Goal: Task Accomplishment & Management: Use online tool/utility

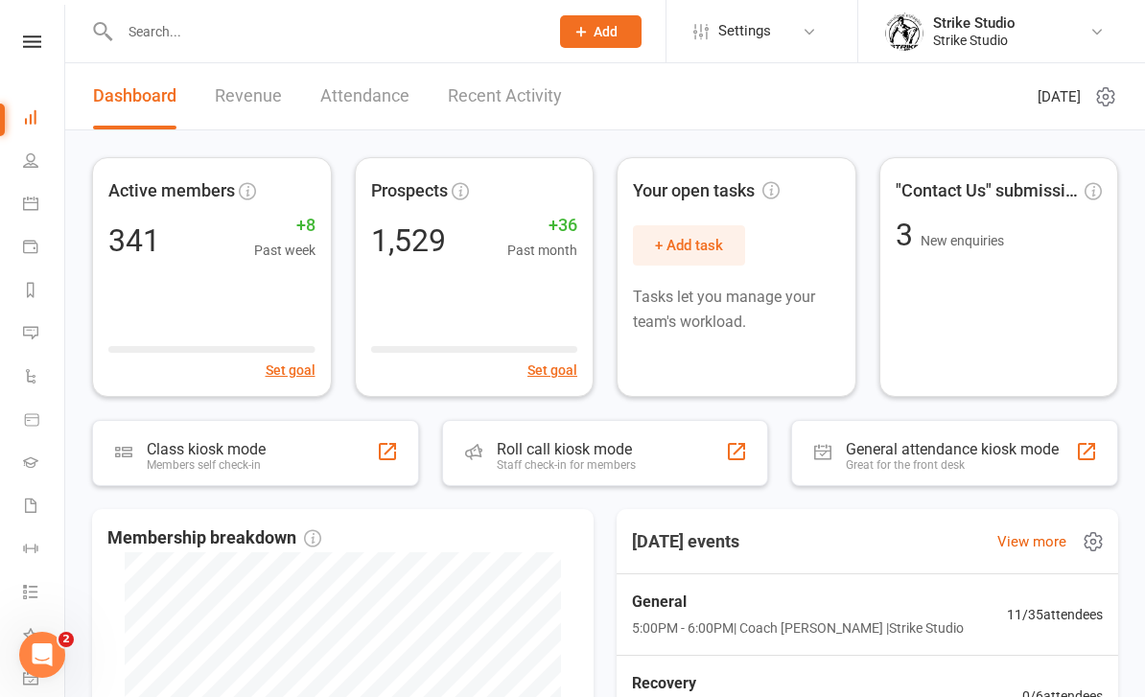
click at [956, 598] on div "General 5:00PM - 6:00PM | Coach Chris | Strike Studio 11 / 35 attendees" at bounding box center [867, 616] width 517 height 82
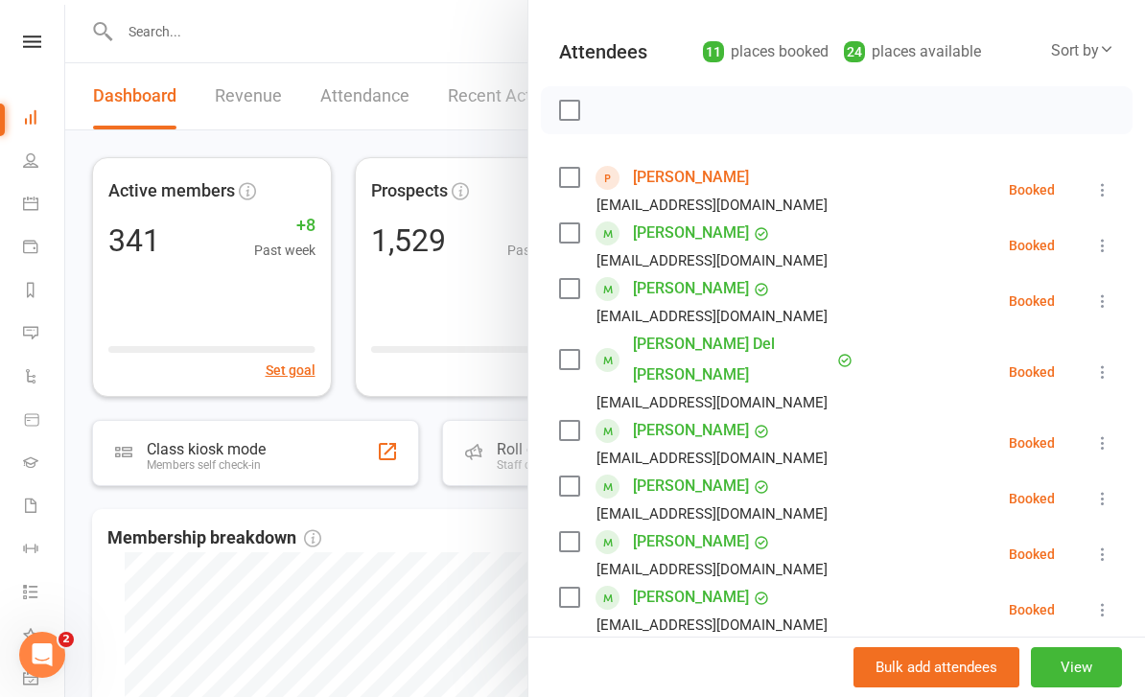
scroll to position [201, 0]
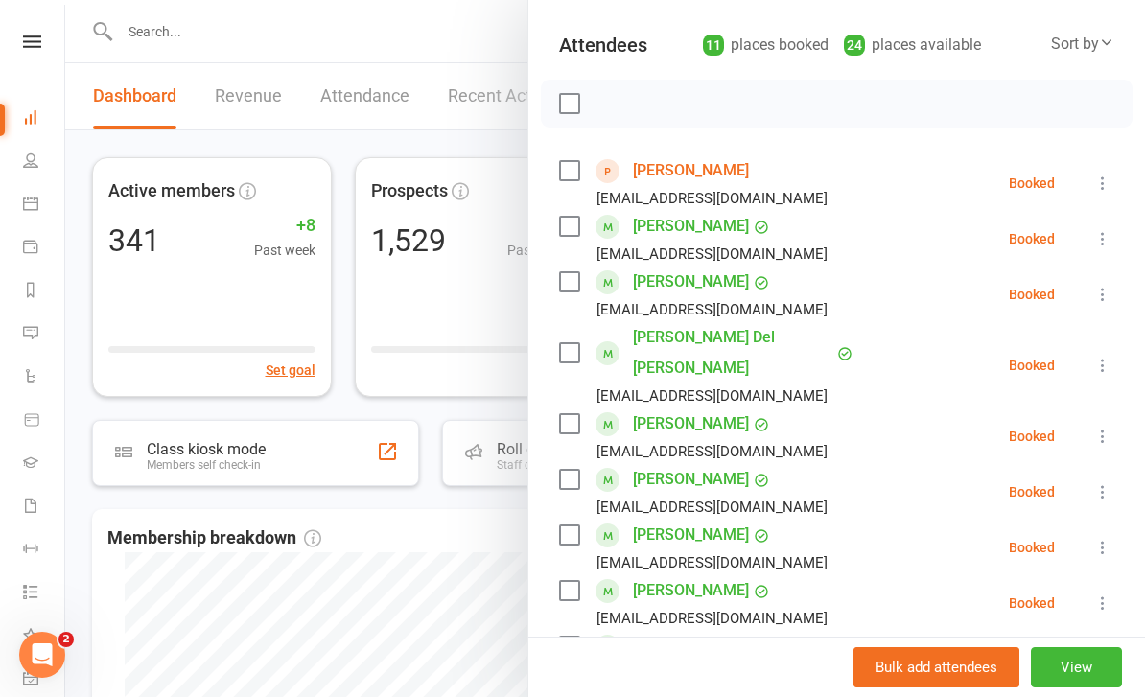
click at [1110, 538] on icon at bounding box center [1103, 547] width 19 height 19
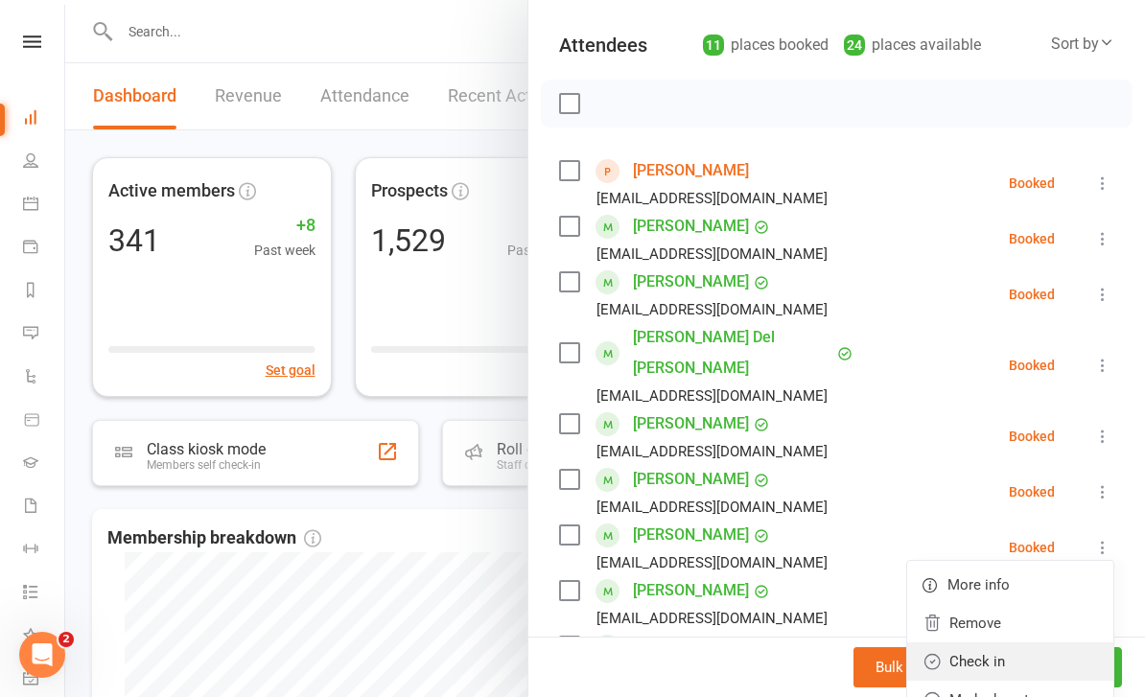
click at [1007, 643] on link "Check in" at bounding box center [1011, 662] width 206 height 38
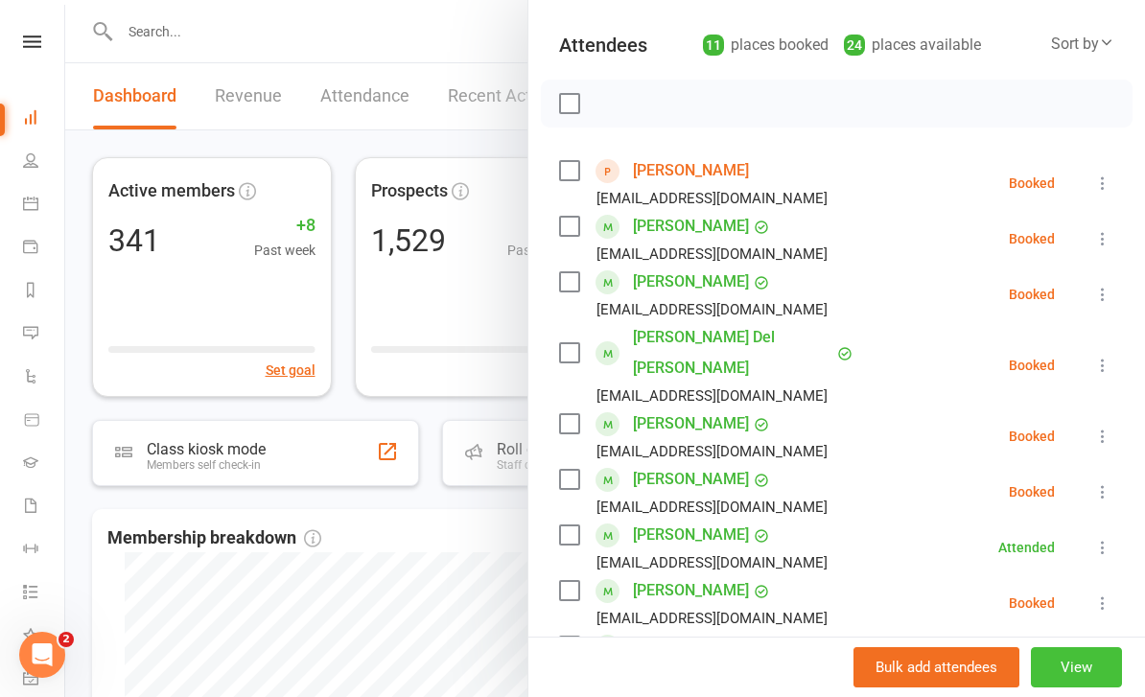
click at [1071, 659] on button "View" at bounding box center [1076, 668] width 91 height 40
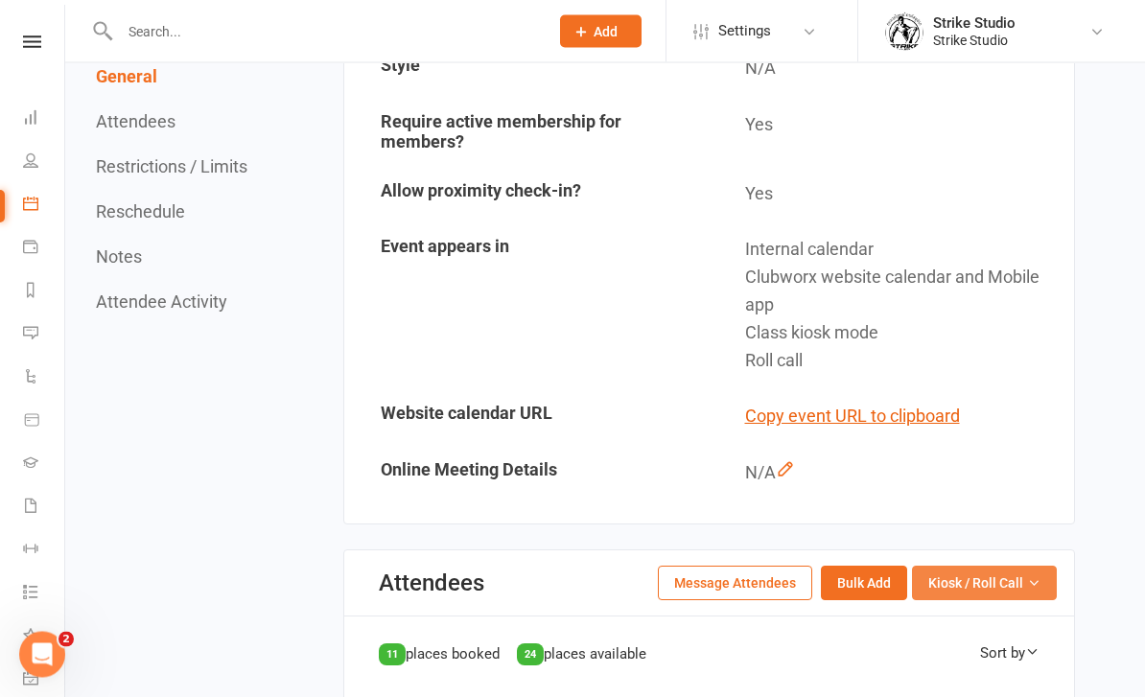
click at [968, 574] on span "Kiosk / Roll Call" at bounding box center [976, 584] width 95 height 21
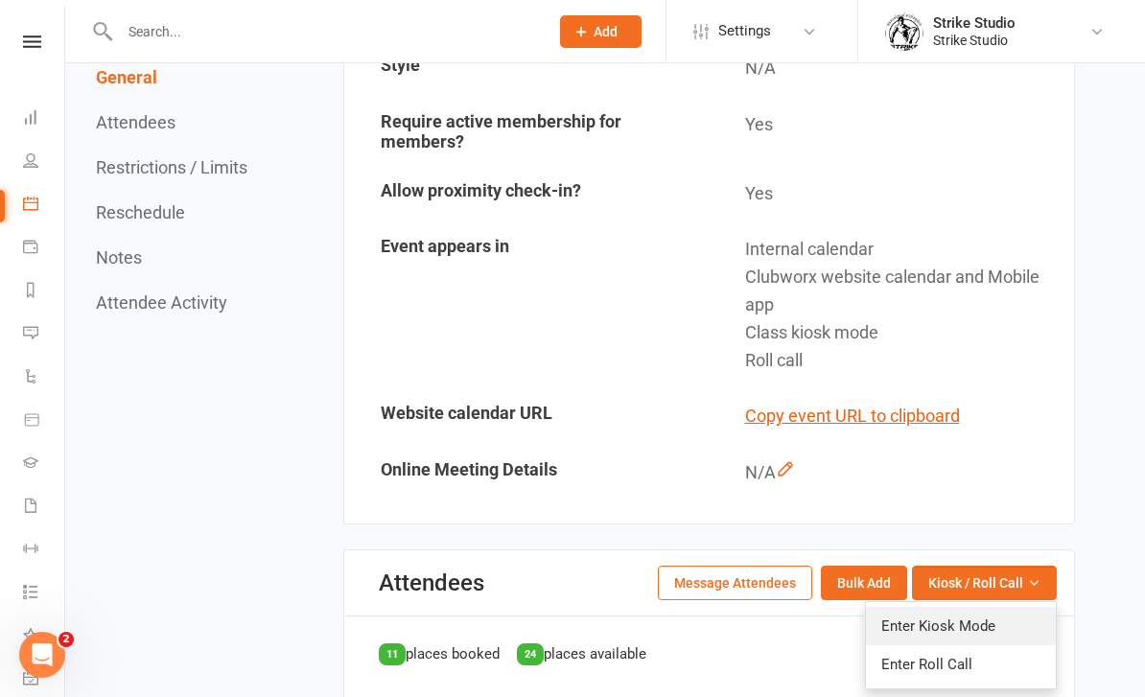
click at [969, 618] on link "Enter Kiosk Mode" at bounding box center [961, 626] width 190 height 38
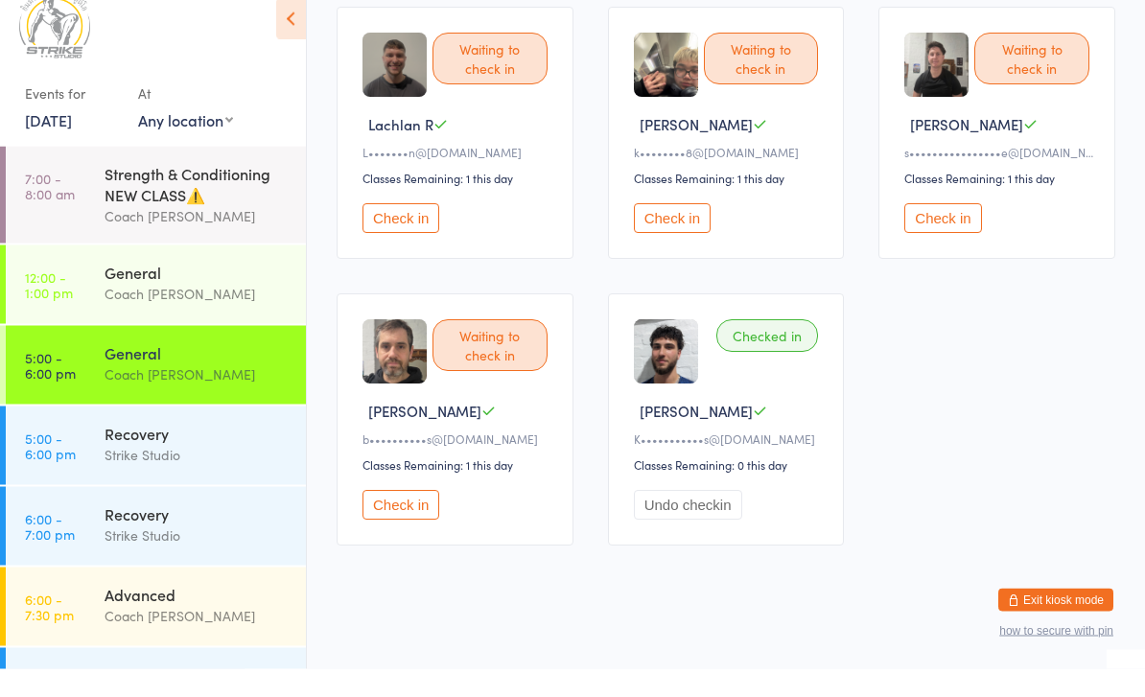
scroll to position [818, 0]
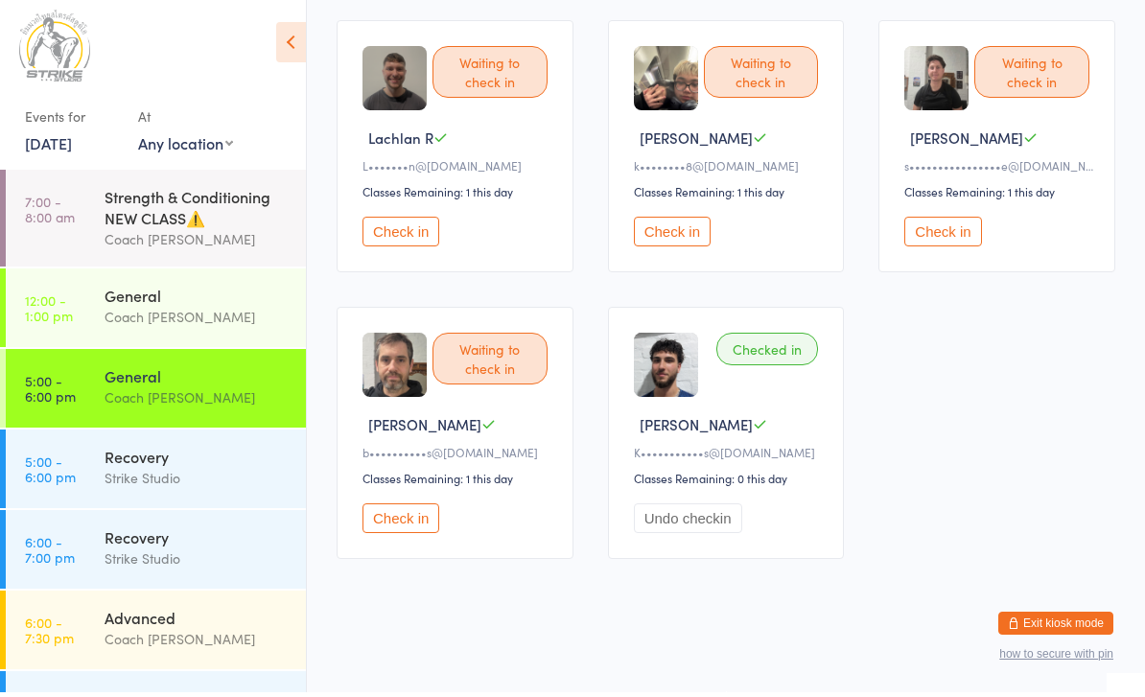
click at [681, 222] on button "Check in" at bounding box center [672, 237] width 77 height 30
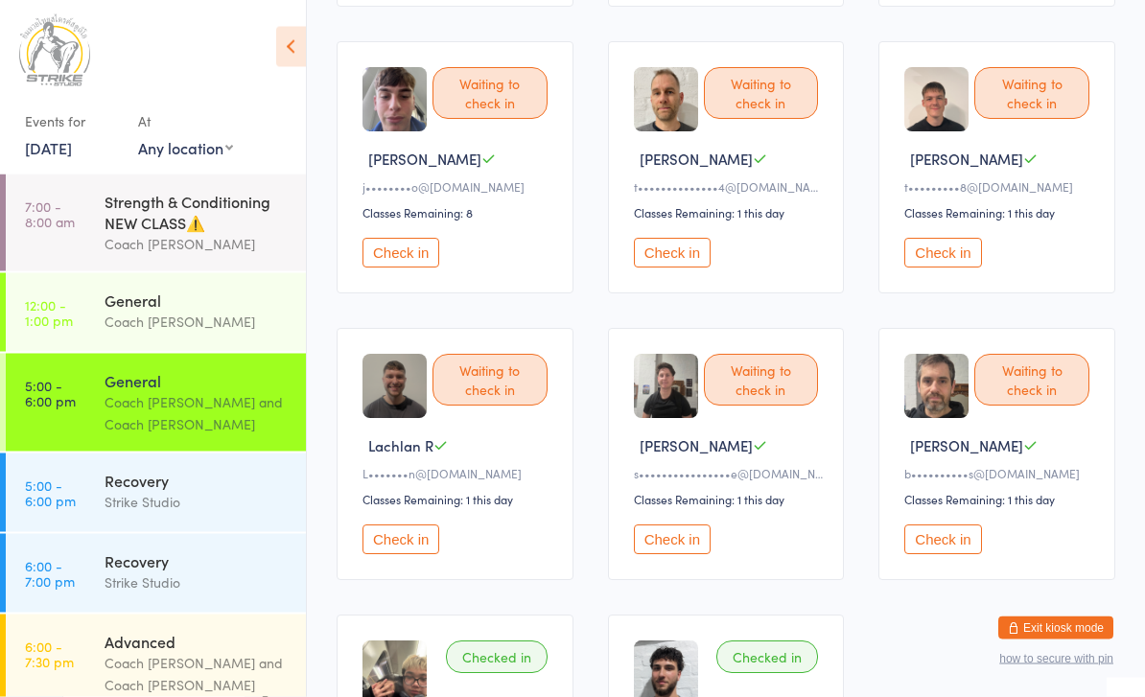
scroll to position [474, 0]
click at [398, 555] on button "Check in" at bounding box center [401, 540] width 77 height 30
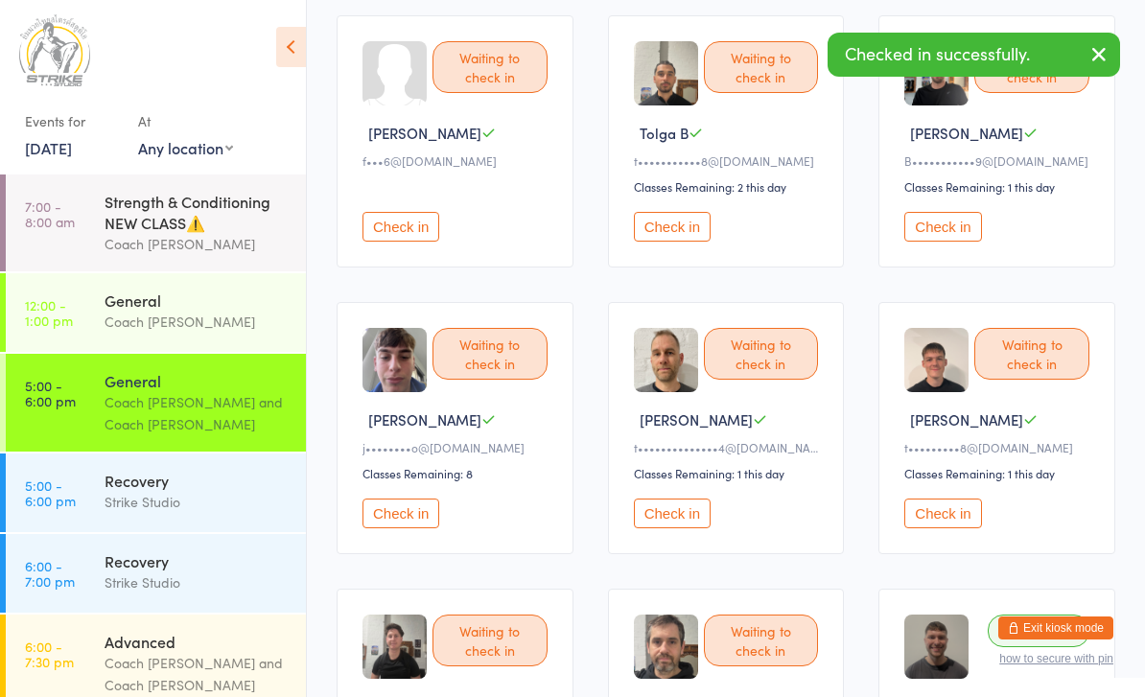
scroll to position [212, 0]
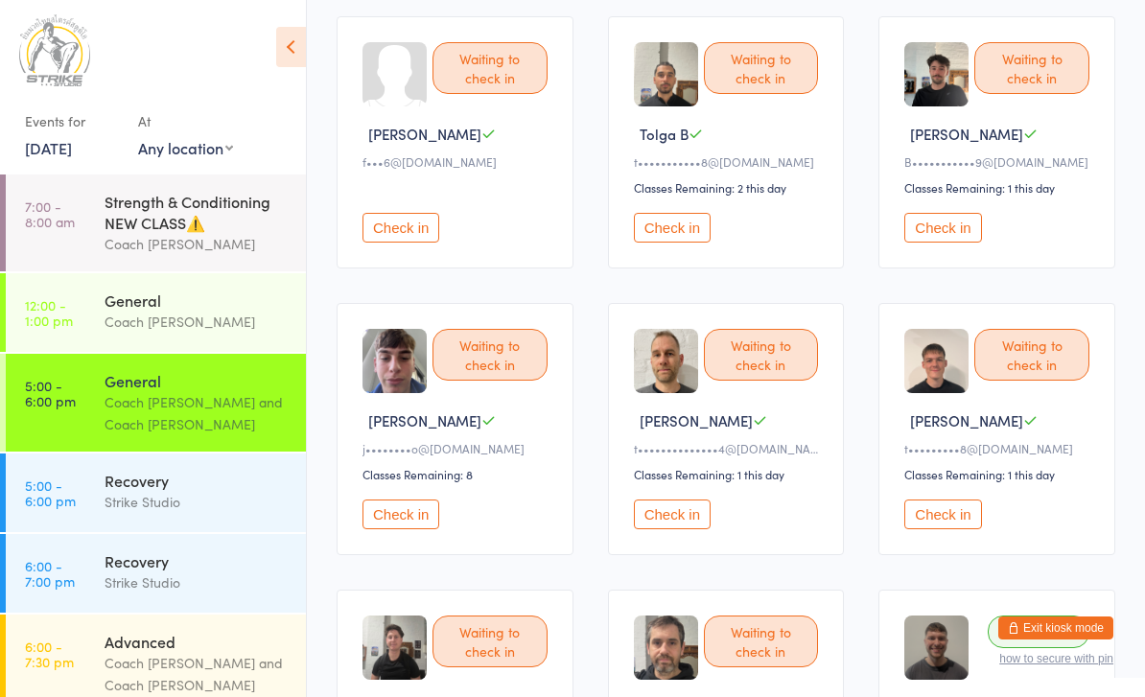
click at [681, 530] on button "Check in" at bounding box center [672, 515] width 77 height 30
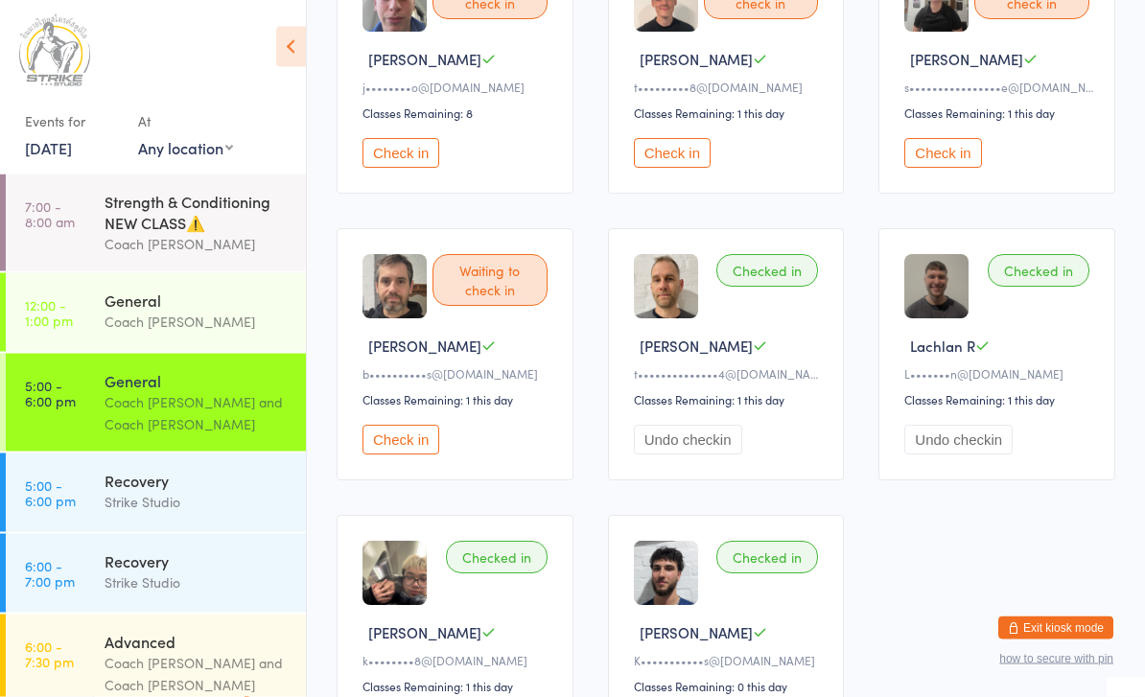
scroll to position [574, 0]
click at [400, 455] on button "Check in" at bounding box center [401, 440] width 77 height 30
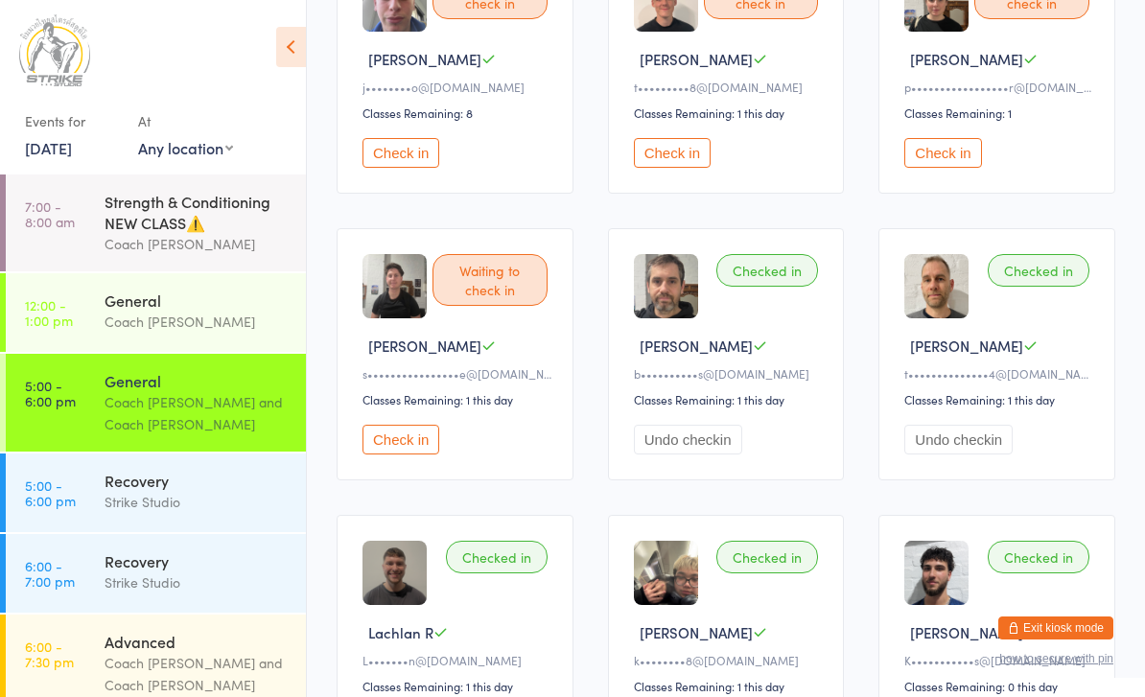
click at [944, 168] on button "Check in" at bounding box center [943, 153] width 77 height 30
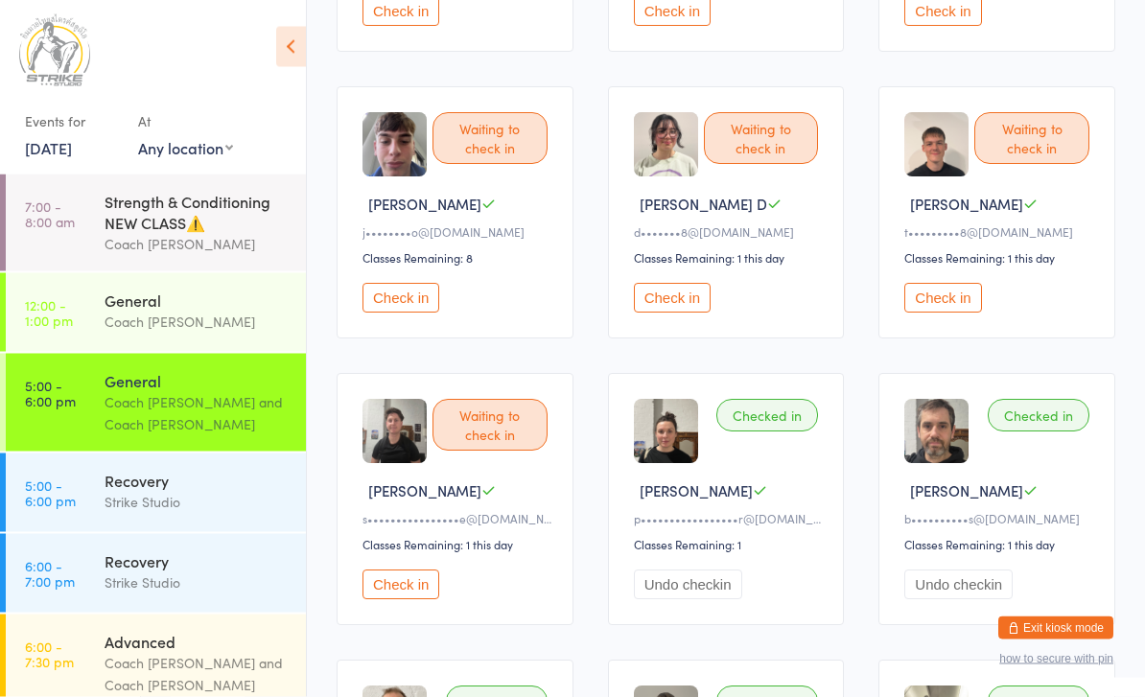
scroll to position [429, 0]
click at [426, 313] on button "Check in" at bounding box center [401, 298] width 77 height 30
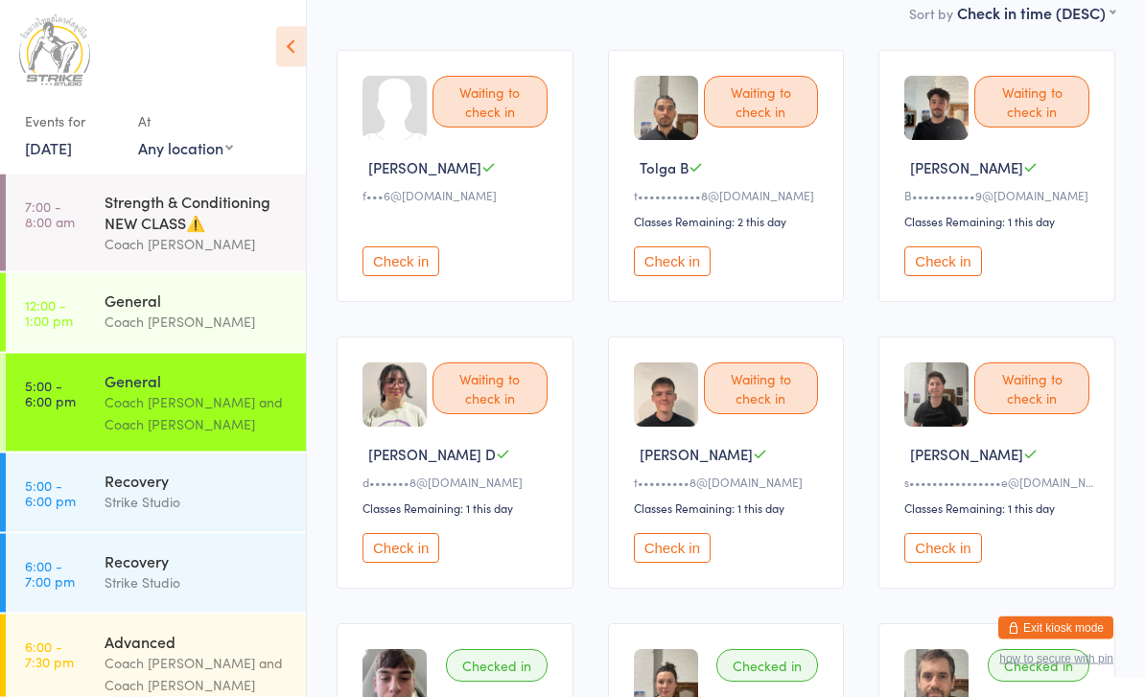
scroll to position [171, 0]
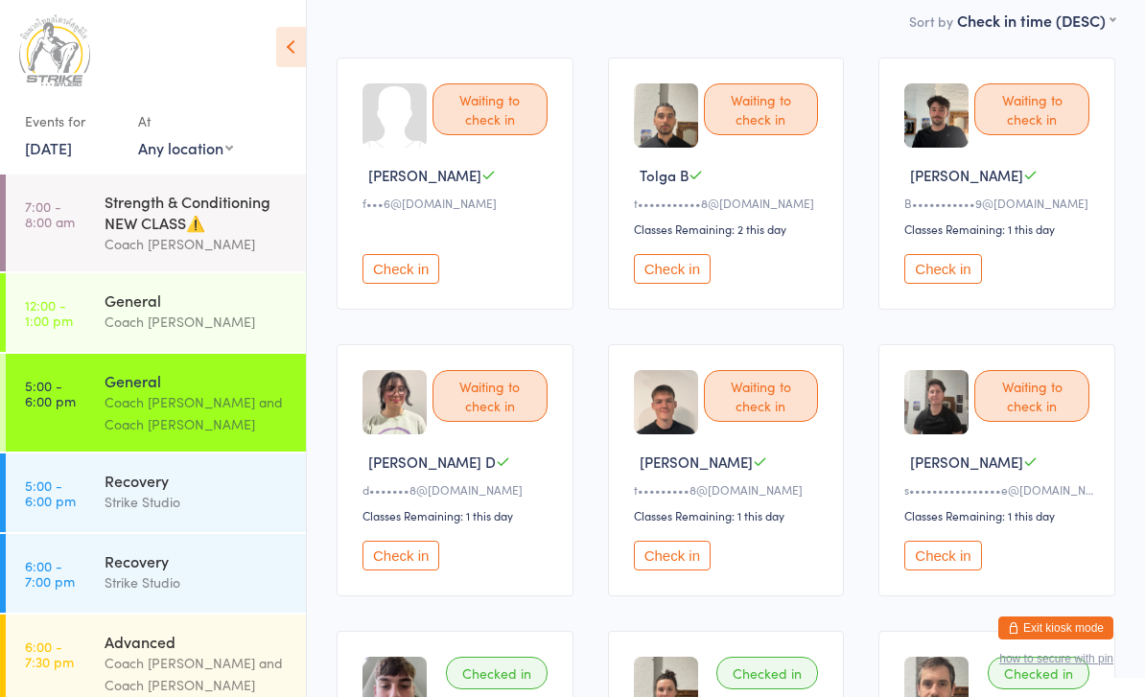
click at [668, 571] on button "Check in" at bounding box center [672, 556] width 77 height 30
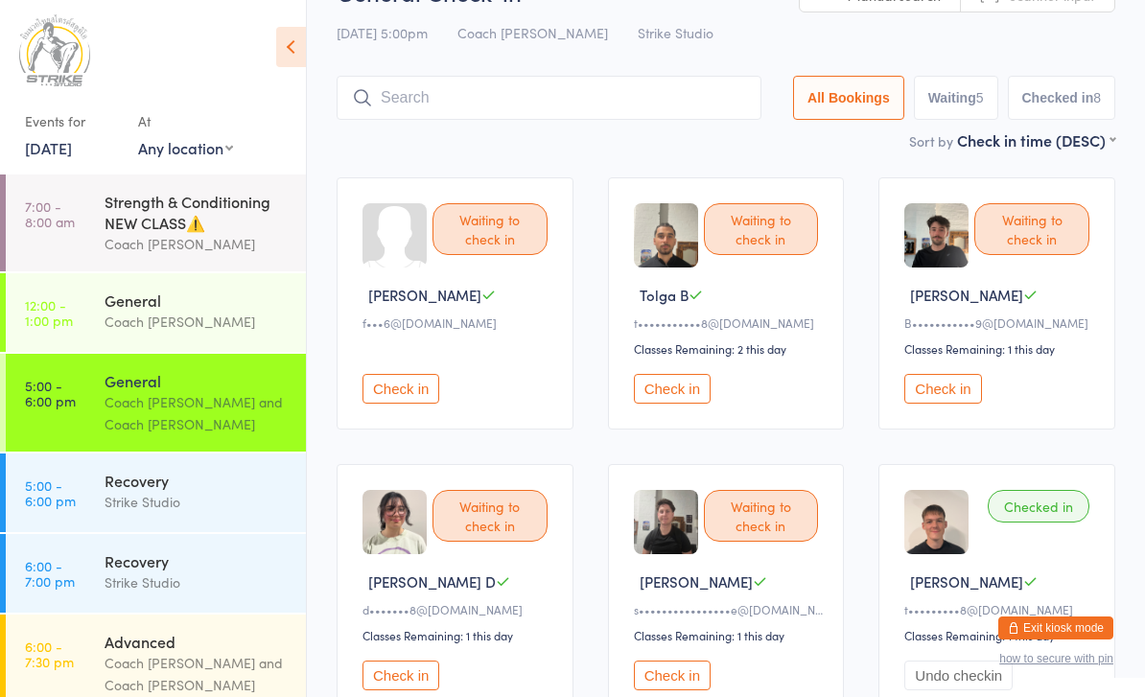
scroll to position [0, 0]
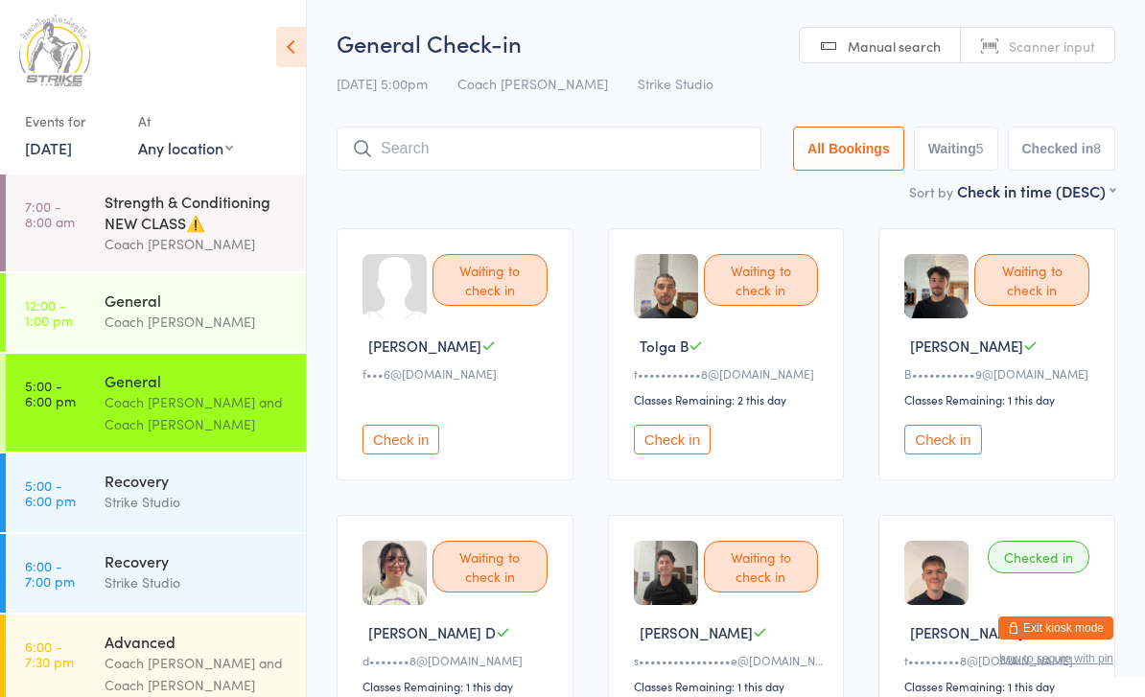
click at [639, 155] on input "search" at bounding box center [549, 149] width 425 height 44
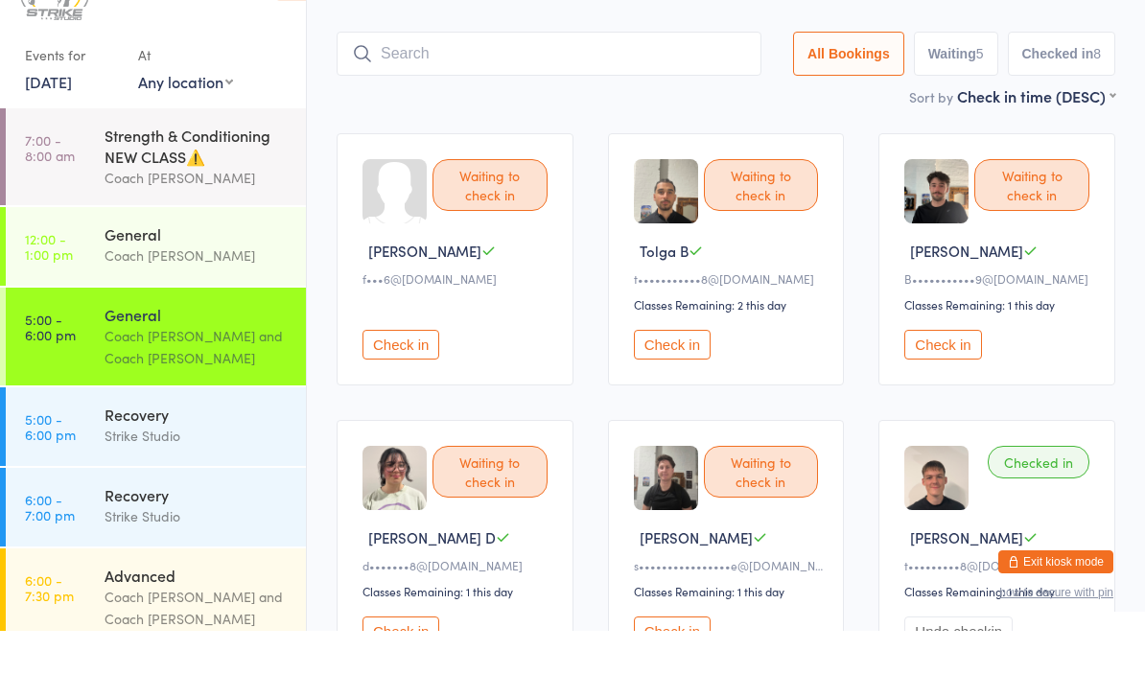
scroll to position [62, 0]
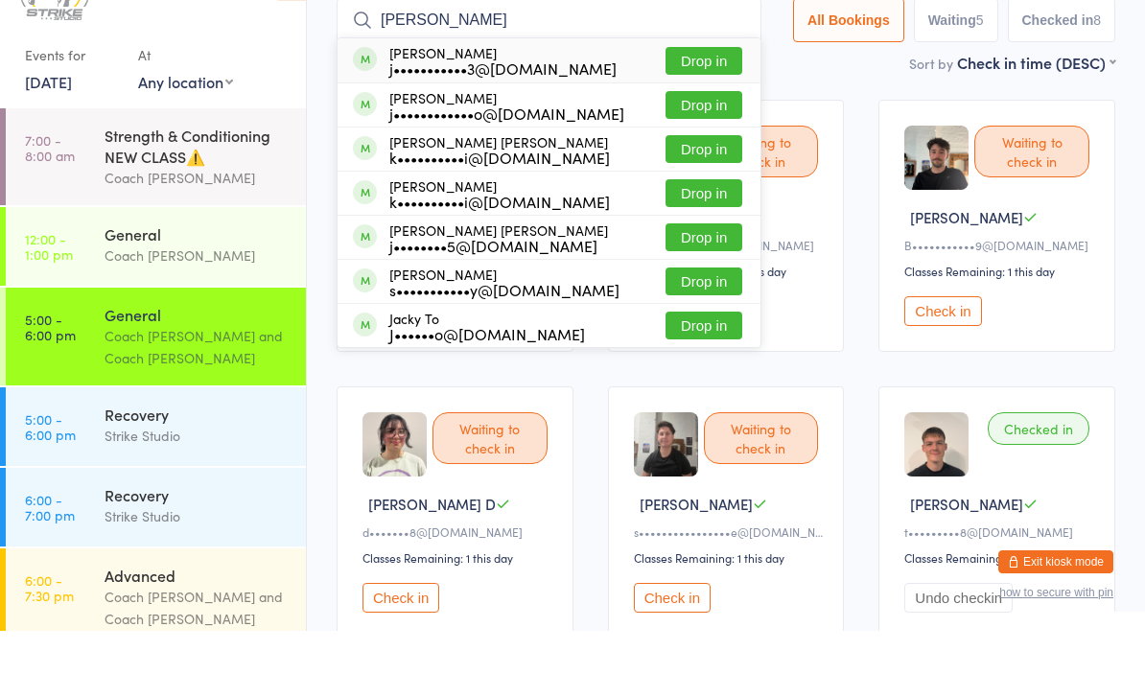
type input "Jason"
click at [715, 157] on button "Drop in" at bounding box center [704, 171] width 77 height 28
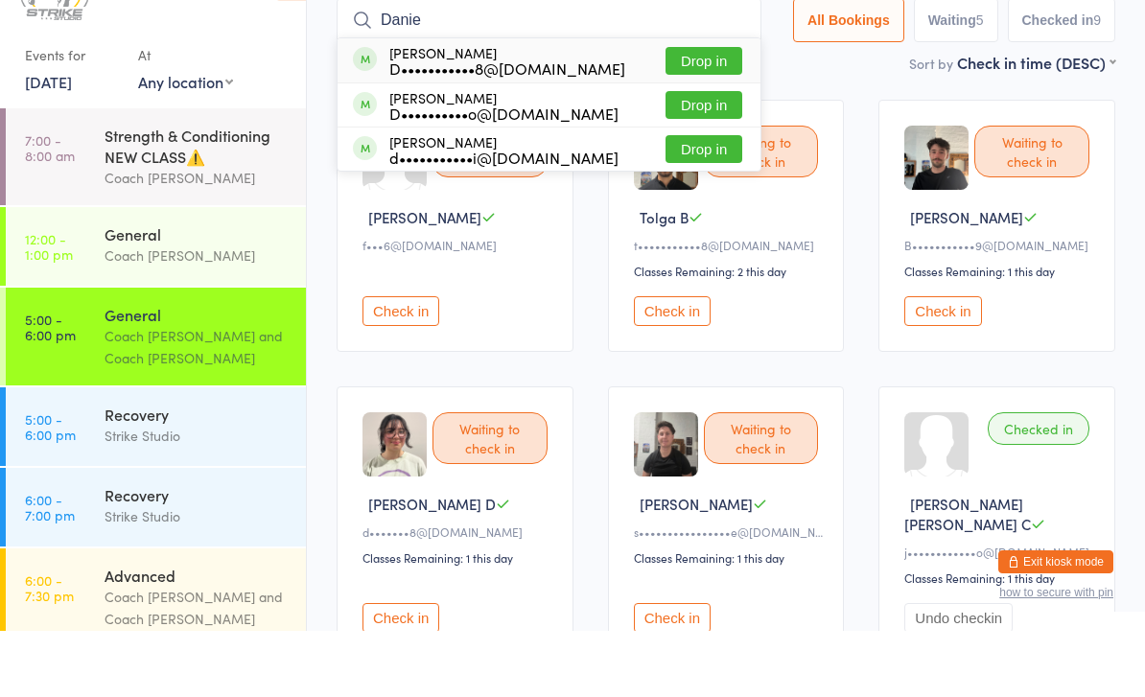
type input "Danie"
click at [701, 157] on button "Drop in" at bounding box center [704, 171] width 77 height 28
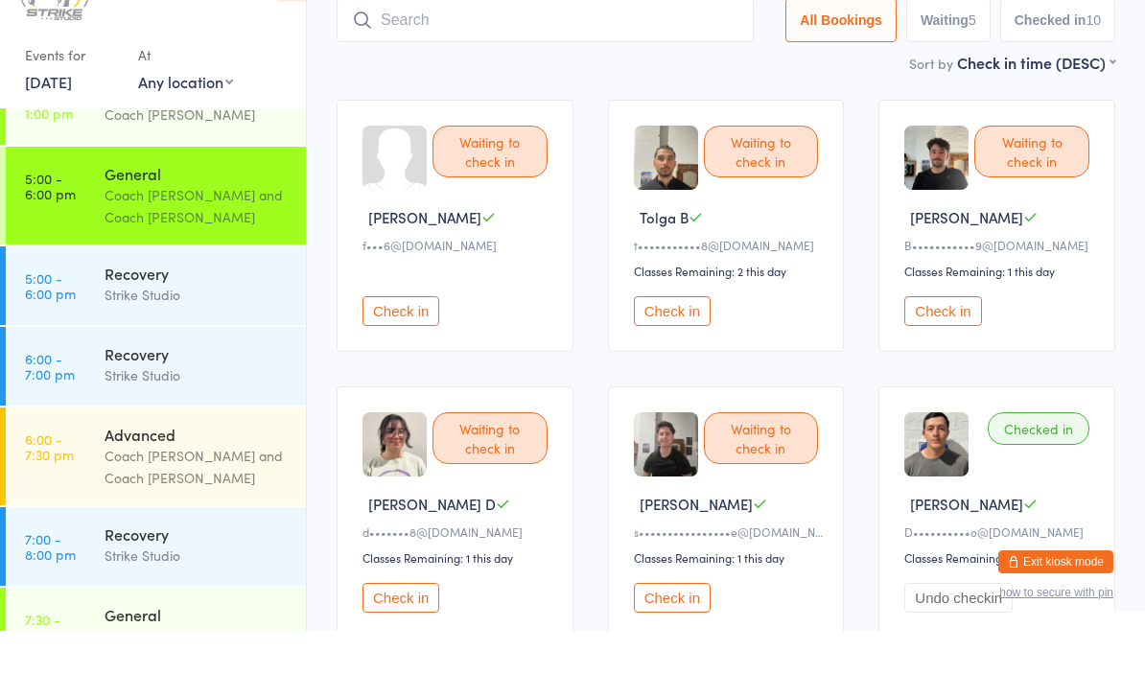
scroll to position [140, 0]
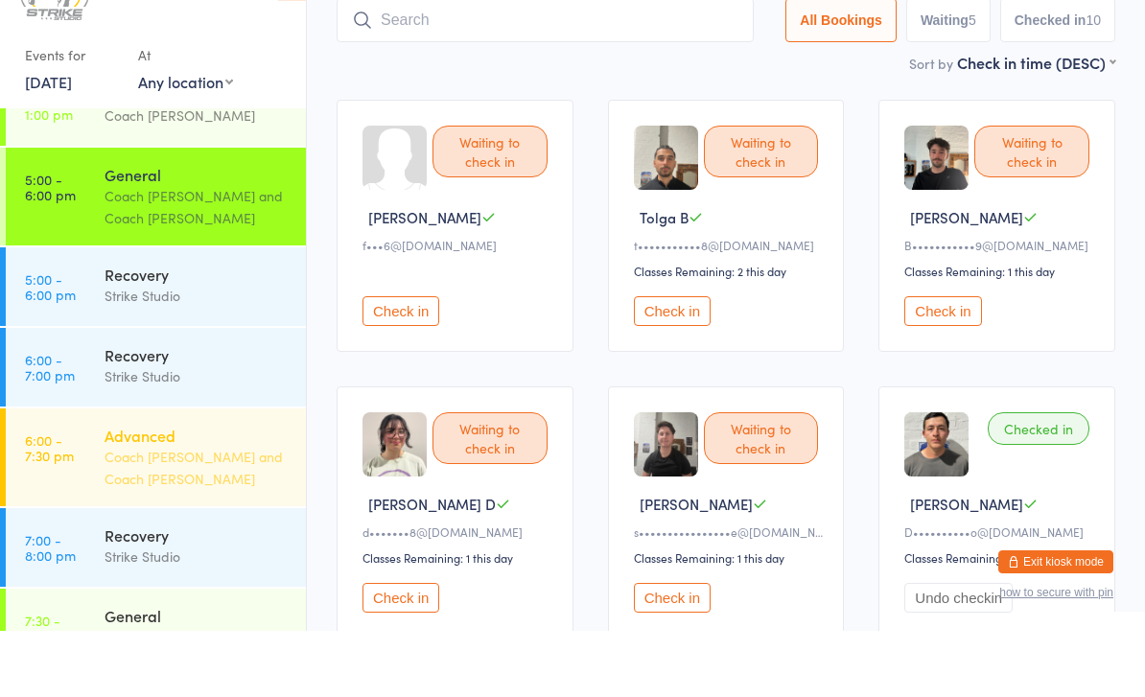
click at [84, 475] on link "6:00 - 7:30 pm Advanced Coach Vinay and Coach Chris" at bounding box center [156, 524] width 300 height 98
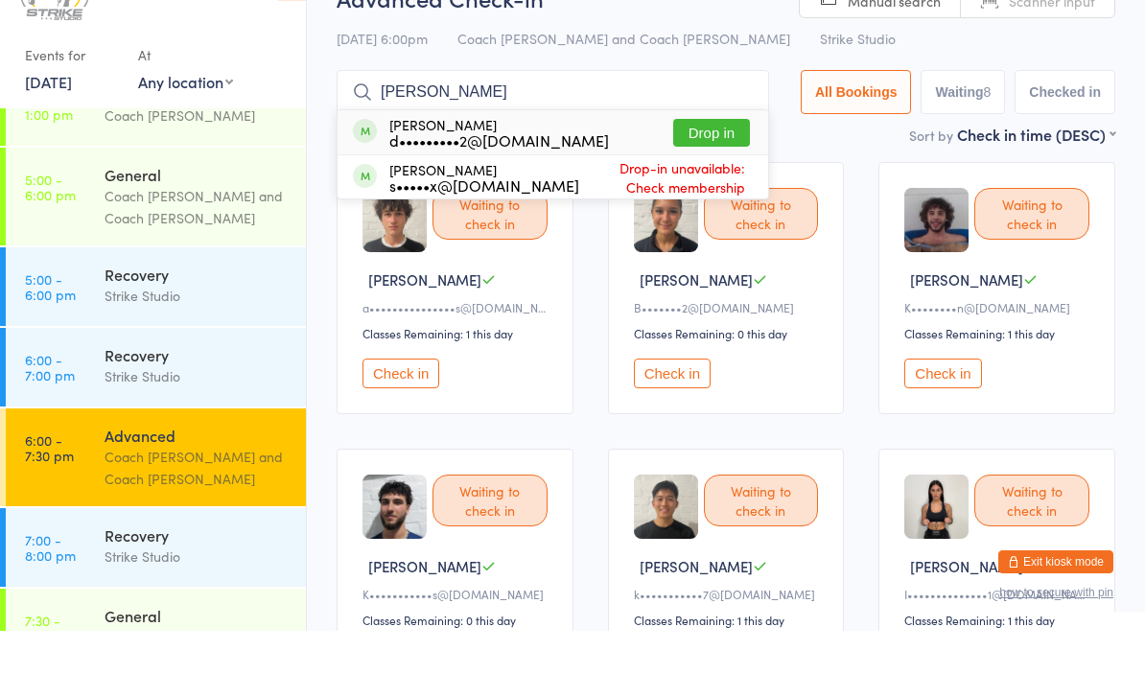
type input "Huy"
click at [707, 185] on button "Drop in" at bounding box center [711, 199] width 77 height 28
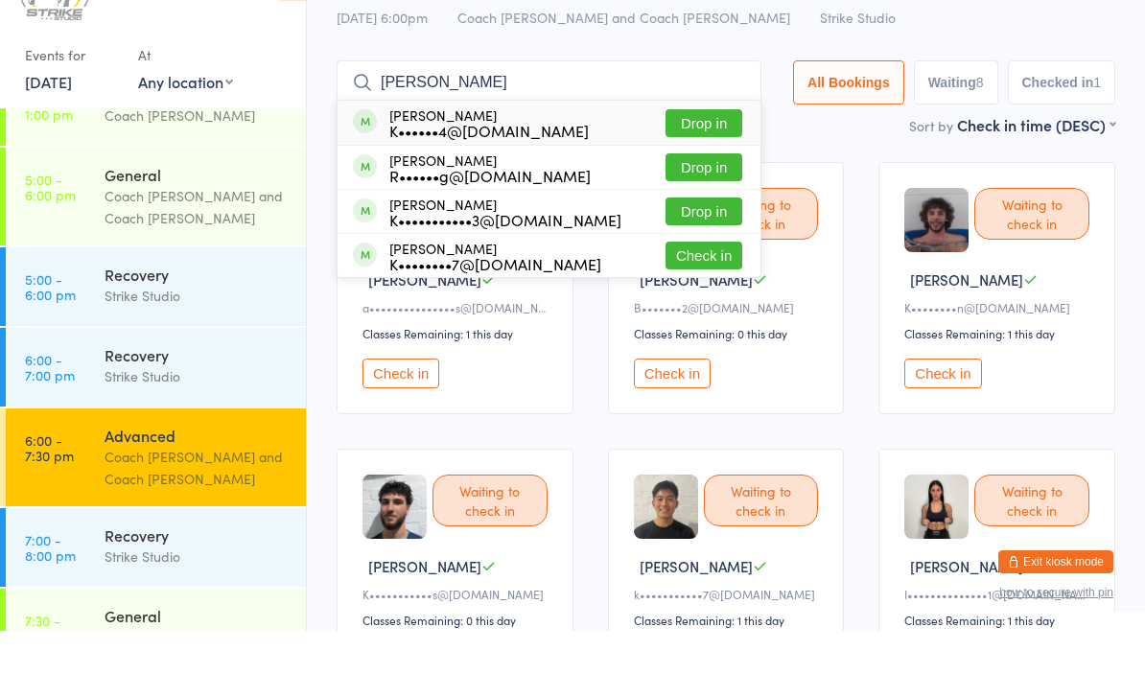
type input "Kerry truong"
click at [708, 176] on button "Drop in" at bounding box center [704, 190] width 77 height 28
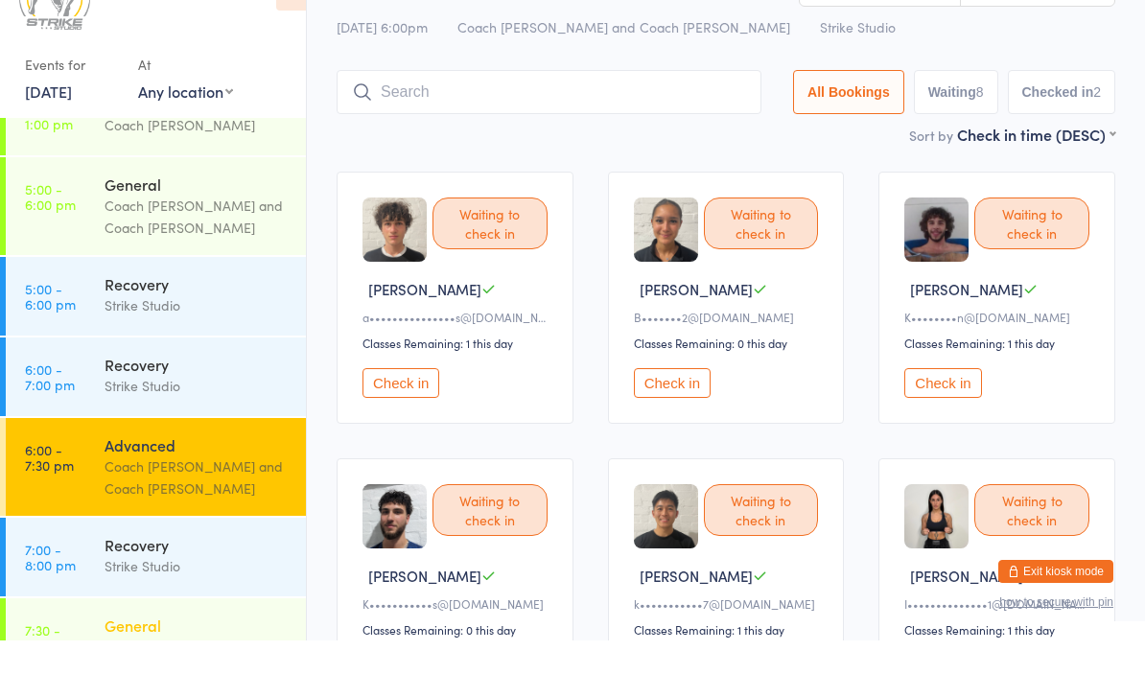
click at [134, 672] on div "General" at bounding box center [197, 682] width 185 height 21
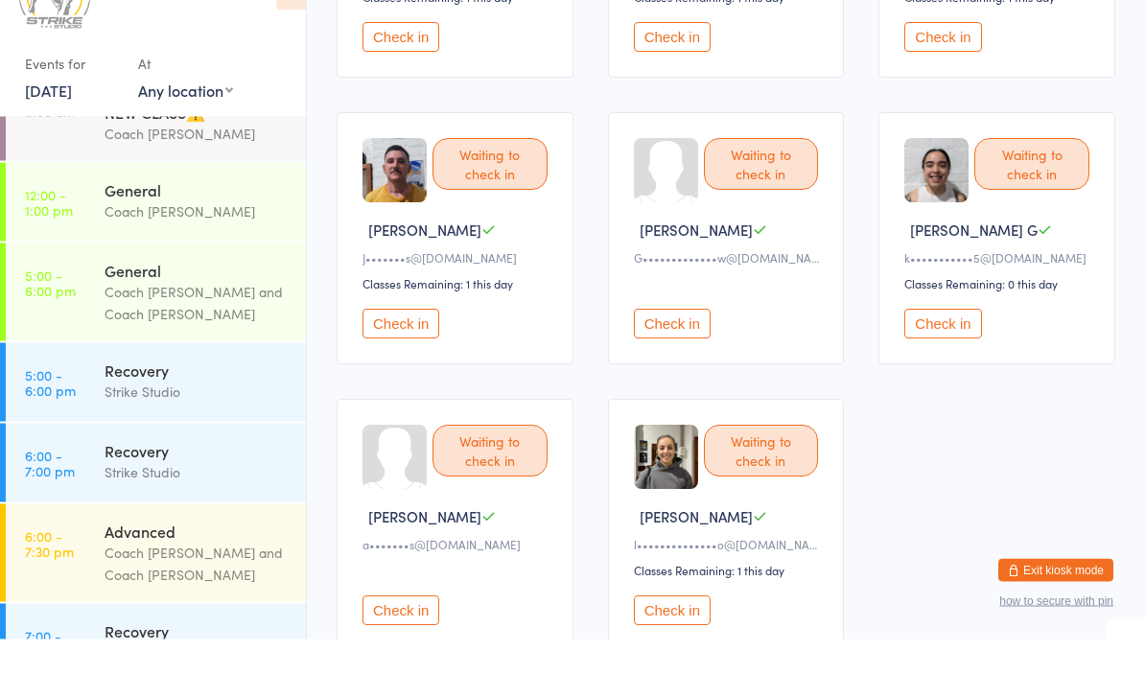
scroll to position [50, 0]
click at [112, 441] on div "Strike Studio" at bounding box center [197, 452] width 185 height 22
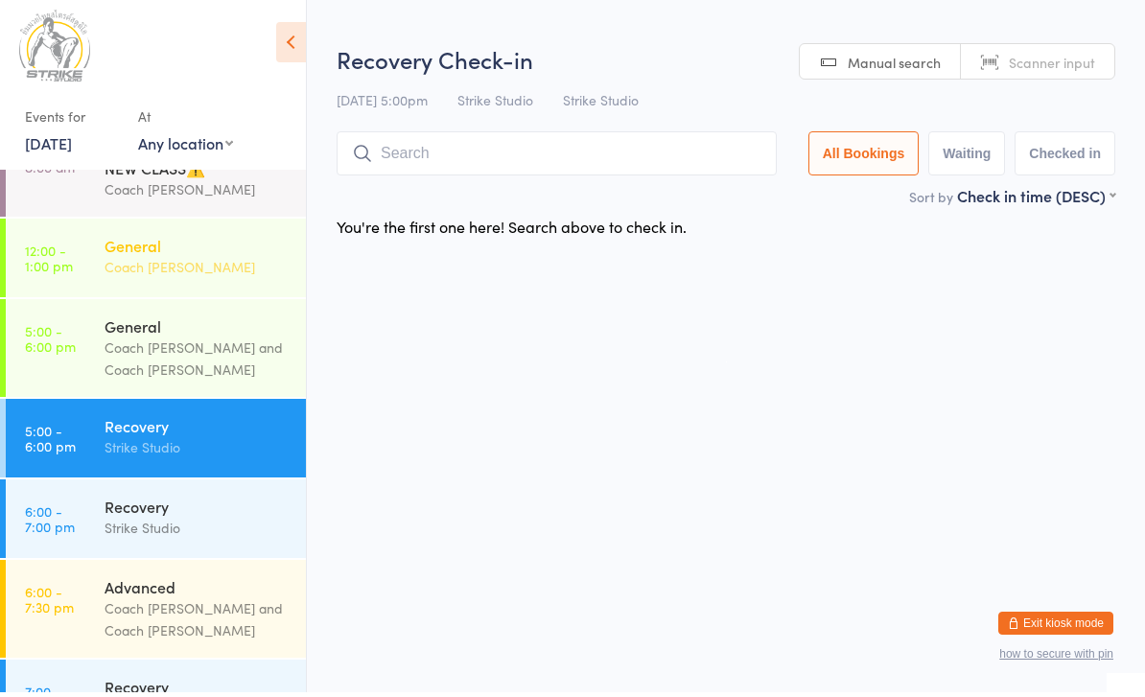
click at [124, 275] on div "Coach [PERSON_NAME]" at bounding box center [197, 272] width 185 height 22
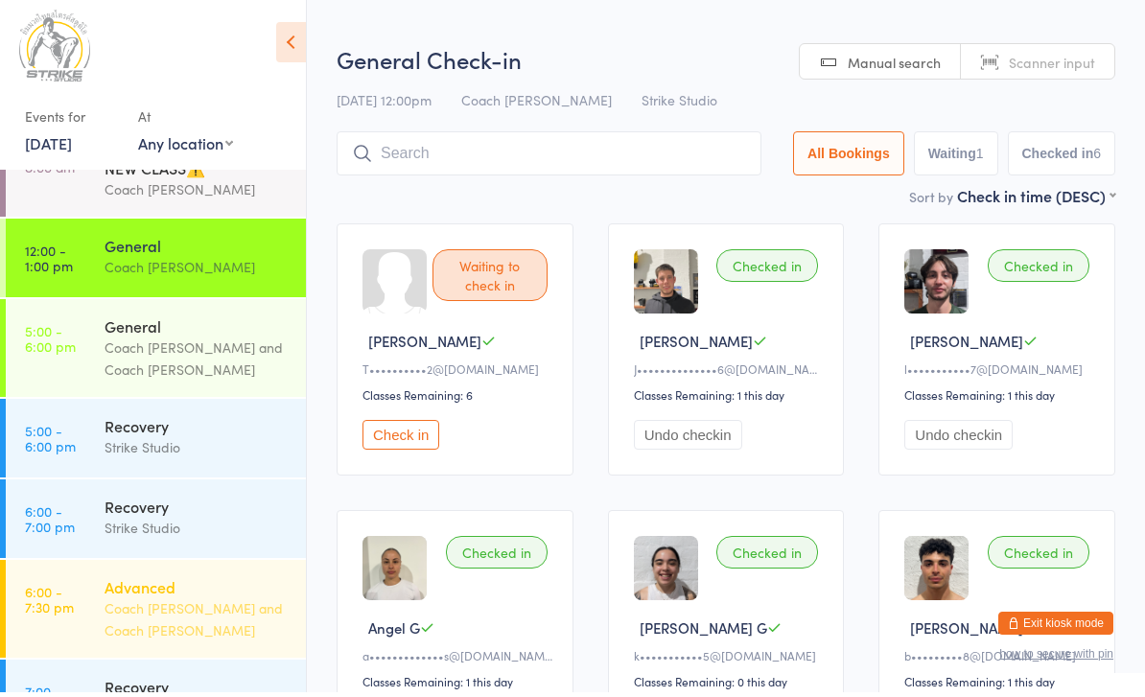
click at [99, 587] on link "6:00 - 7:30 pm Advanced Coach Vinay and Coach Chris" at bounding box center [156, 614] width 300 height 98
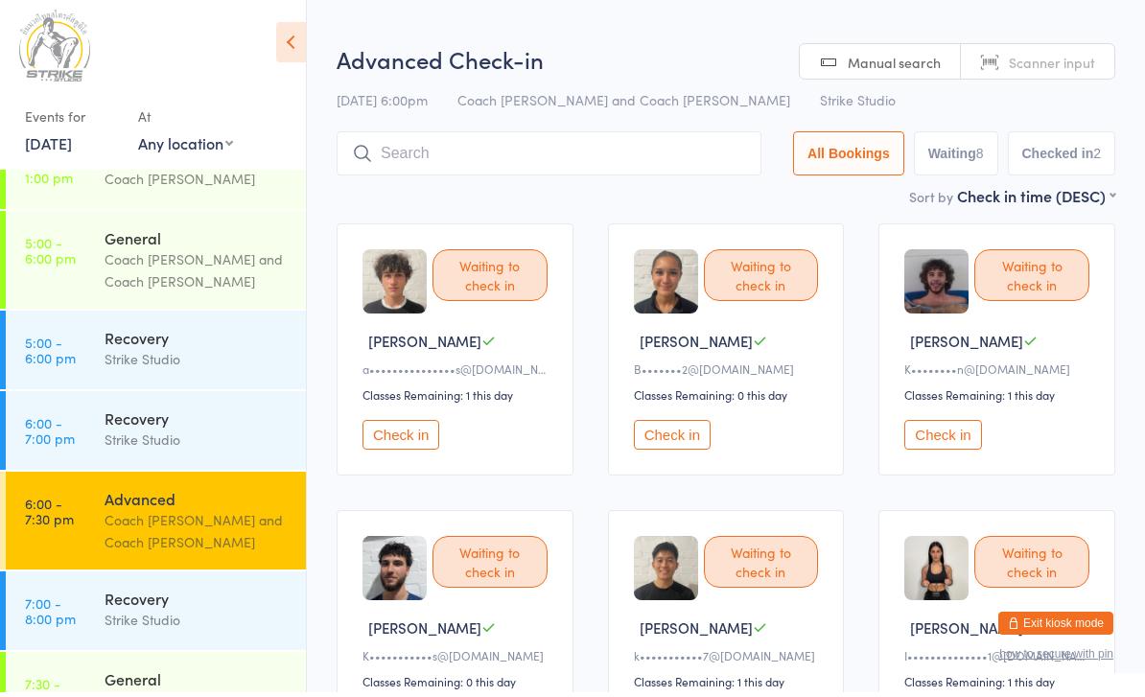
scroll to position [181, 0]
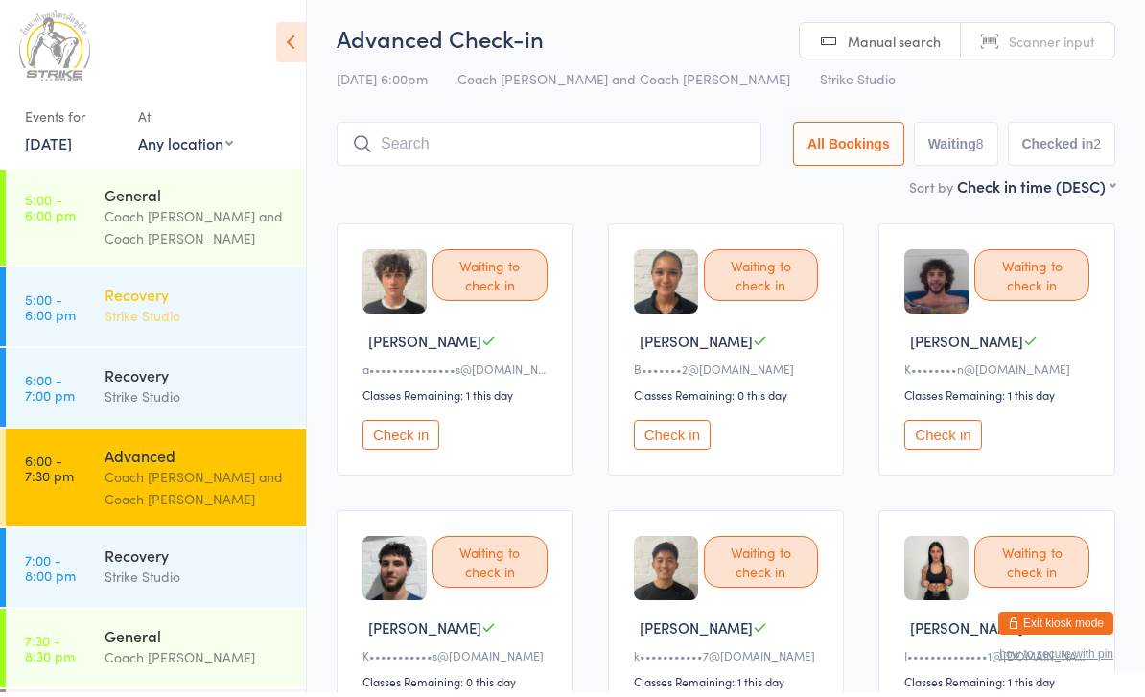
click at [106, 310] on div "Strike Studio" at bounding box center [197, 321] width 185 height 22
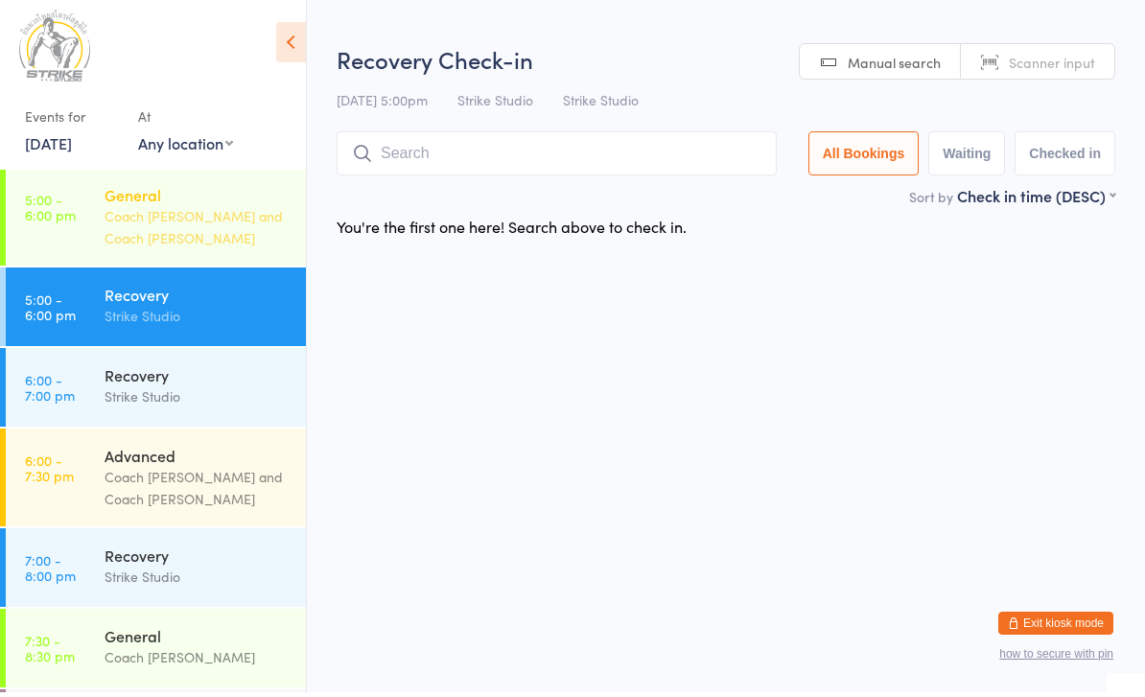
click at [83, 218] on link "5:00 - 6:00 pm General Coach Chris and Coach Vinay" at bounding box center [156, 222] width 300 height 98
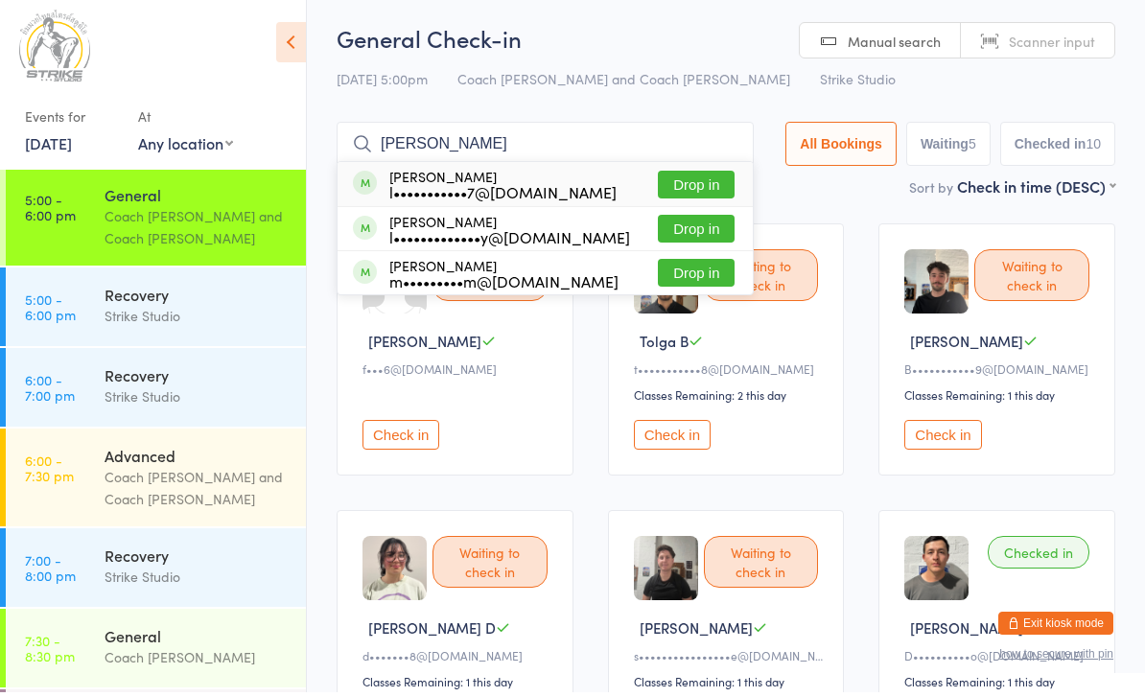
type input "Louis pa"
click at [697, 187] on button "Drop in" at bounding box center [696, 190] width 77 height 28
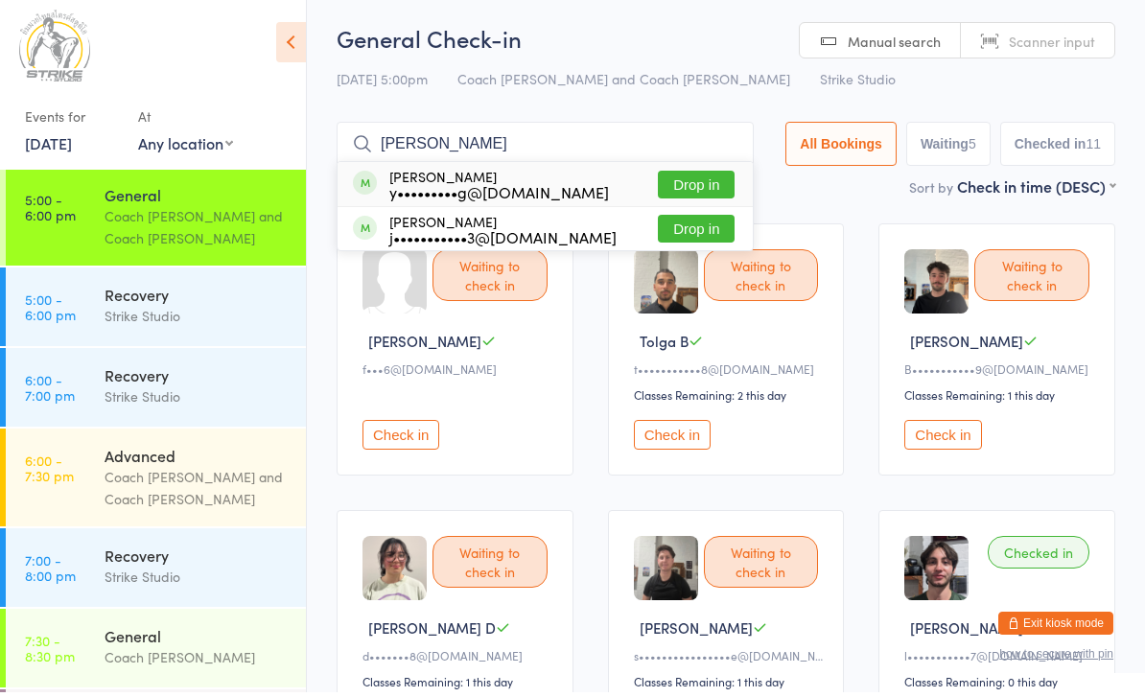
type input "Yanni"
click at [708, 182] on button "Drop in" at bounding box center [696, 190] width 77 height 28
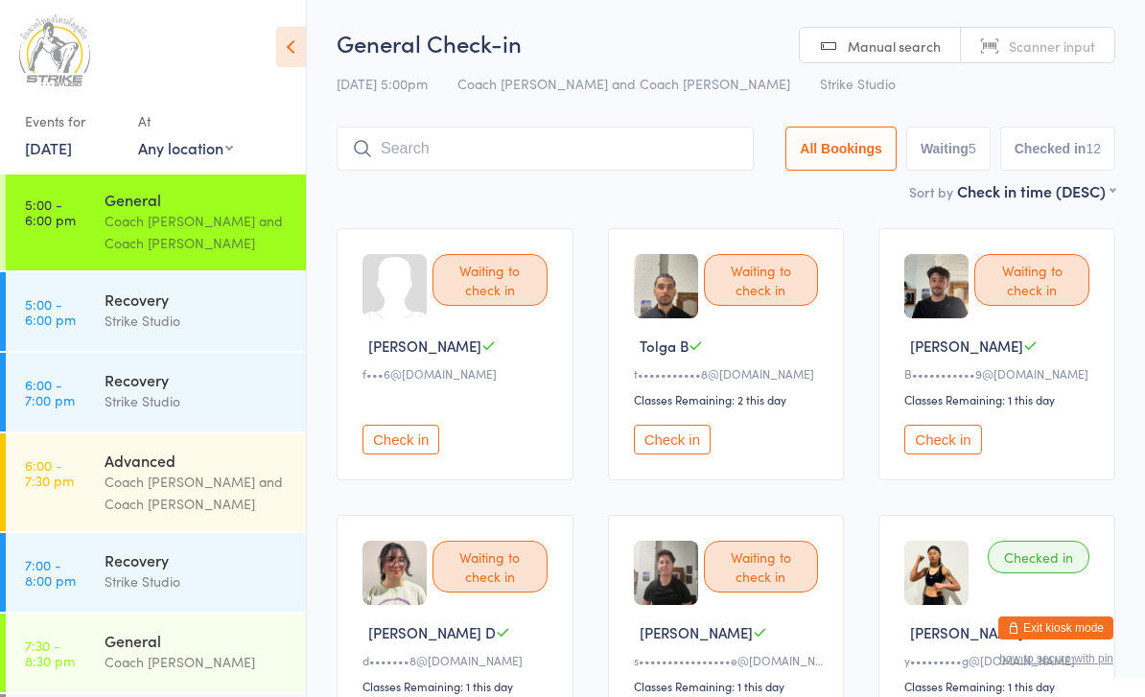
click at [209, 220] on div "Coach [PERSON_NAME] and Coach [PERSON_NAME]" at bounding box center [197, 232] width 185 height 44
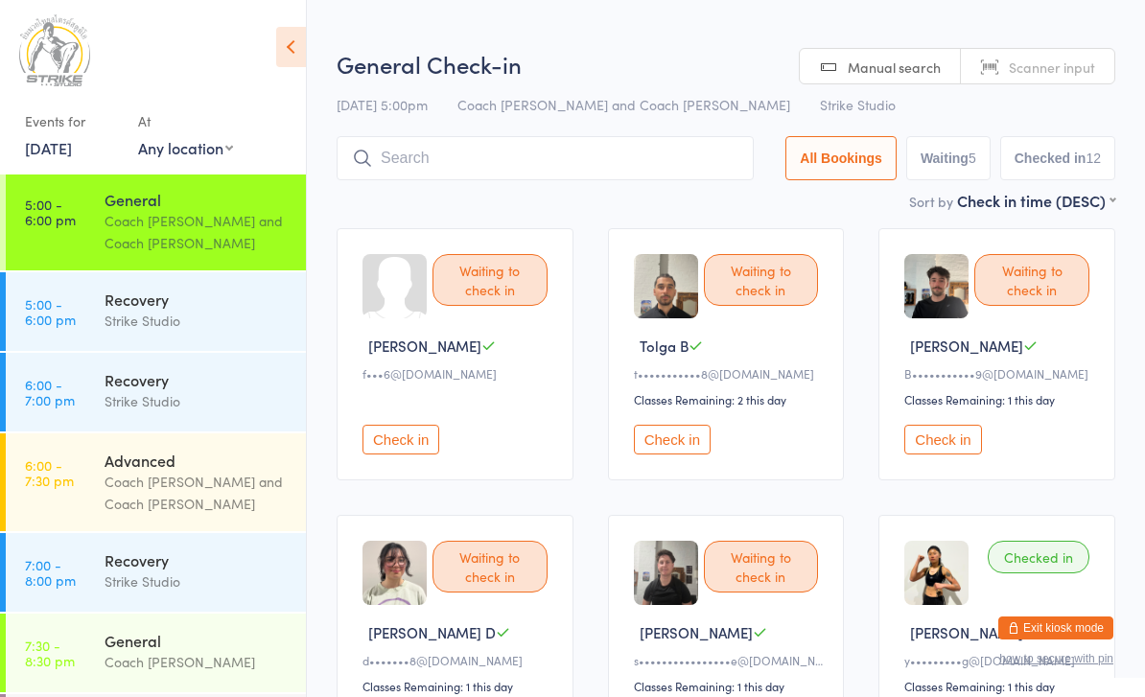
click at [662, 439] on button "Check in" at bounding box center [672, 440] width 77 height 30
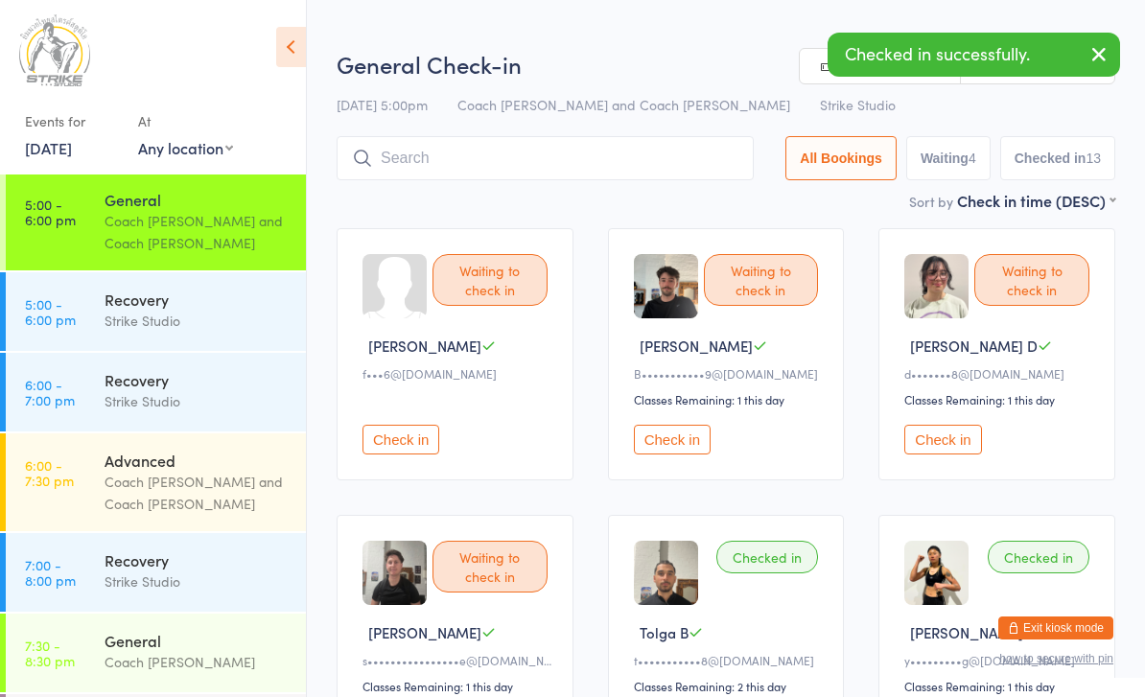
click at [524, 168] on input "search" at bounding box center [545, 158] width 417 height 44
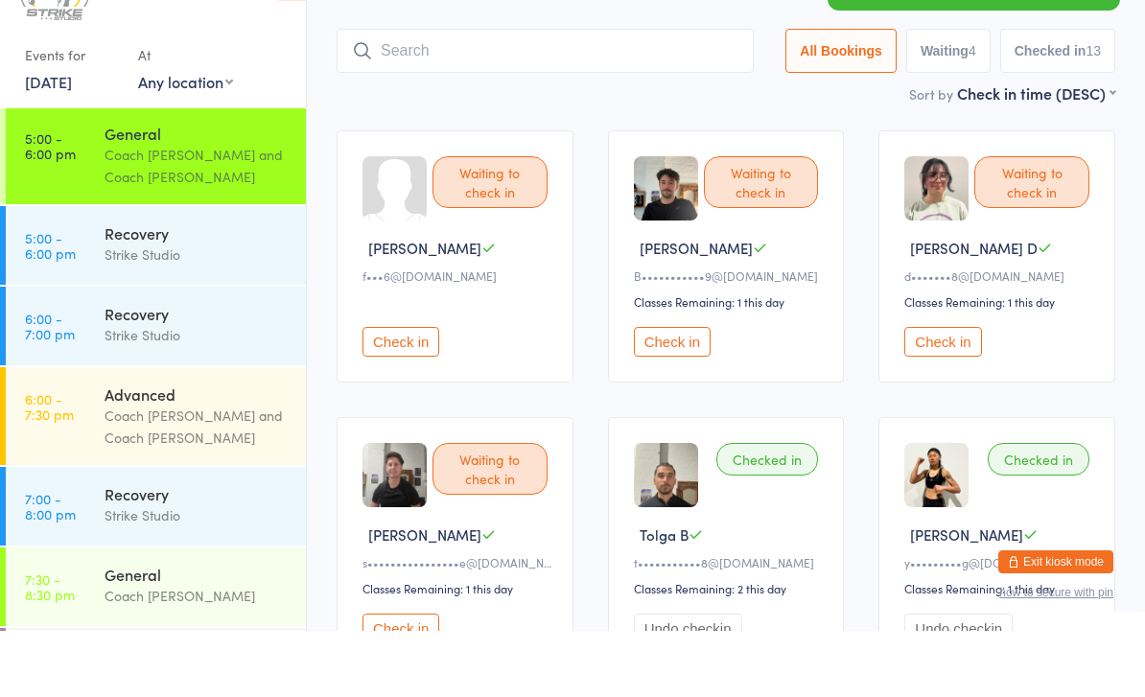
scroll to position [62, 0]
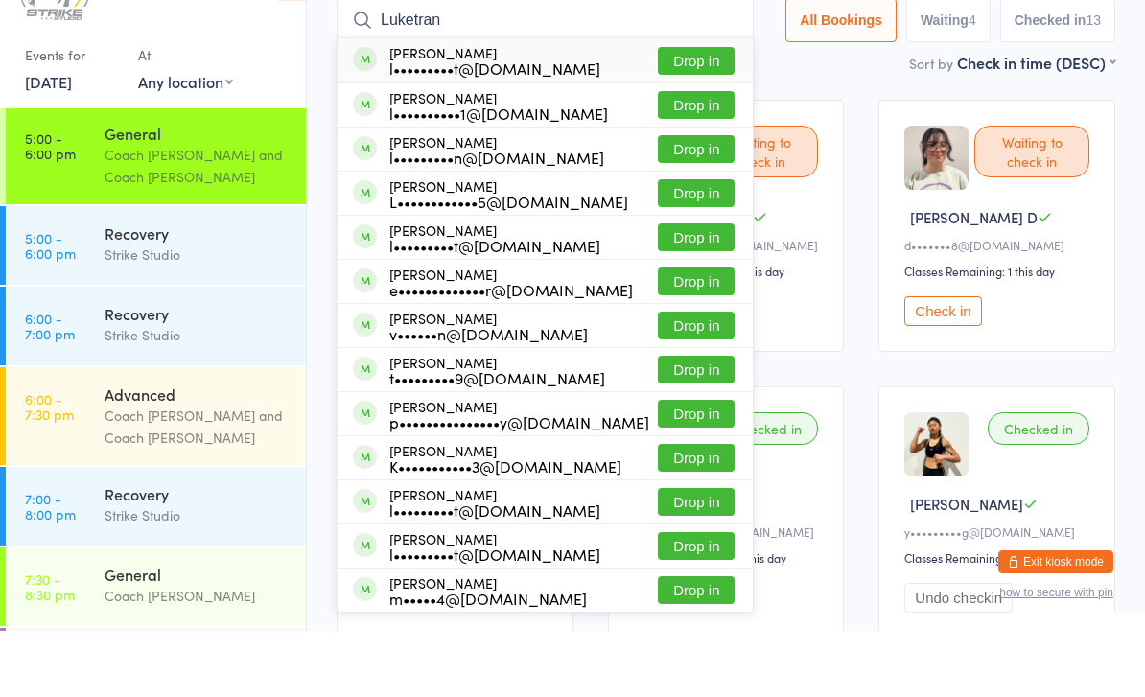
type input "Luketran"
click at [689, 113] on button "Drop in" at bounding box center [696, 127] width 77 height 28
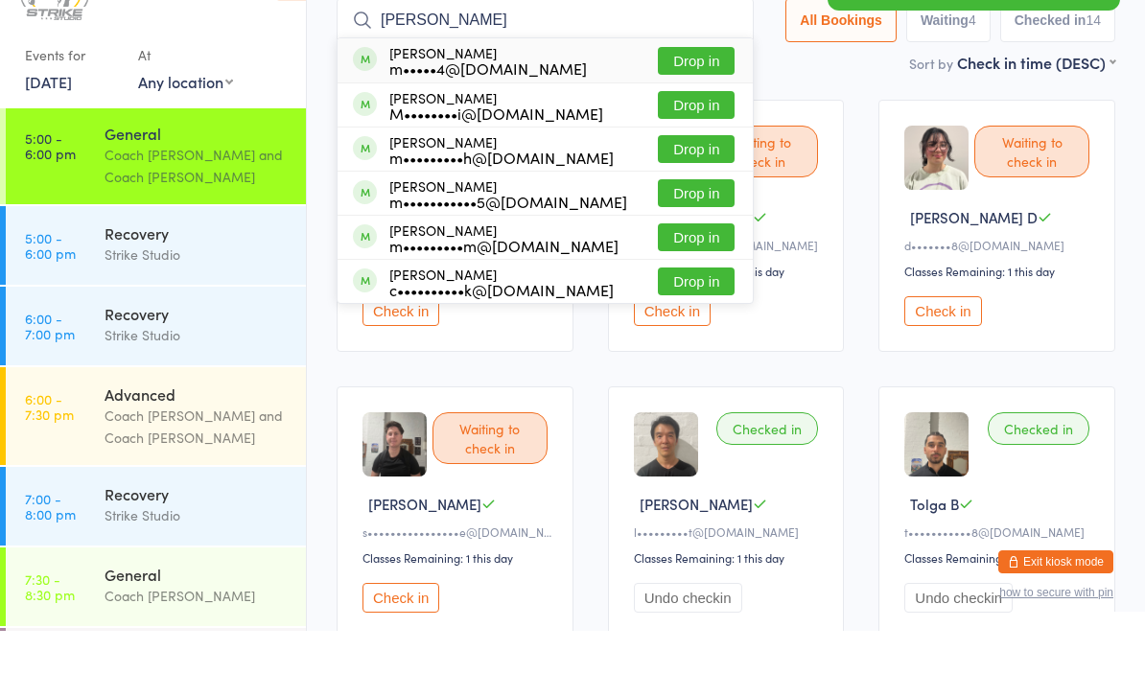
type input "Margaret"
click at [710, 113] on button "Drop in" at bounding box center [696, 127] width 77 height 28
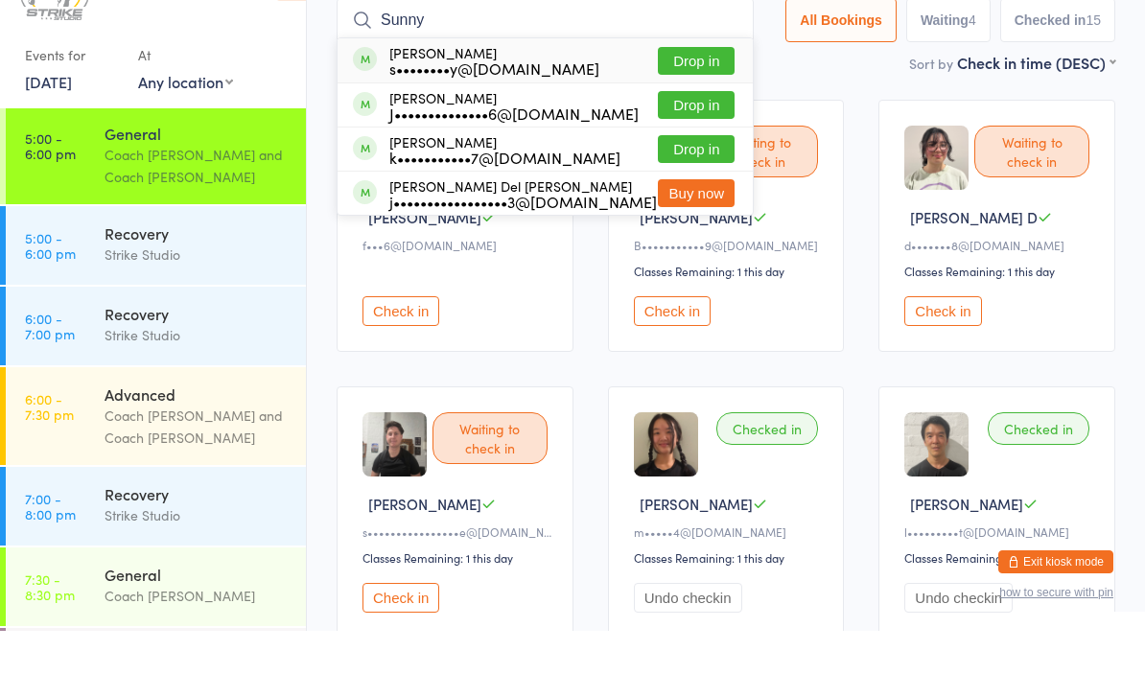
type input "Sunny"
click at [701, 113] on button "Drop in" at bounding box center [696, 127] width 77 height 28
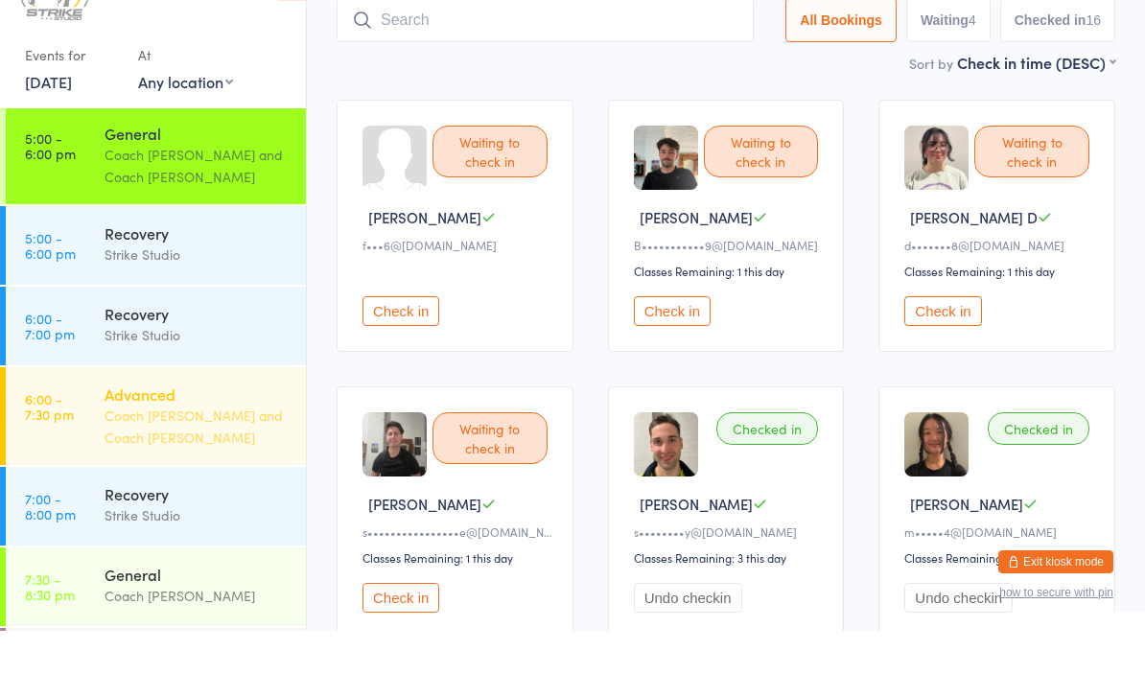
click at [85, 434] on link "6:00 - 7:30 pm Advanced Coach Vinay and Coach Chris" at bounding box center [156, 483] width 300 height 98
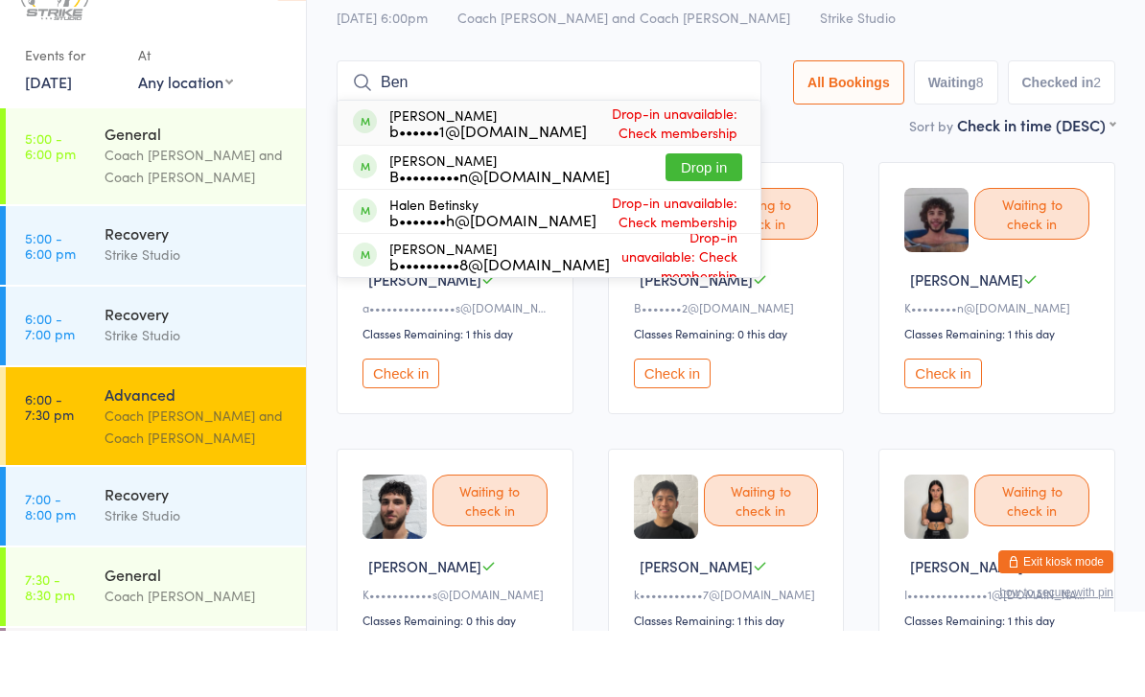
type input "Ben"
click at [685, 220] on button "Drop in" at bounding box center [704, 234] width 77 height 28
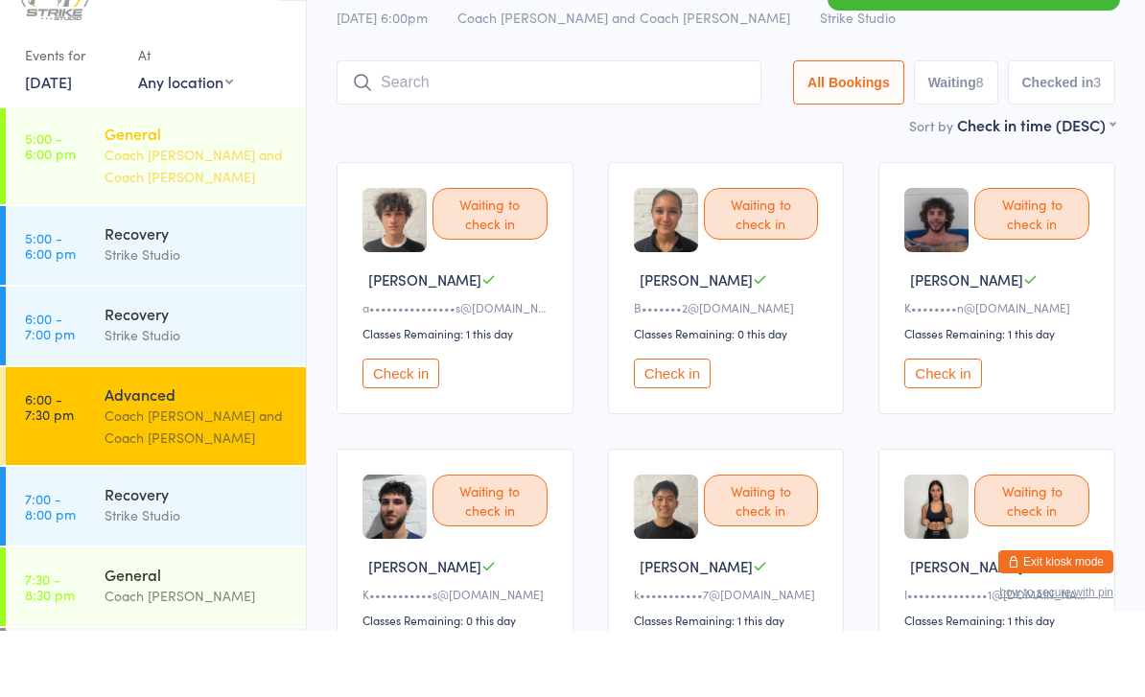
click at [191, 189] on div "General" at bounding box center [197, 199] width 185 height 21
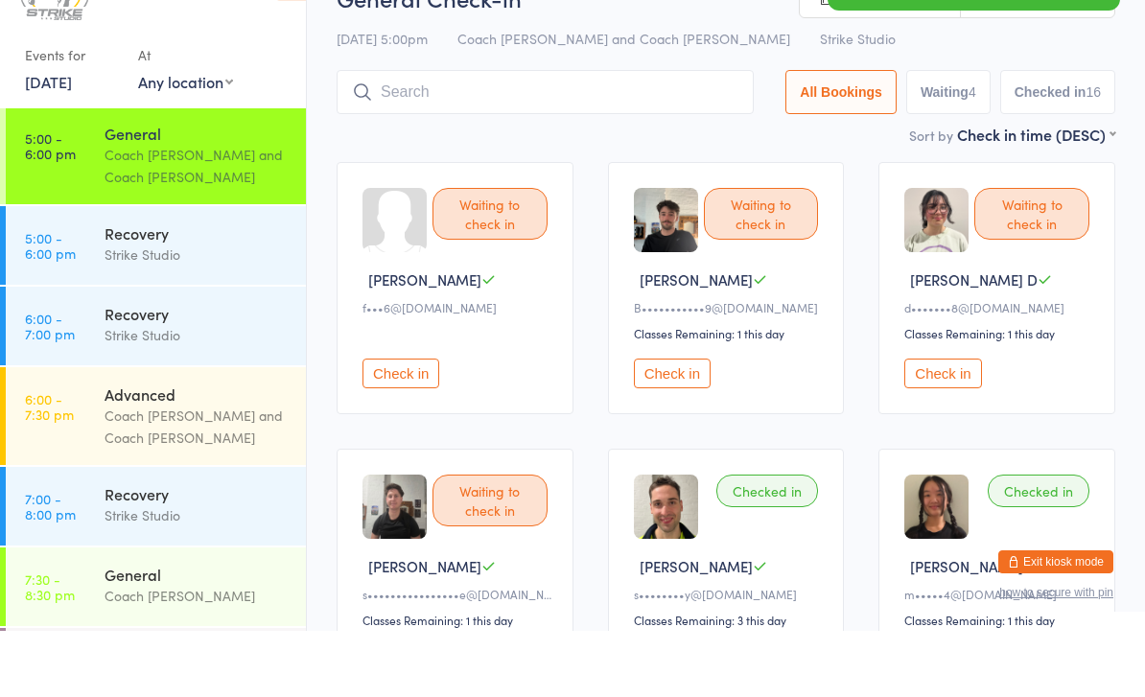
scroll to position [17, 0]
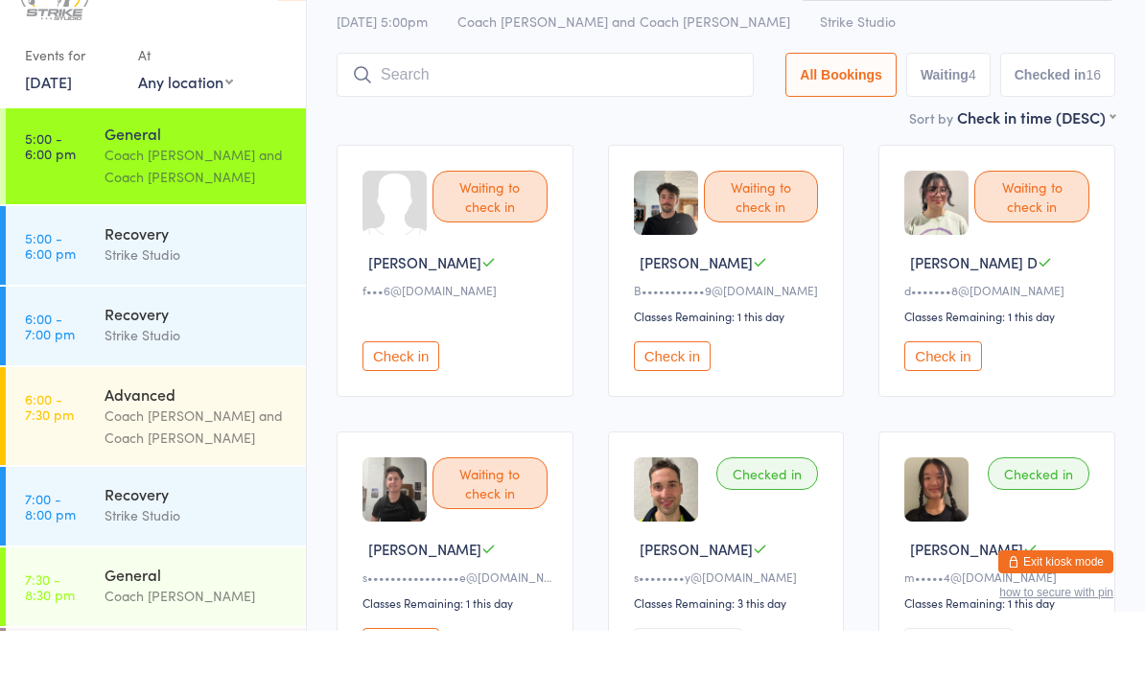
click at [960, 408] on button "Check in" at bounding box center [943, 423] width 77 height 30
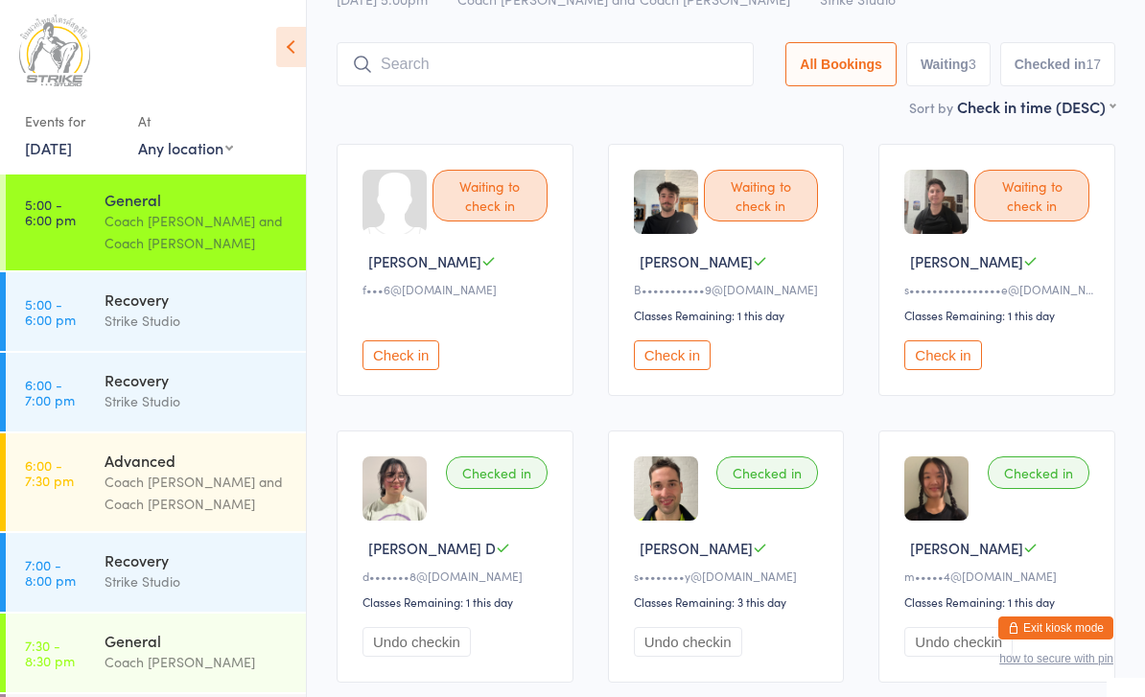
click at [487, 75] on input "search" at bounding box center [545, 64] width 417 height 44
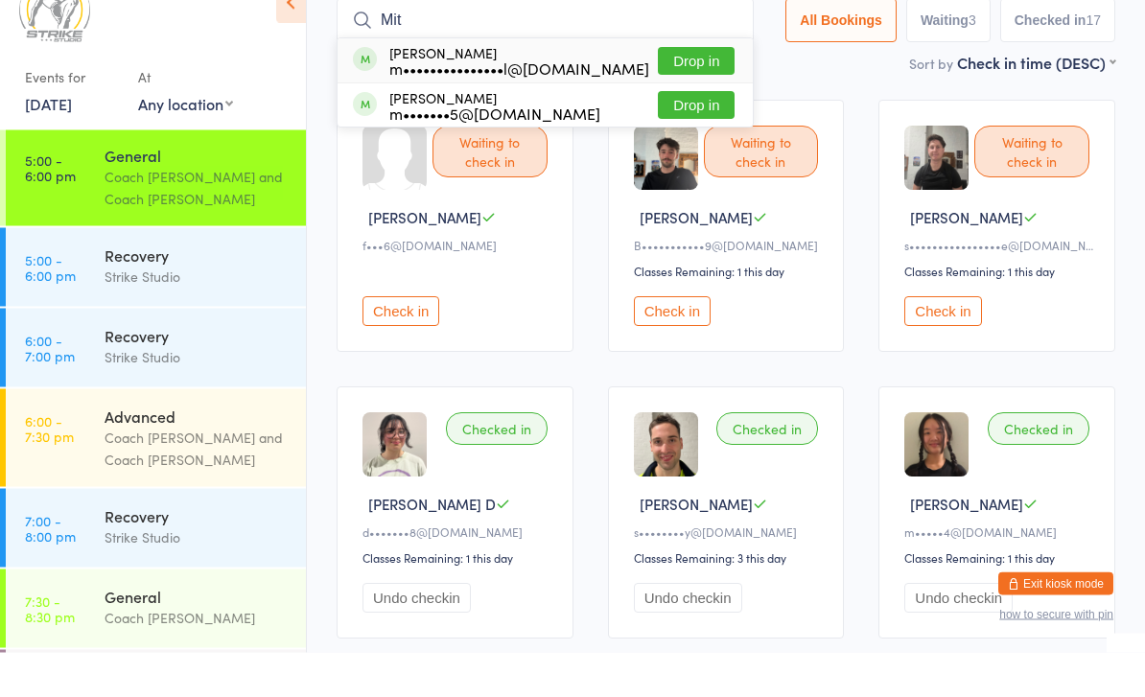
type input "Mit"
click at [688, 92] on button "Drop in" at bounding box center [696, 106] width 77 height 28
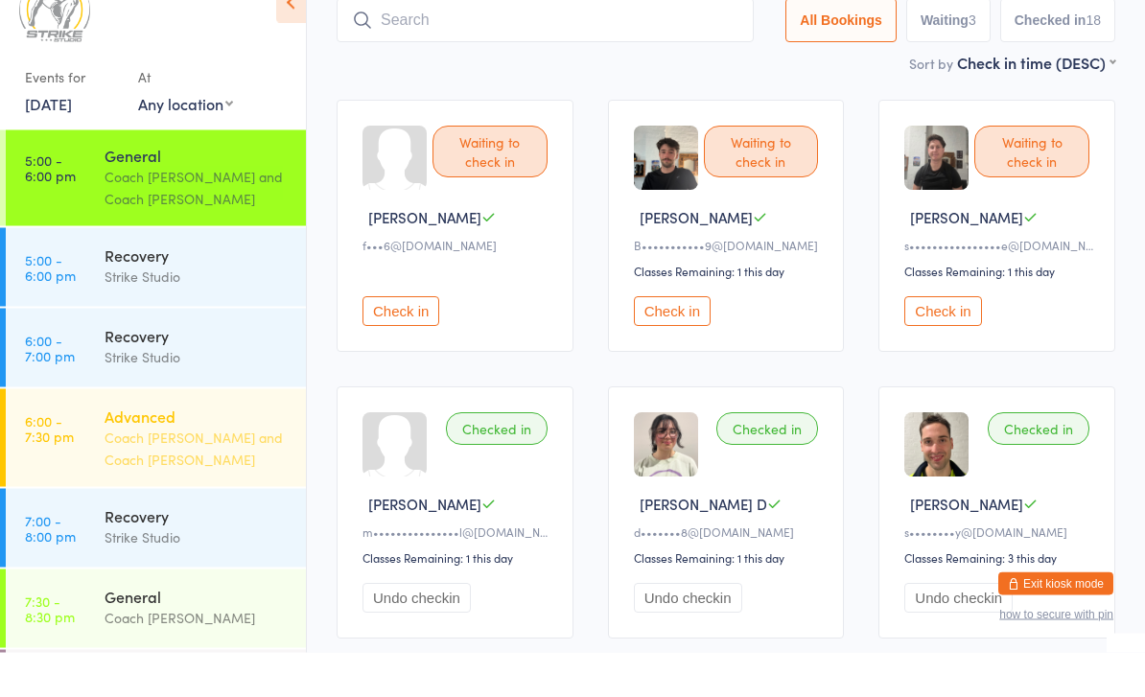
click at [156, 450] on div "Advanced" at bounding box center [197, 460] width 185 height 21
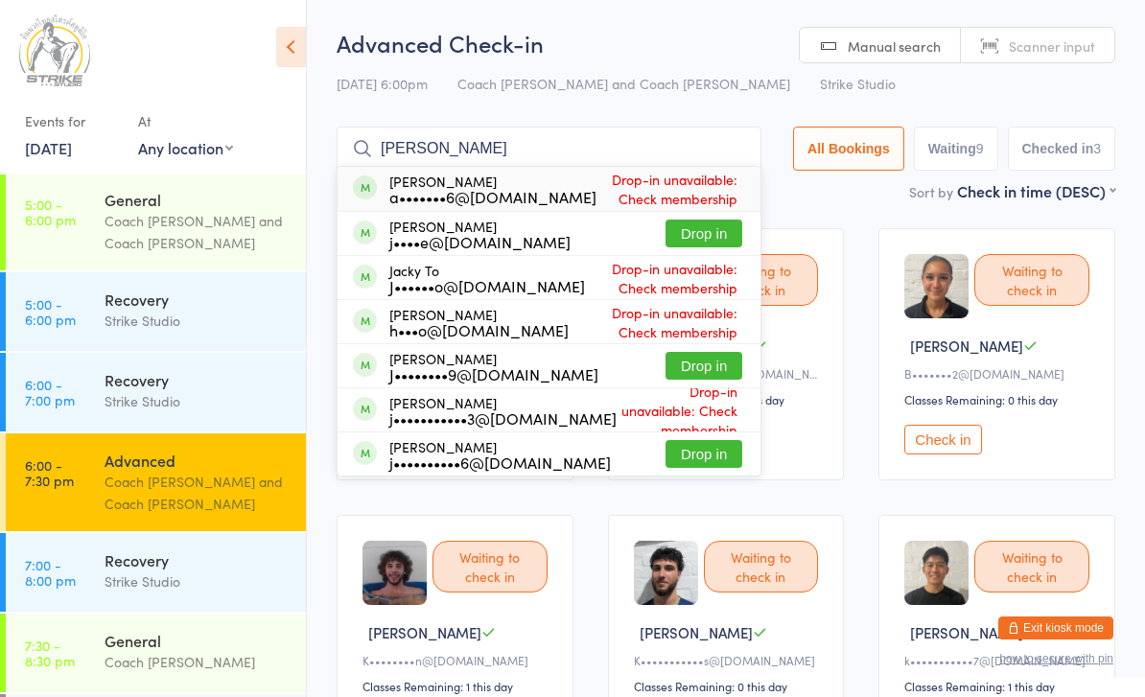
type input "J"
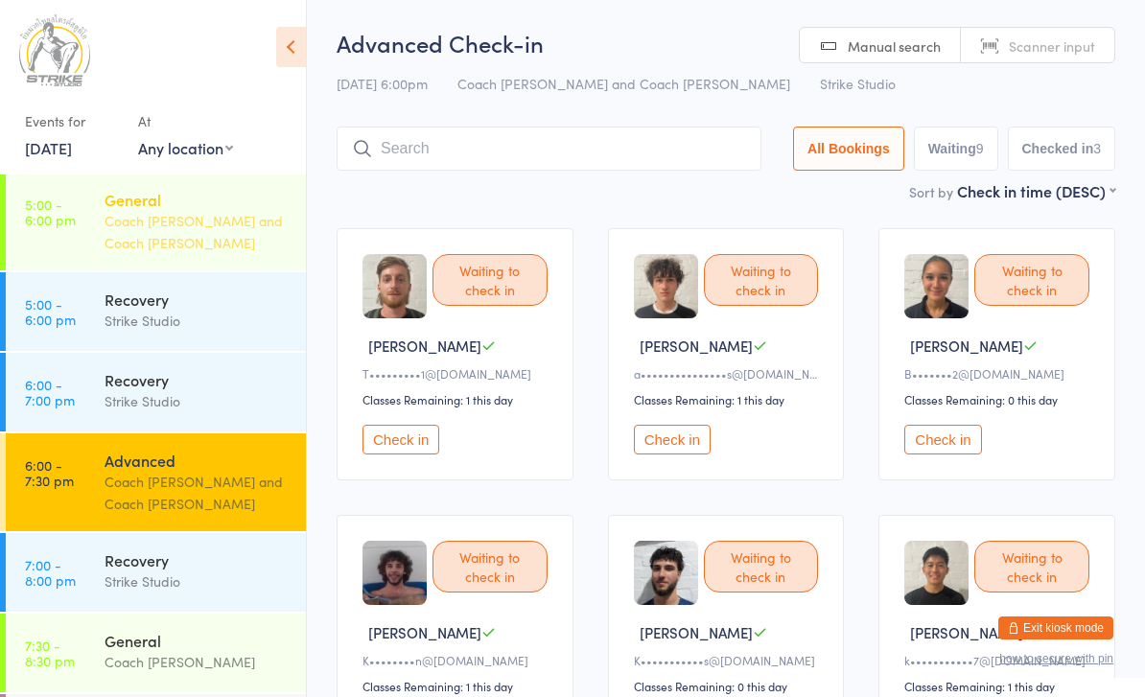
click at [150, 206] on div "General" at bounding box center [197, 199] width 185 height 21
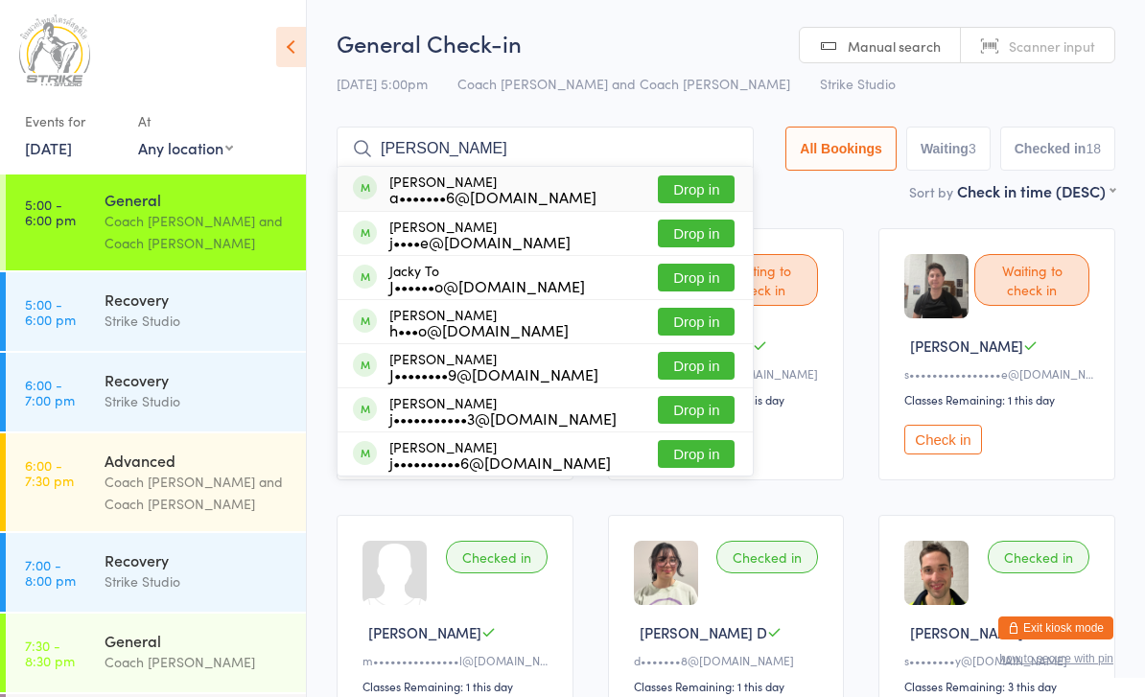
type input "Jay"
click at [701, 182] on button "Drop in" at bounding box center [696, 190] width 77 height 28
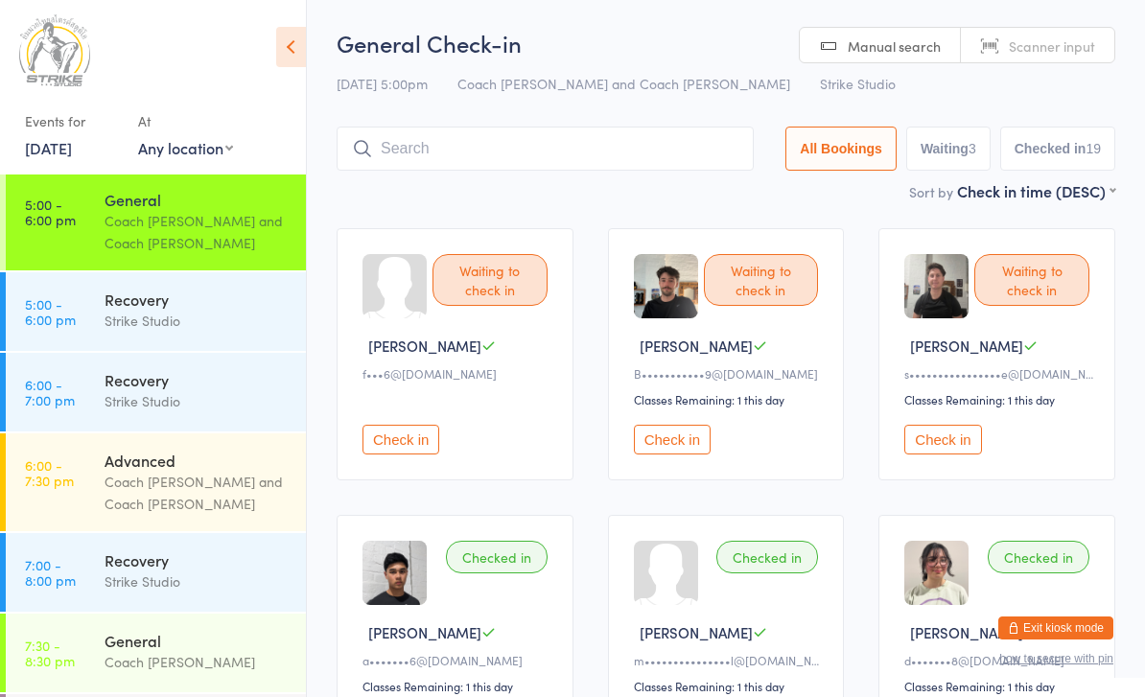
click at [392, 455] on button "Check in" at bounding box center [401, 440] width 77 height 30
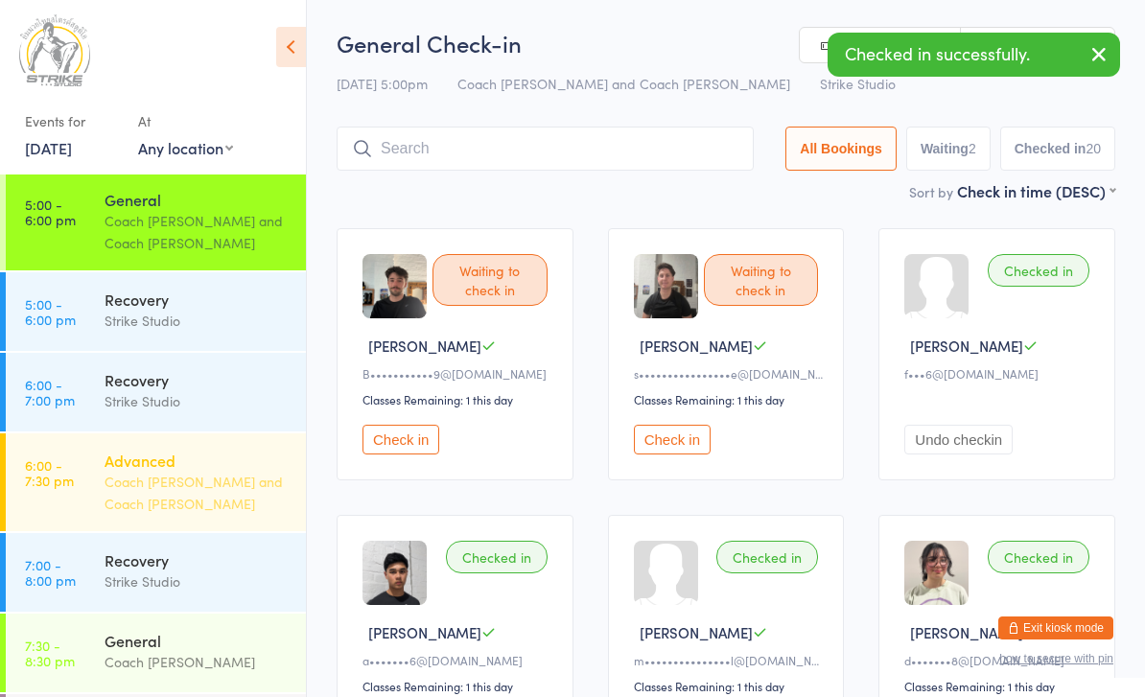
click at [151, 471] on div "Coach [PERSON_NAME] and Coach [PERSON_NAME]" at bounding box center [197, 493] width 185 height 44
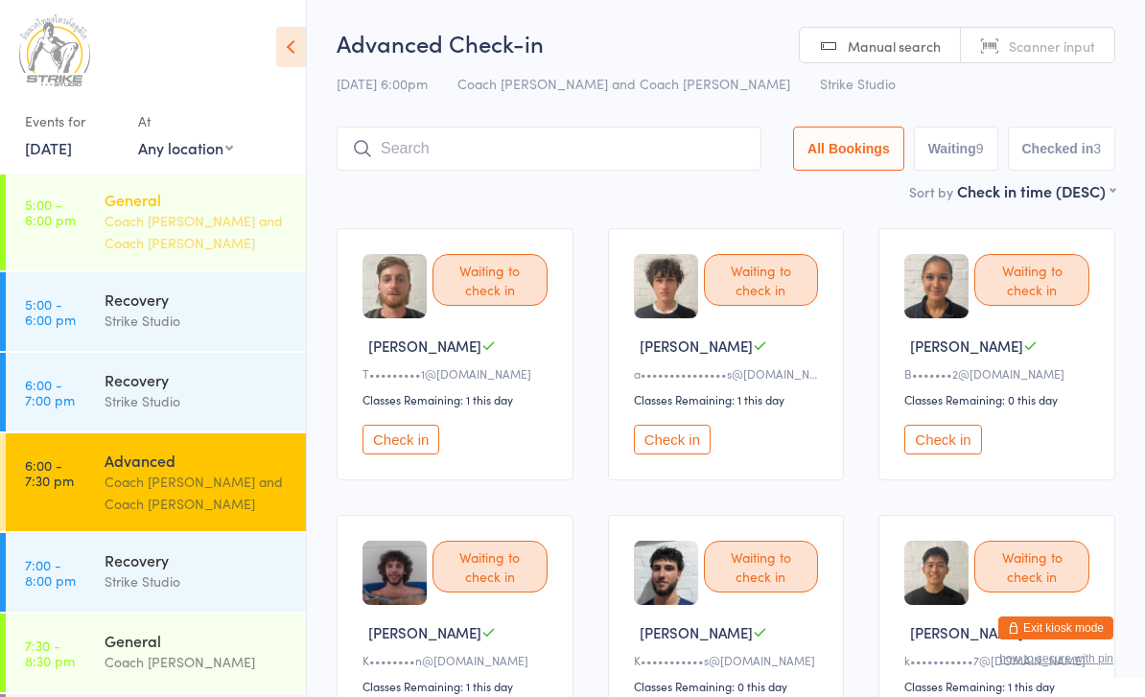
click at [206, 253] on div "General Coach Chris and Coach Vinay" at bounding box center [205, 222] width 201 height 98
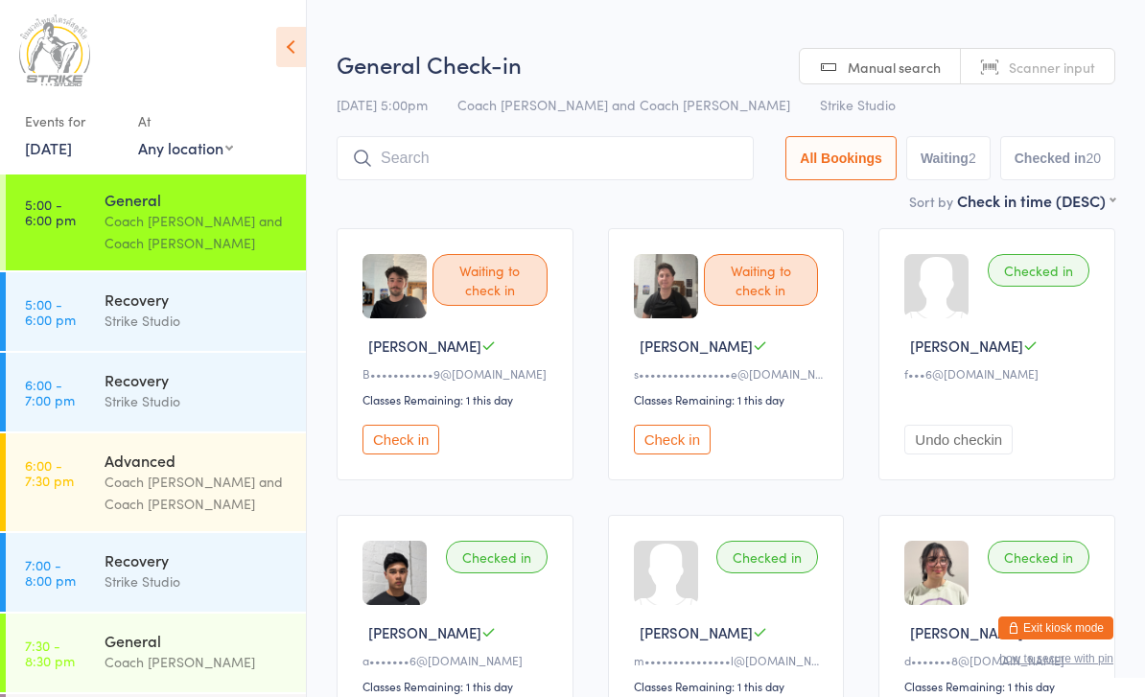
click at [425, 455] on button "Check in" at bounding box center [401, 440] width 77 height 30
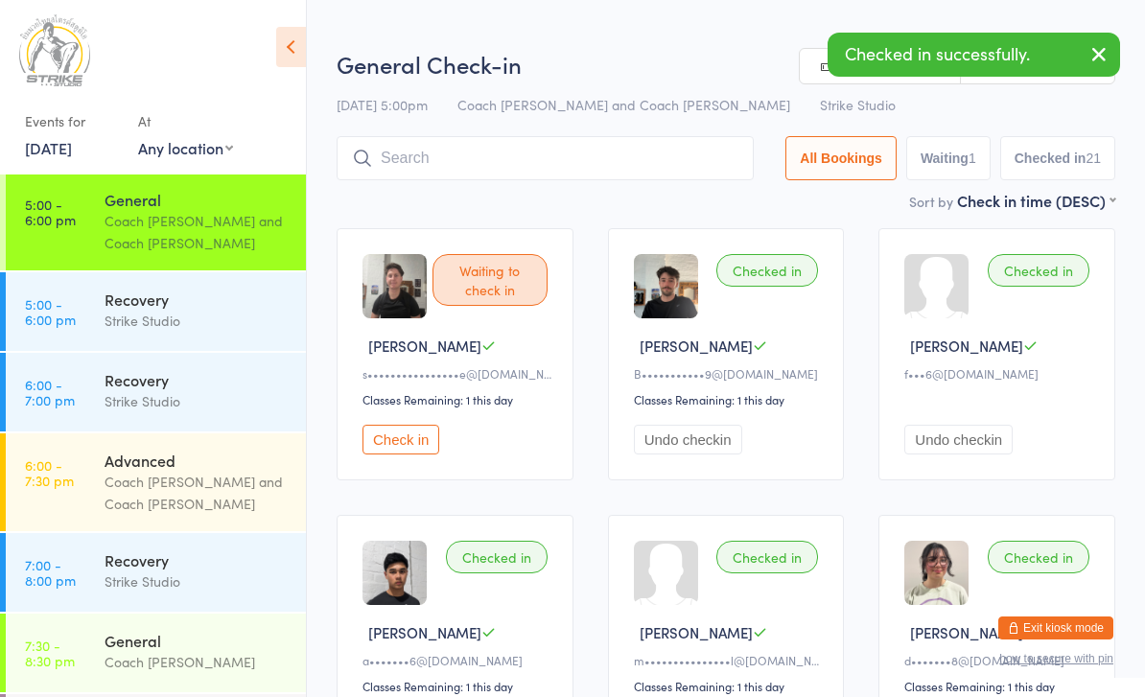
click at [594, 141] on input "search" at bounding box center [545, 158] width 417 height 44
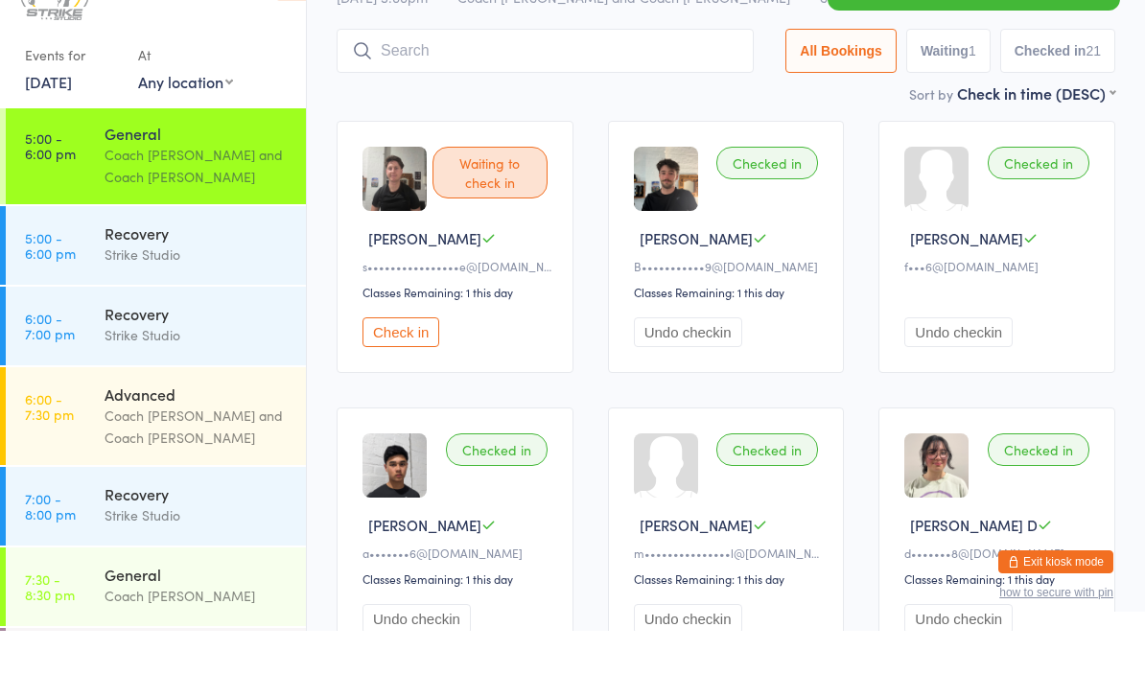
scroll to position [72, 0]
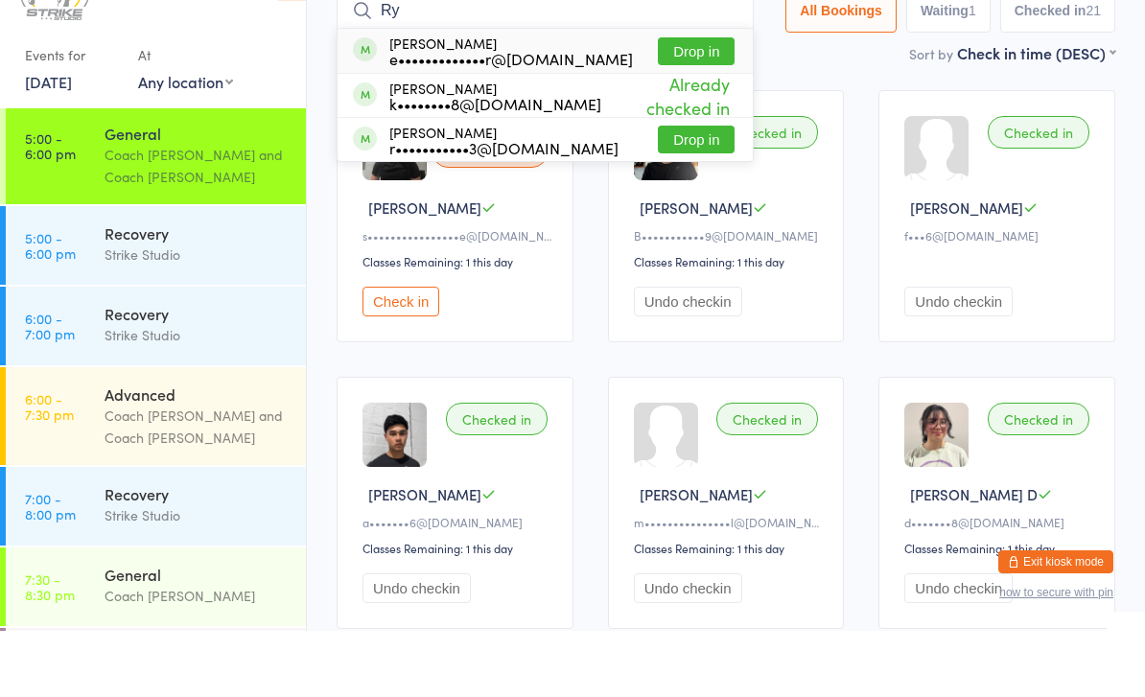
type input "R"
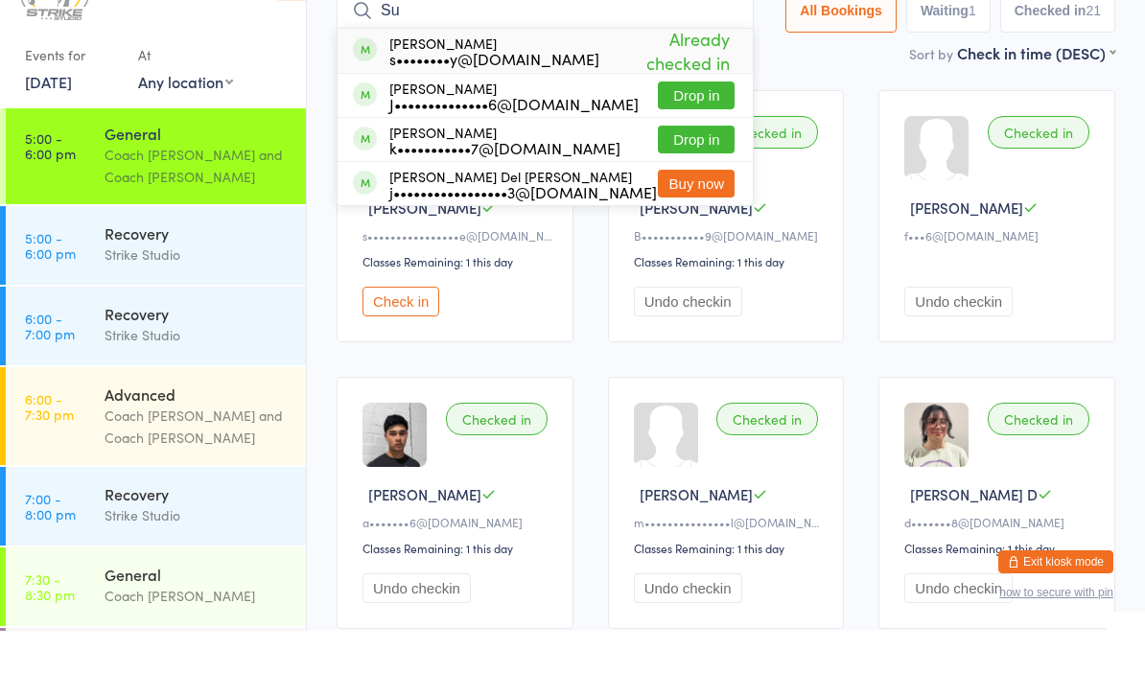
type input "S"
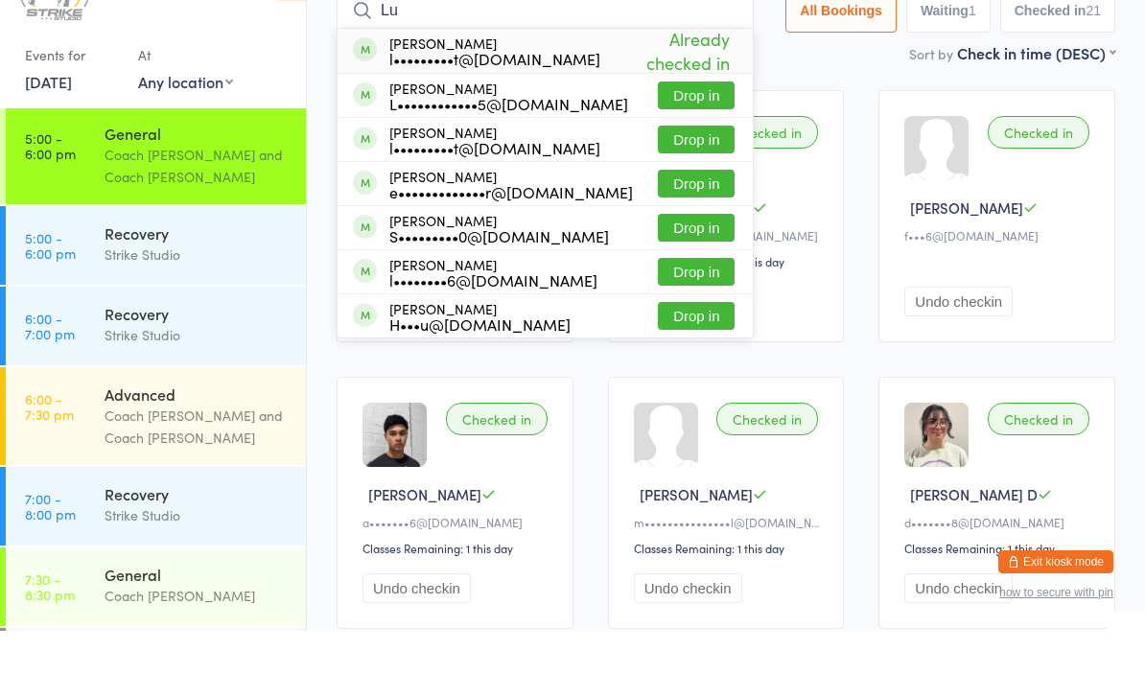
type input "L"
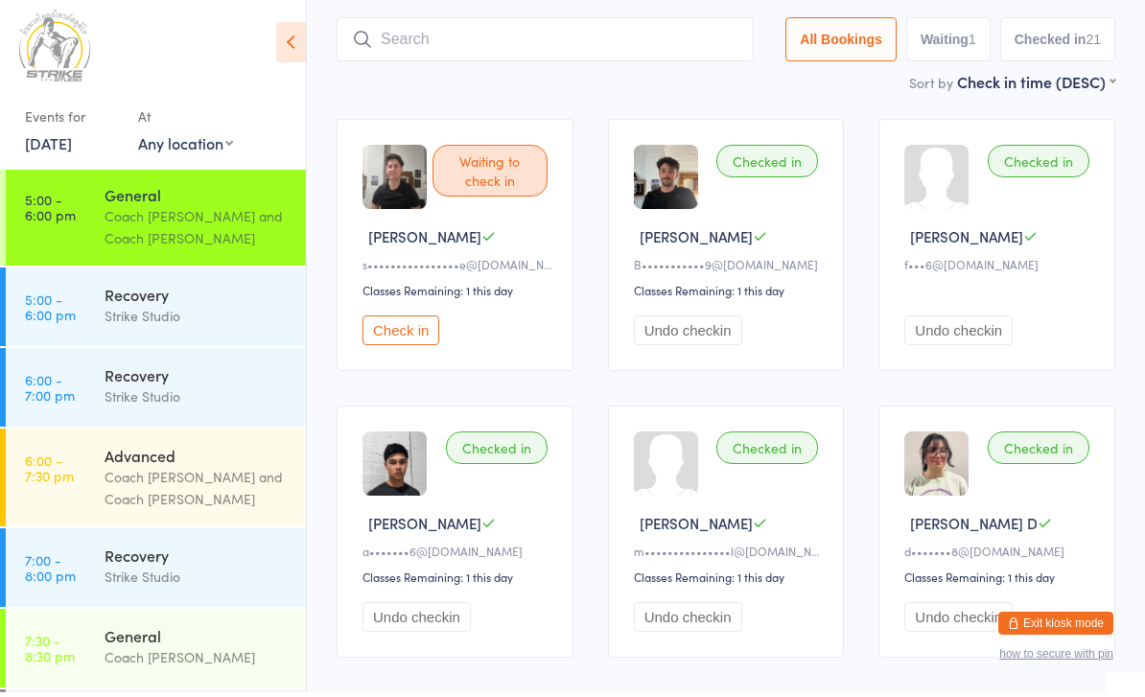
click at [1112, 168] on div "Checked in Frank B f•••6@live.co.uk Undo checkin" at bounding box center [997, 250] width 237 height 252
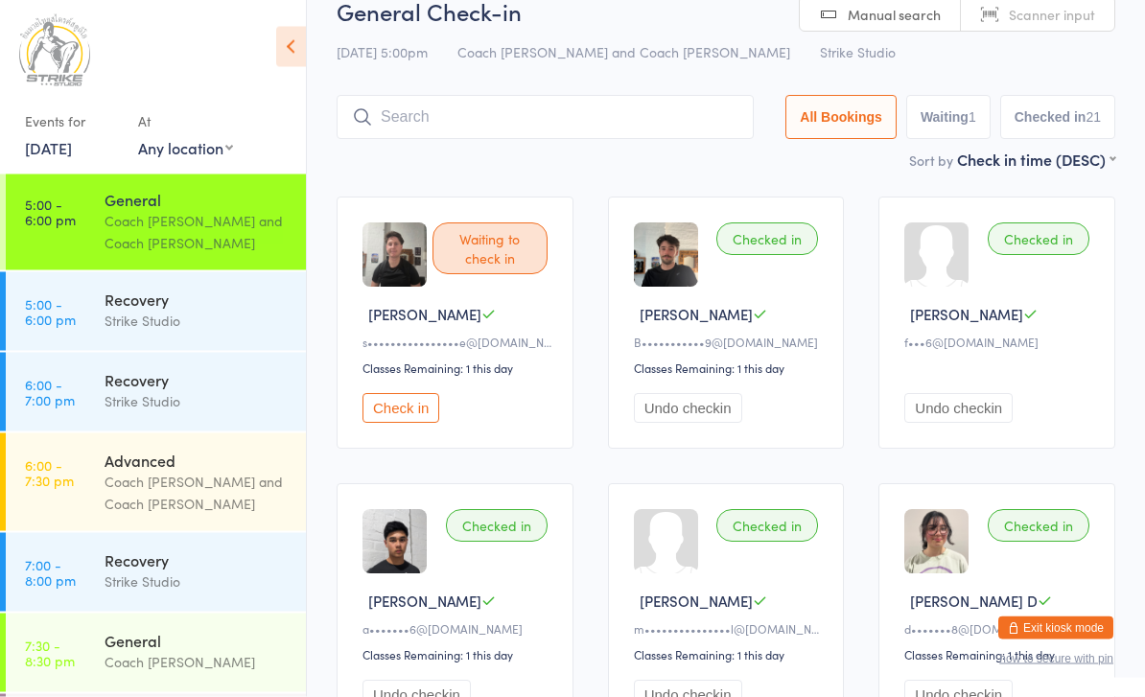
scroll to position [0, 0]
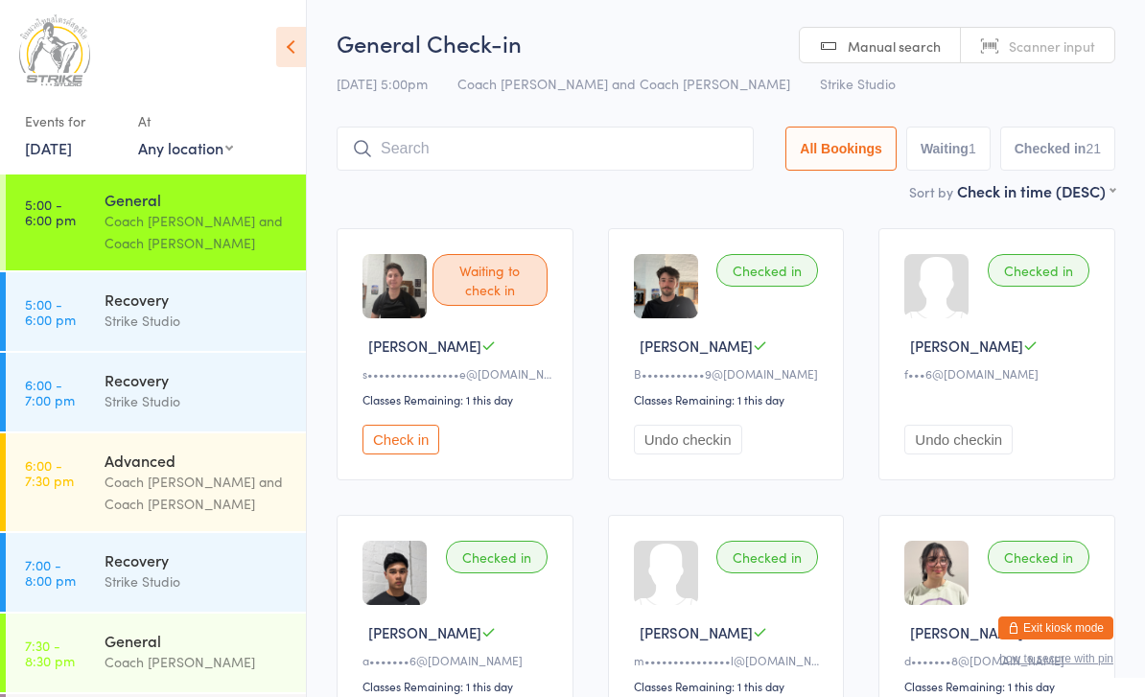
click at [582, 146] on input "search" at bounding box center [545, 149] width 417 height 44
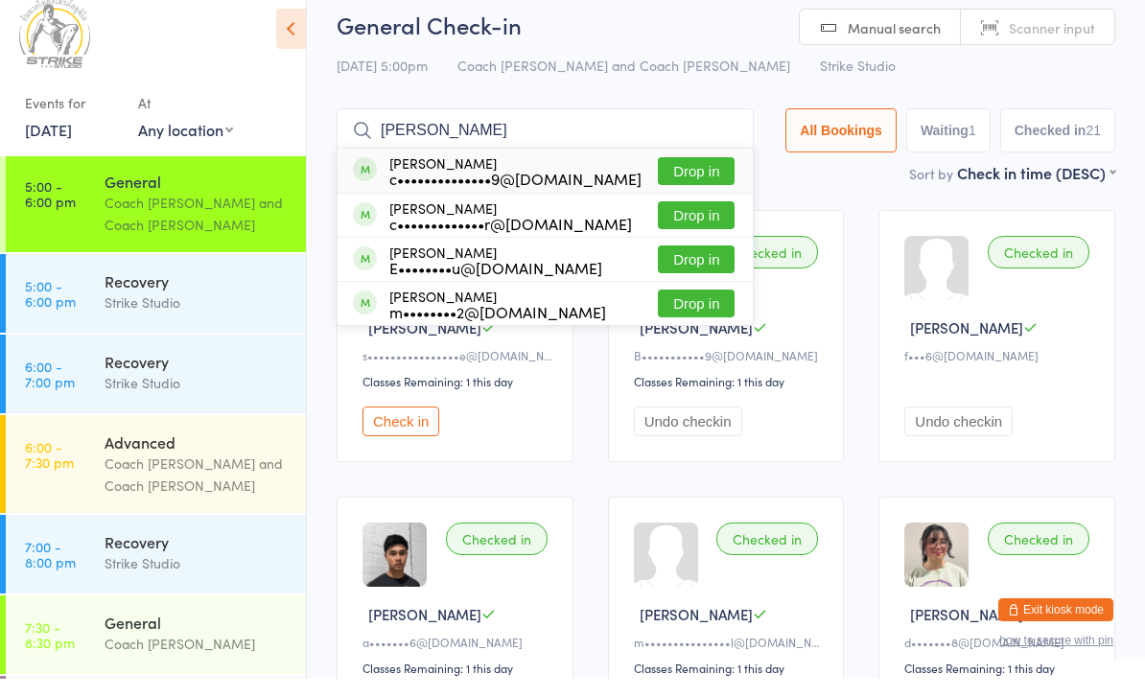
type input "Charlie"
click at [707, 181] on button "Drop in" at bounding box center [696, 190] width 77 height 28
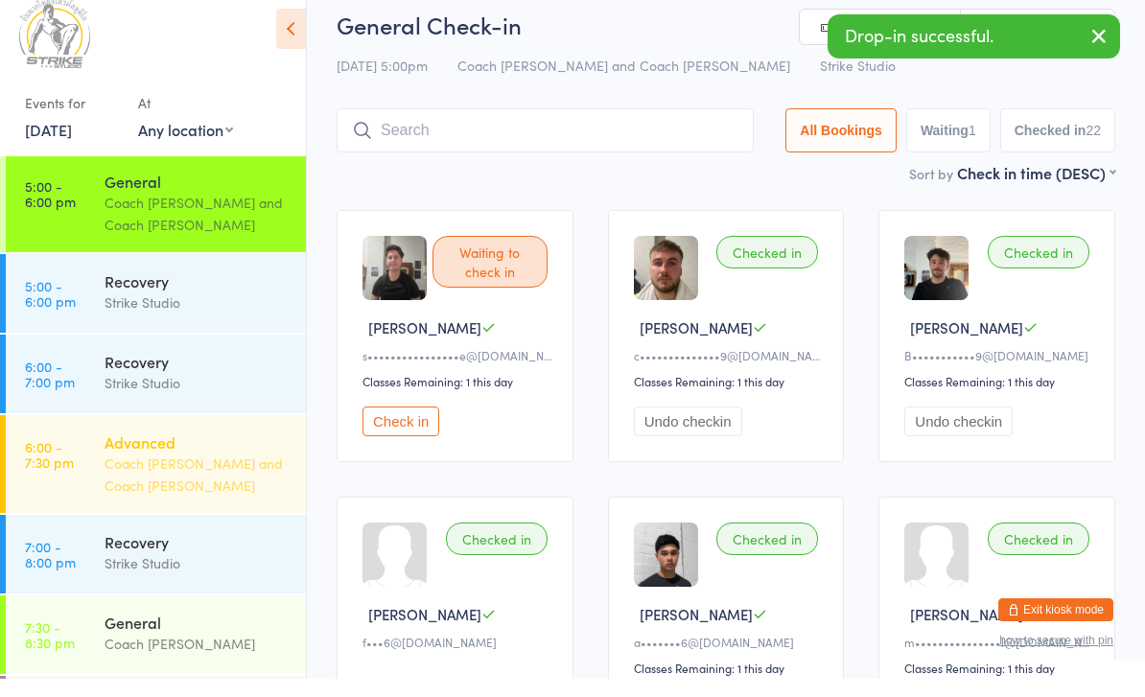
click at [164, 471] on div "Coach [PERSON_NAME] and Coach [PERSON_NAME]" at bounding box center [197, 493] width 185 height 44
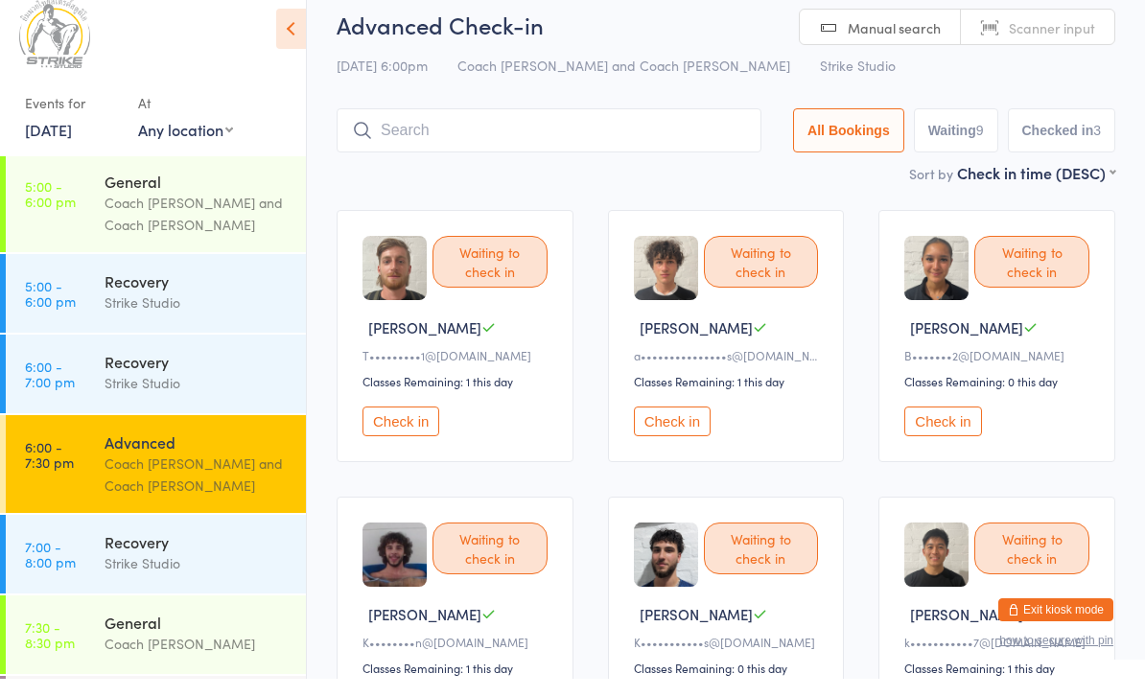
click at [670, 441] on button "Check in" at bounding box center [672, 440] width 77 height 30
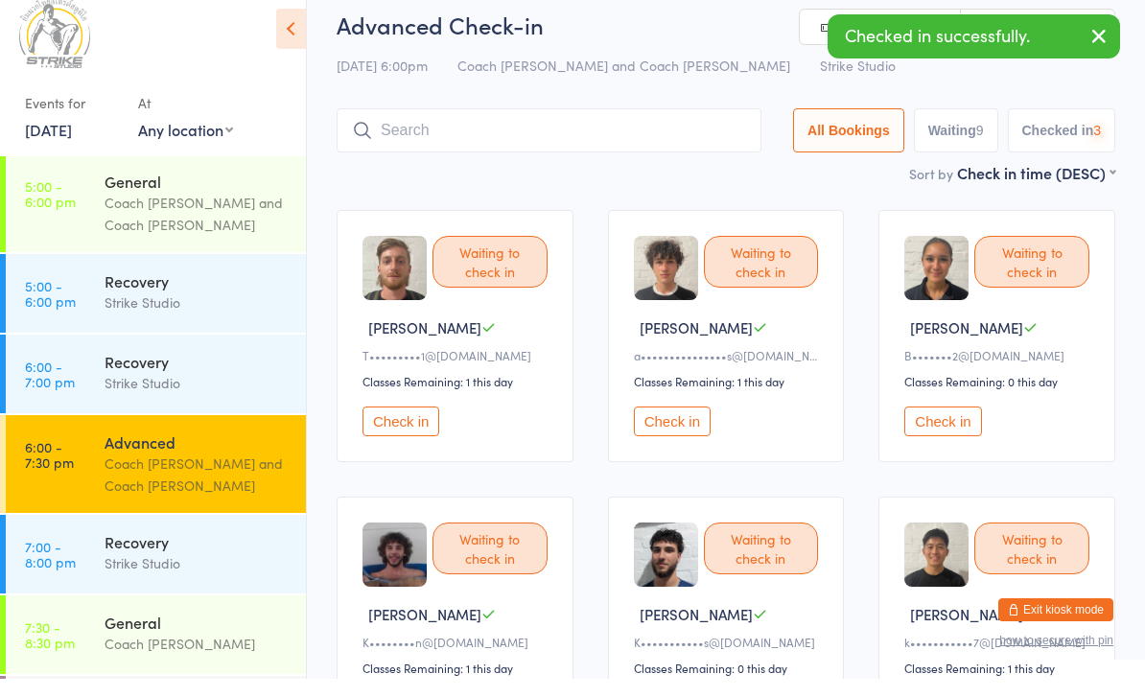
scroll to position [18, 0]
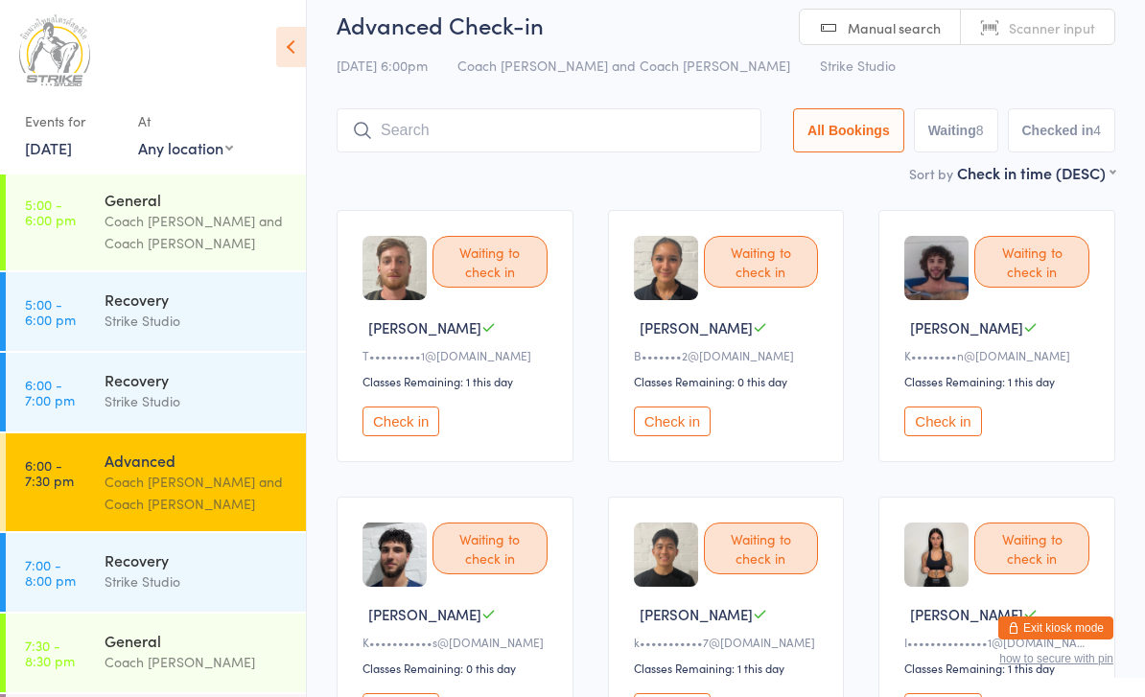
click at [561, 166] on div "Sort by Check in time (DESC) First name (ASC) First name (DESC) Last name (ASC)…" at bounding box center [726, 172] width 779 height 21
click at [589, 149] on input "search" at bounding box center [549, 130] width 425 height 44
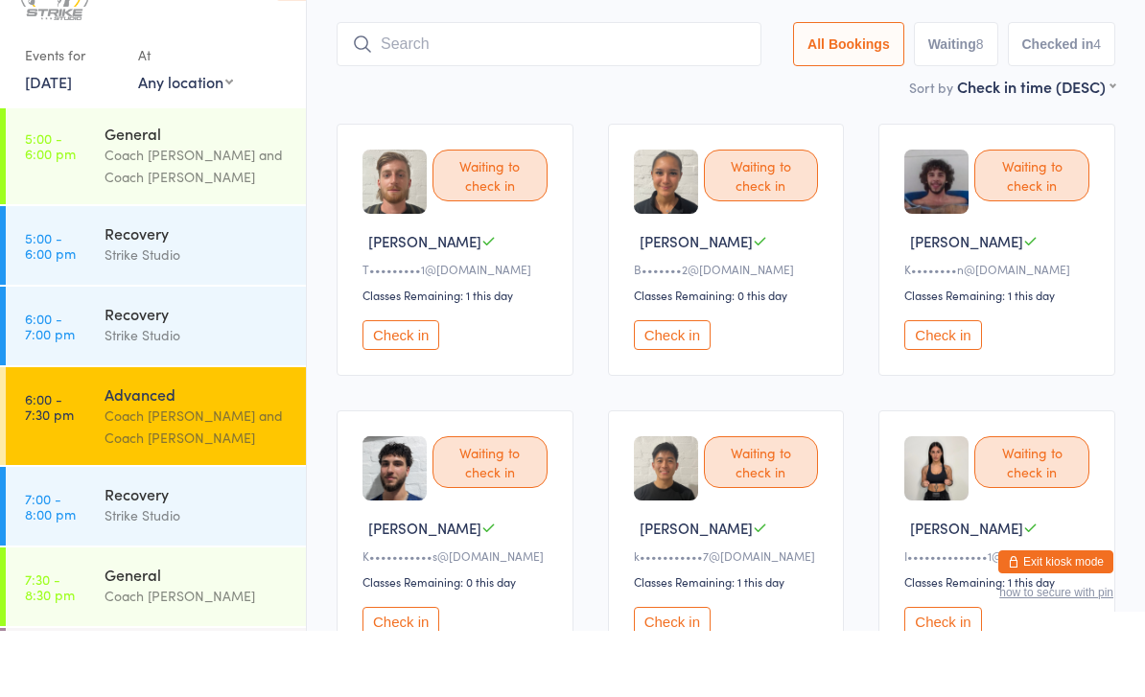
scroll to position [62, 0]
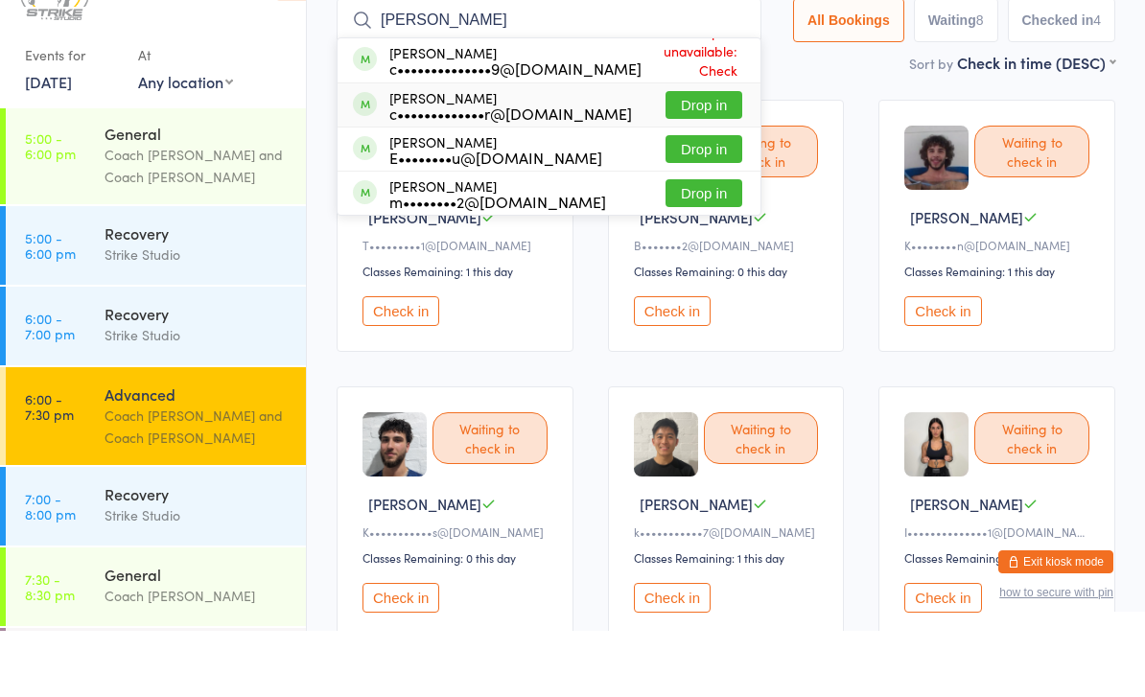
type input "Charlie"
click at [709, 157] on button "Drop in" at bounding box center [704, 171] width 77 height 28
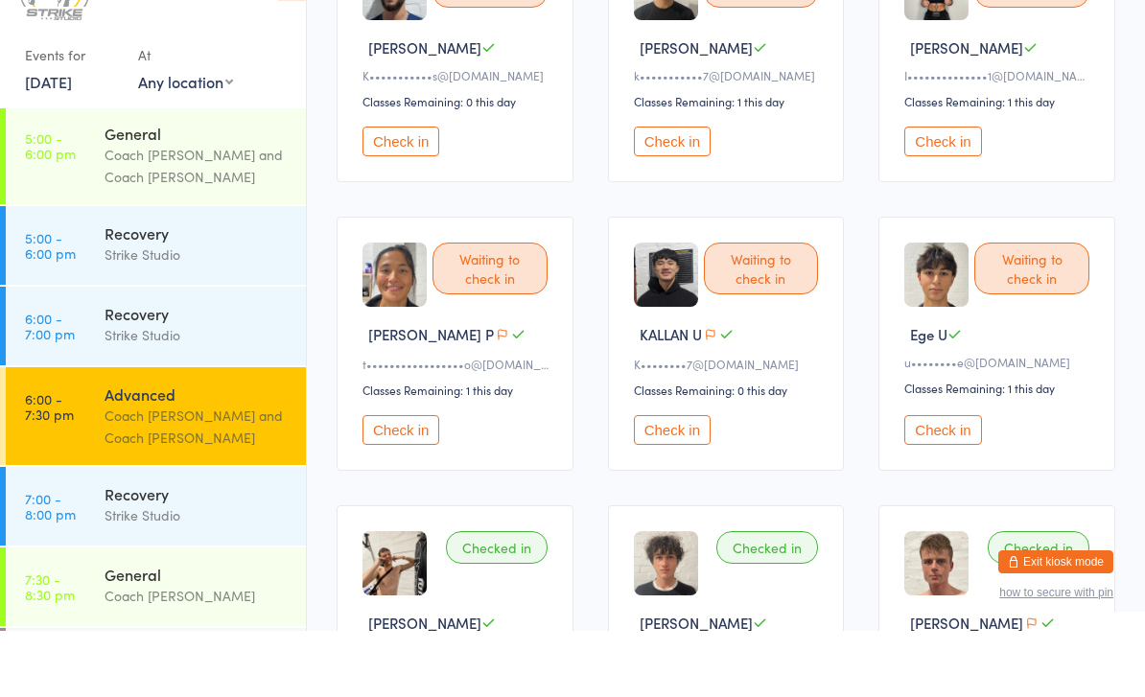
scroll to position [536, 0]
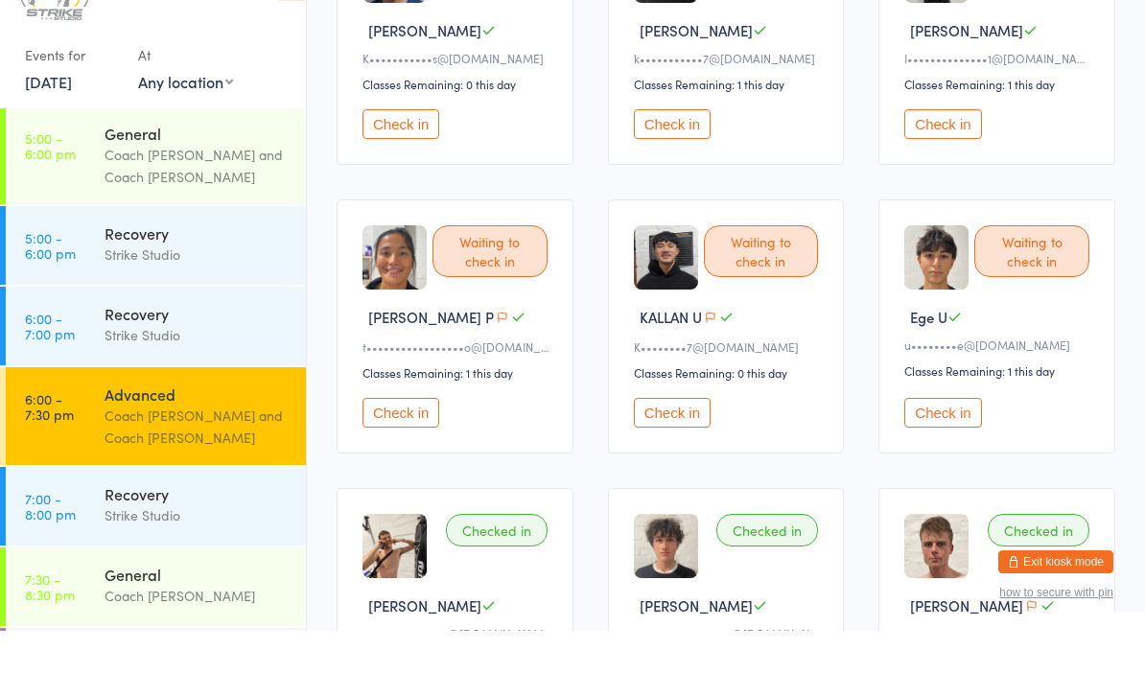
click at [950, 464] on button "Check in" at bounding box center [943, 479] width 77 height 30
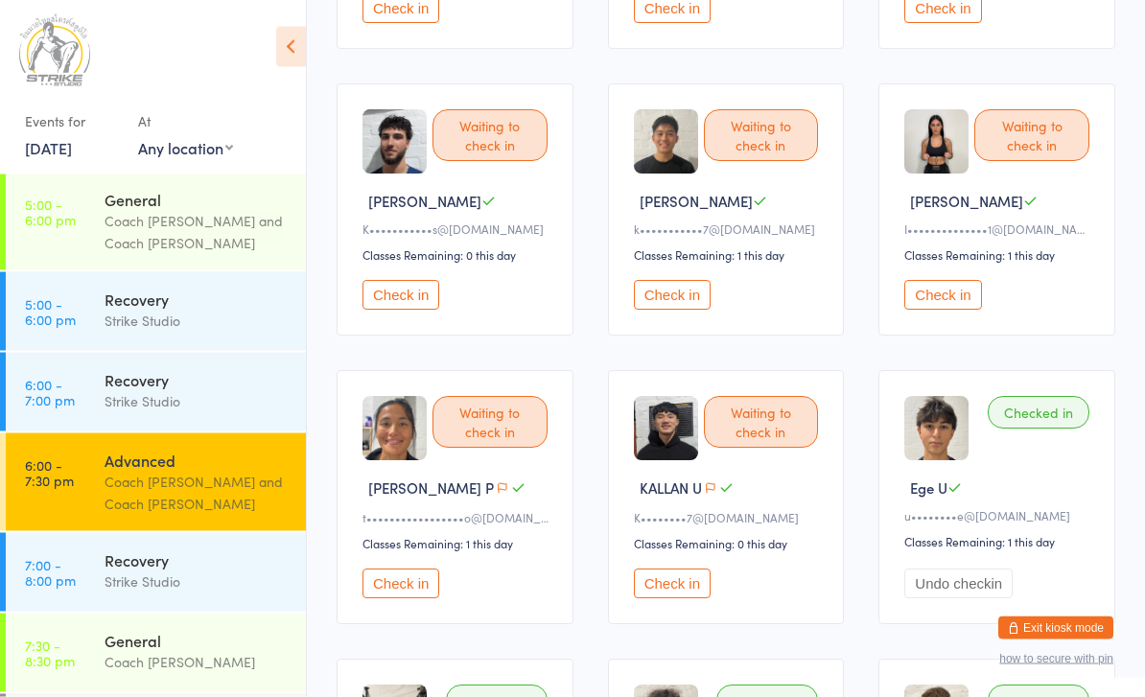
scroll to position [432, 0]
click at [677, 310] on button "Check in" at bounding box center [672, 295] width 77 height 30
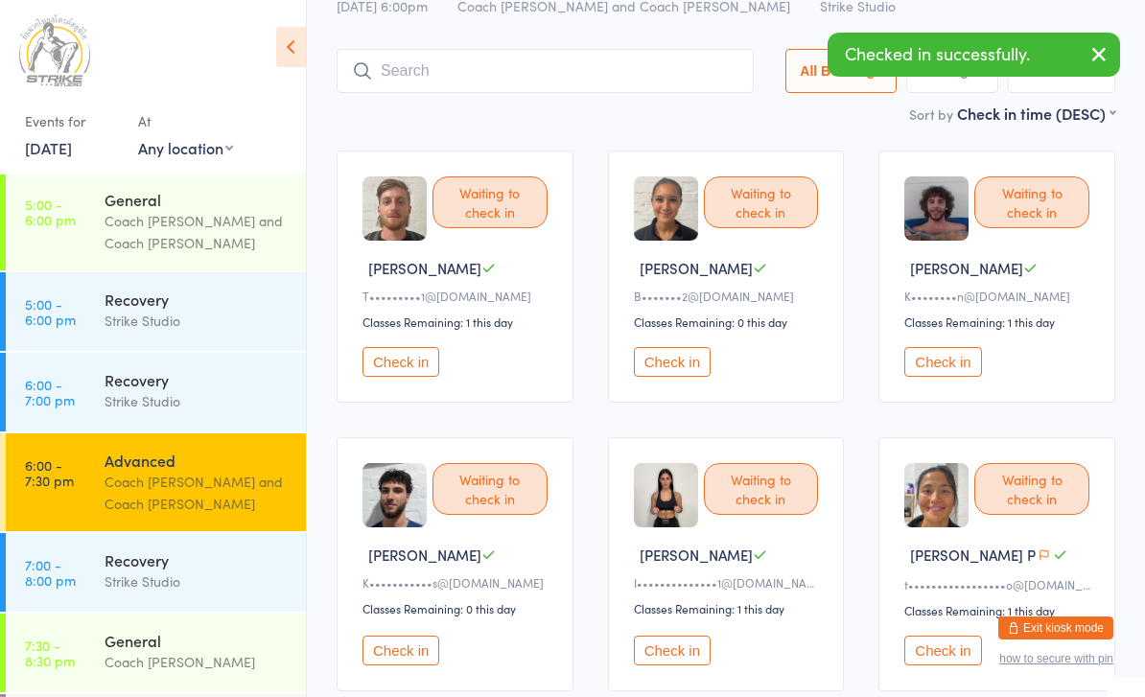
scroll to position [77, 0]
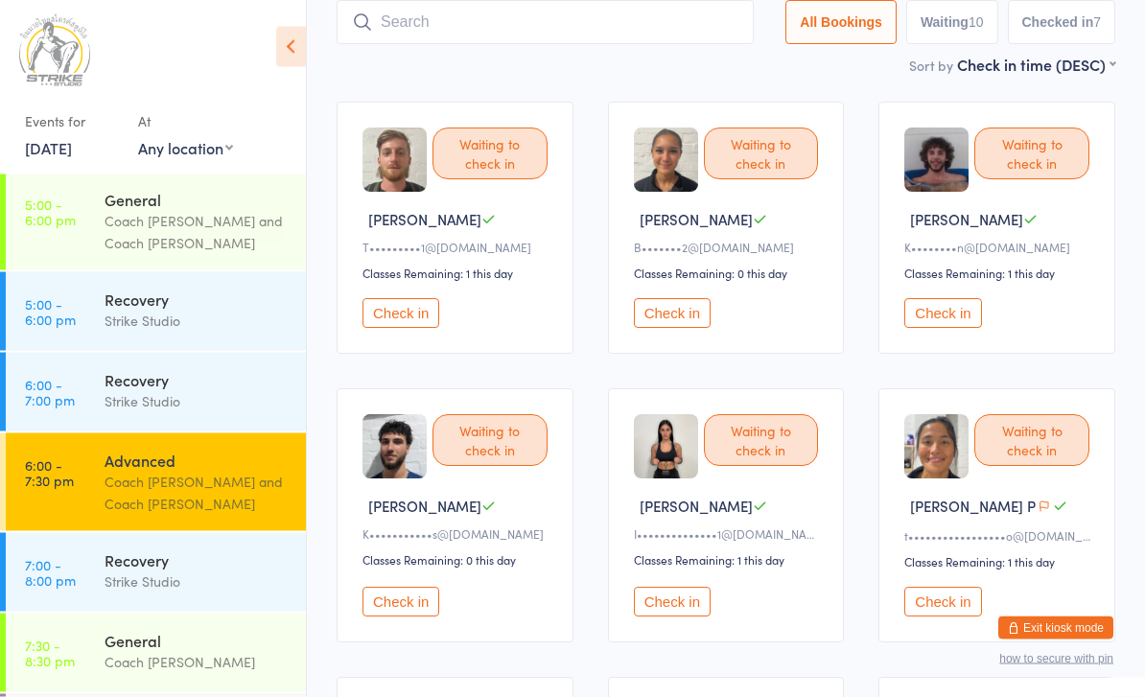
click at [947, 324] on button "Check in" at bounding box center [943, 314] width 77 height 30
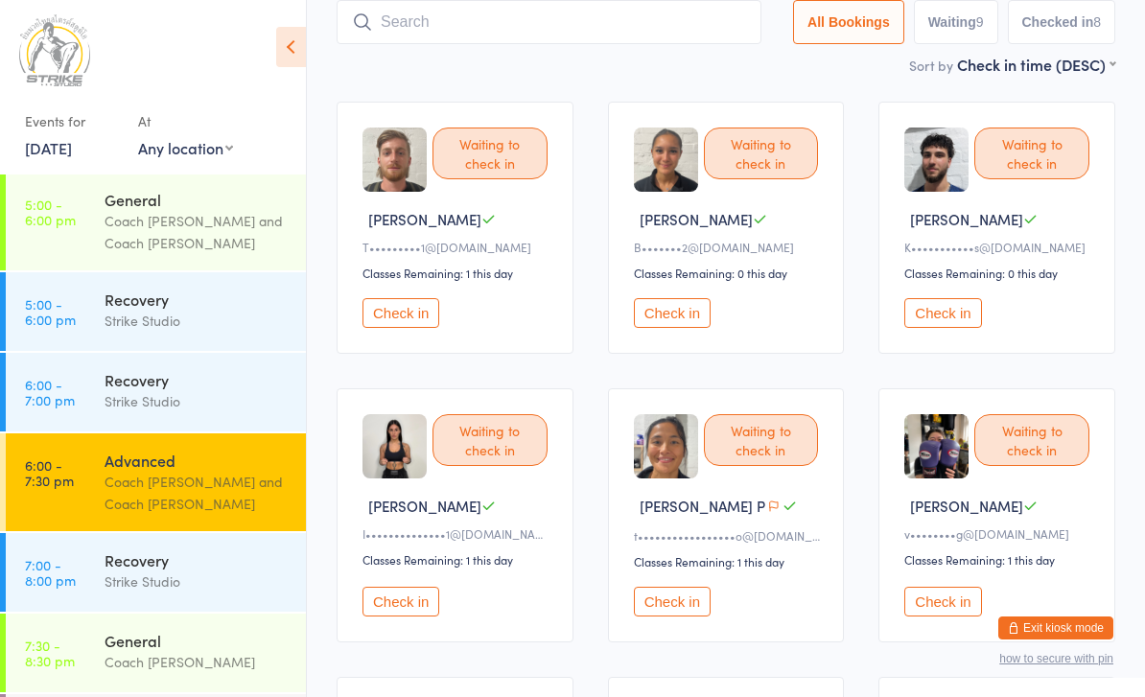
click at [660, 35] on input "search" at bounding box center [549, 22] width 425 height 44
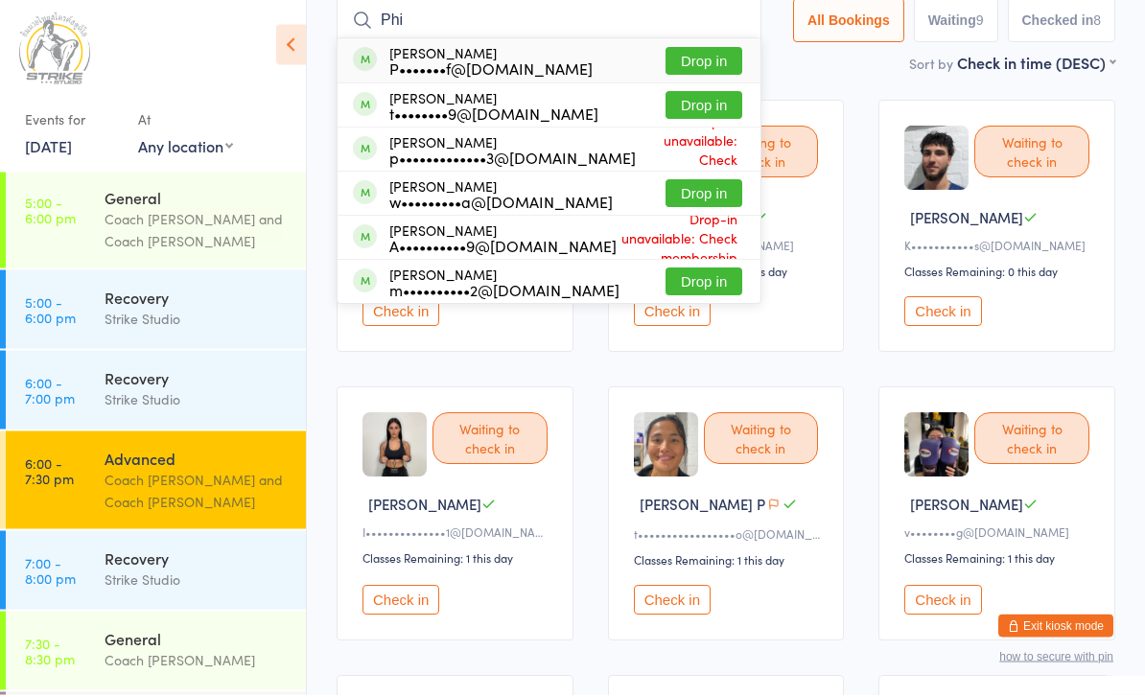
type input "Phi"
click at [711, 53] on button "Drop in" at bounding box center [704, 64] width 77 height 28
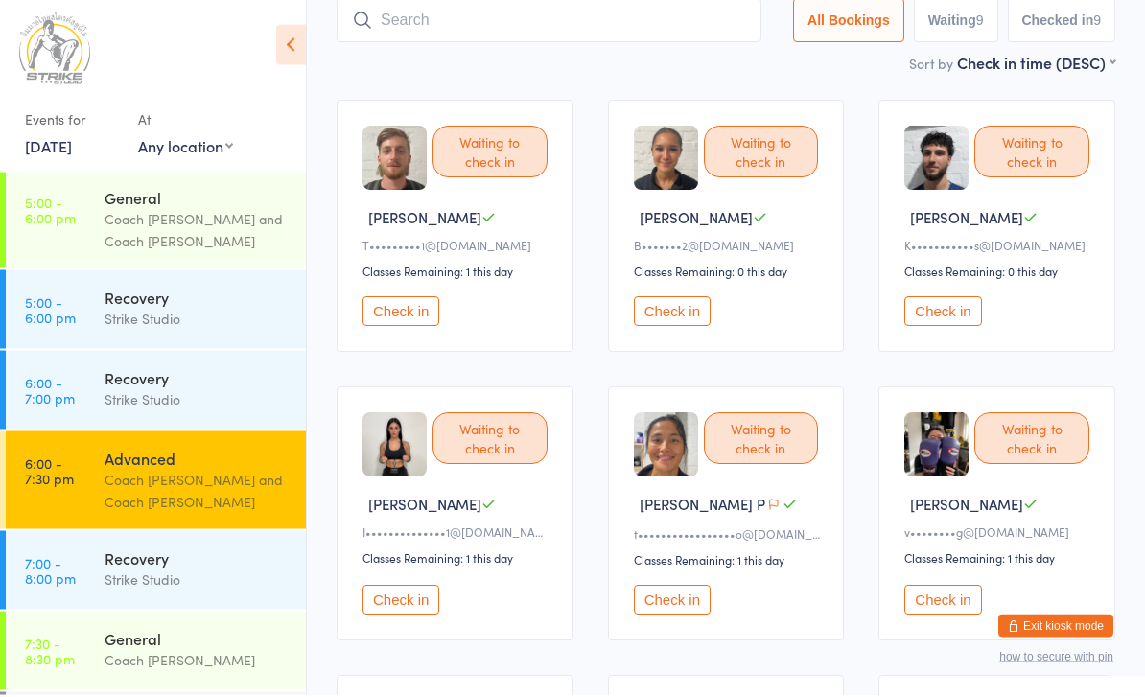
click at [489, 24] on input "search" at bounding box center [549, 23] width 425 height 44
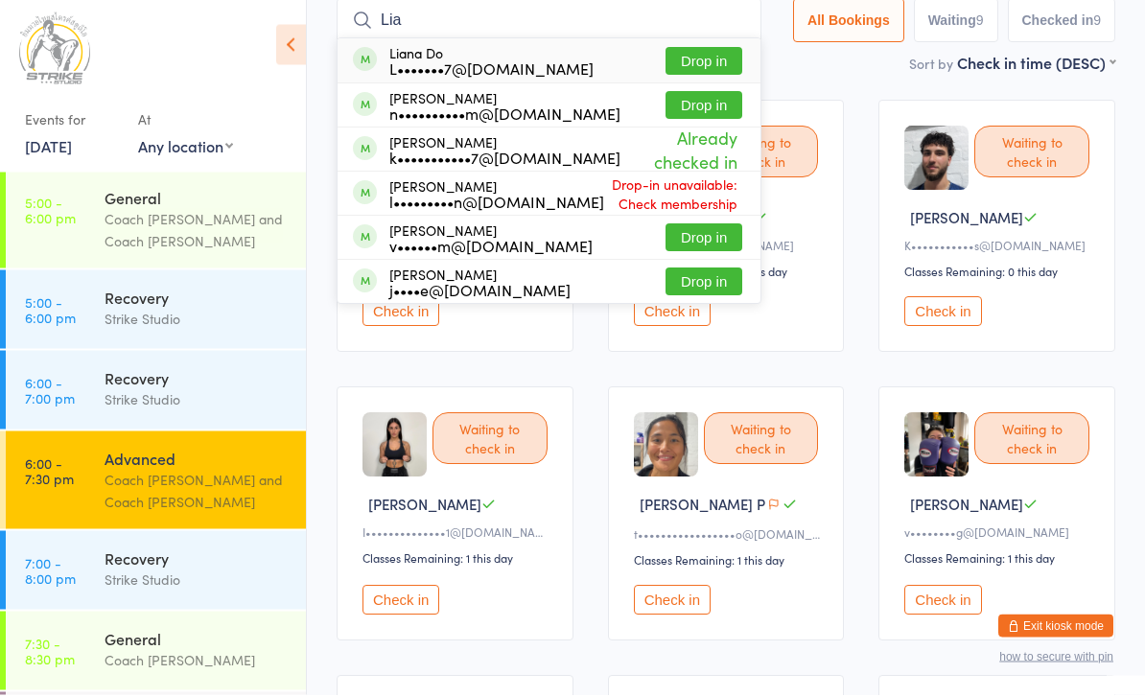
type input "Lia"
click at [675, 53] on button "Drop in" at bounding box center [704, 64] width 77 height 28
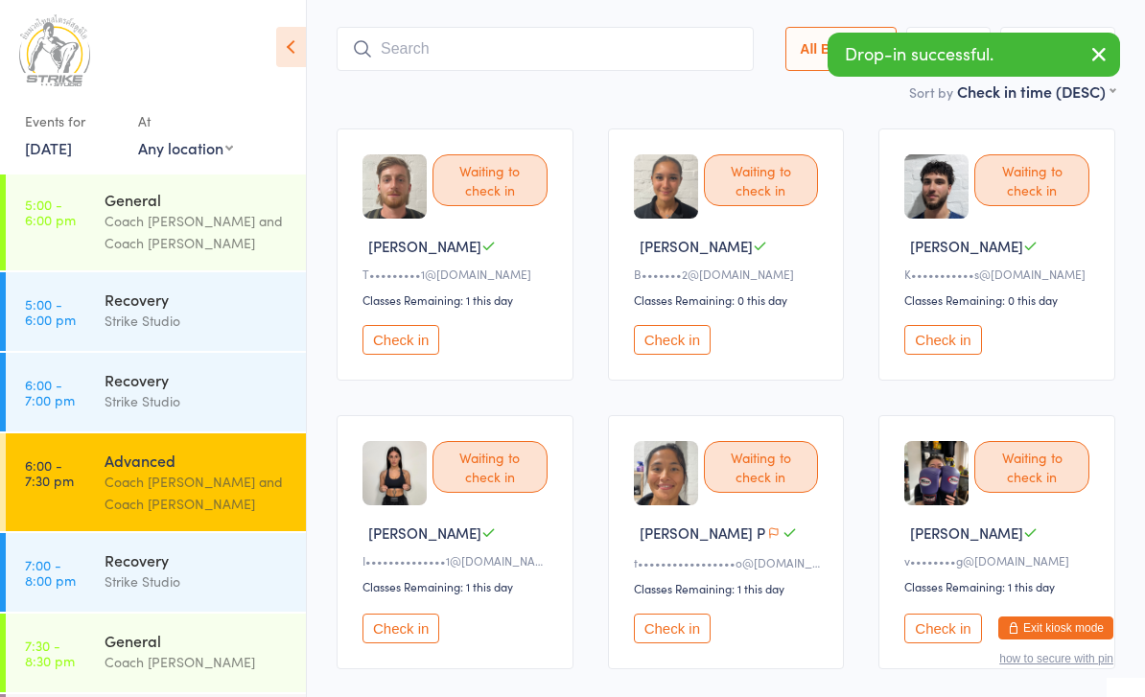
scroll to position [0, 0]
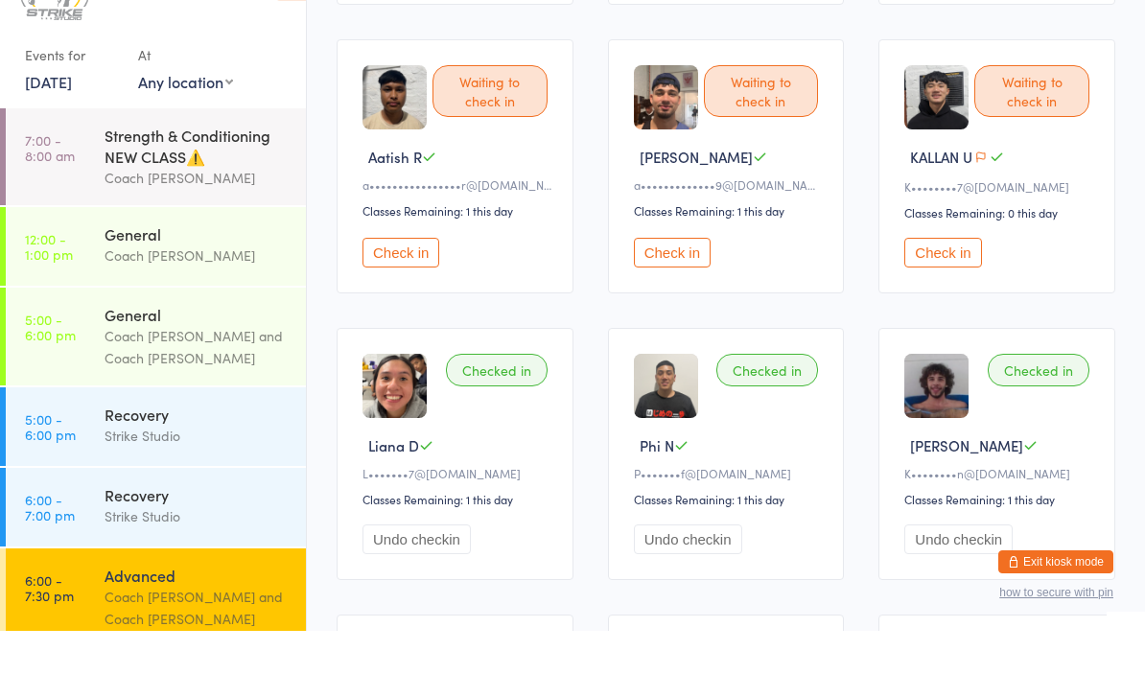
scroll to position [698, 0]
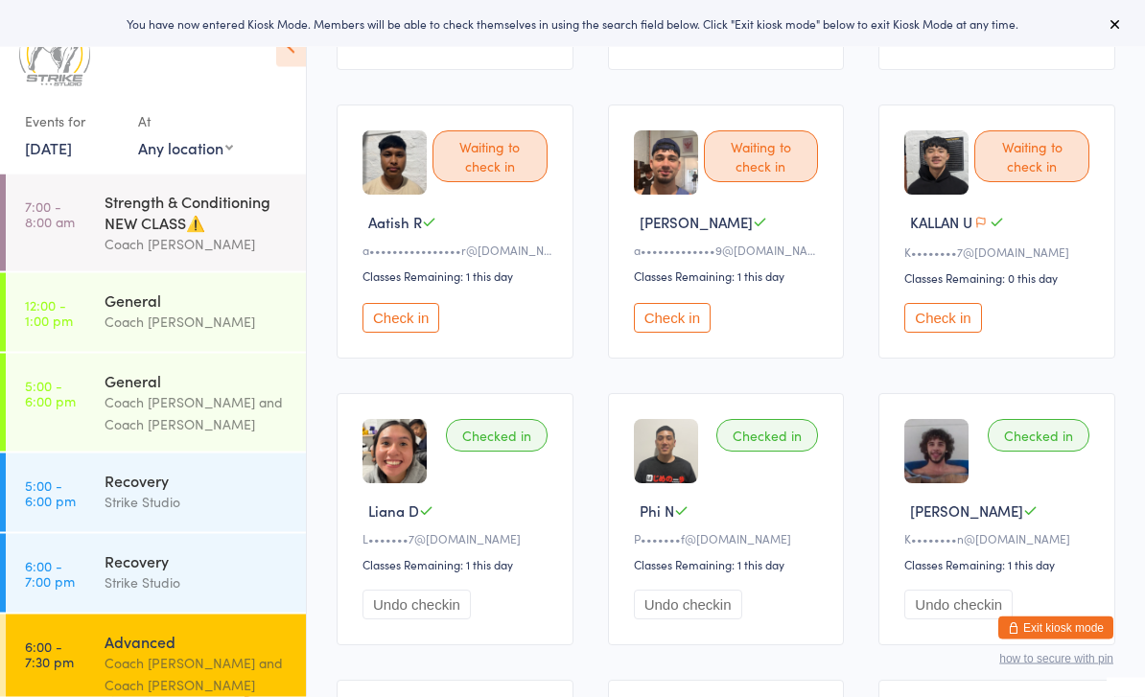
click at [405, 334] on button "Check in" at bounding box center [401, 319] width 77 height 30
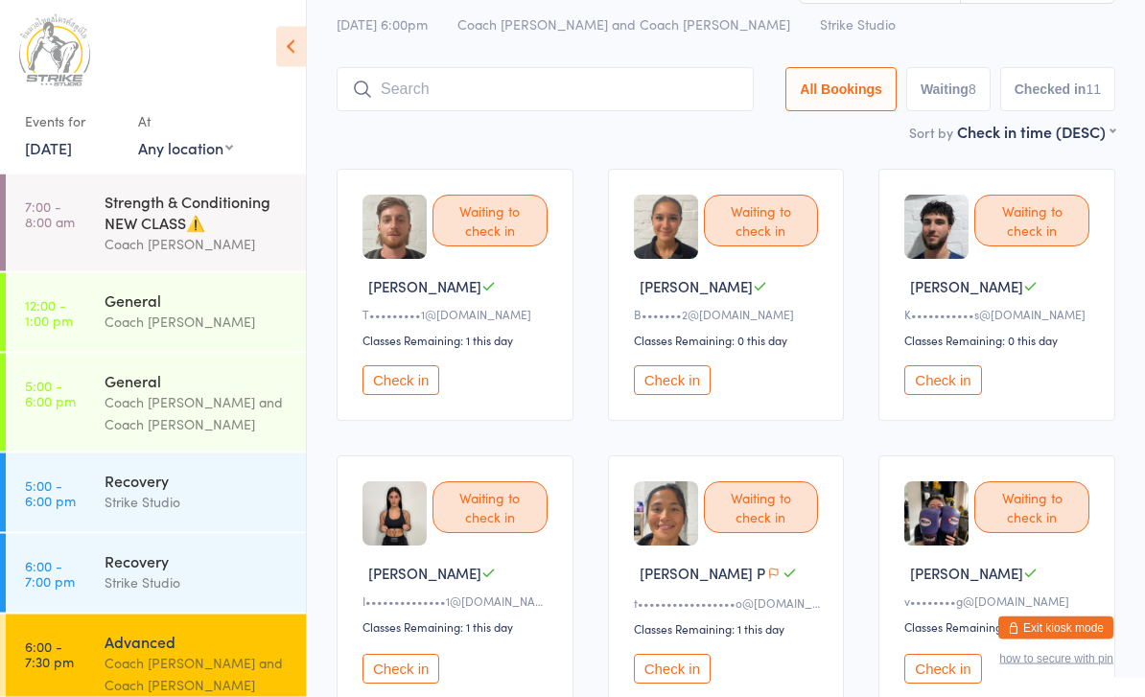
scroll to position [0, 0]
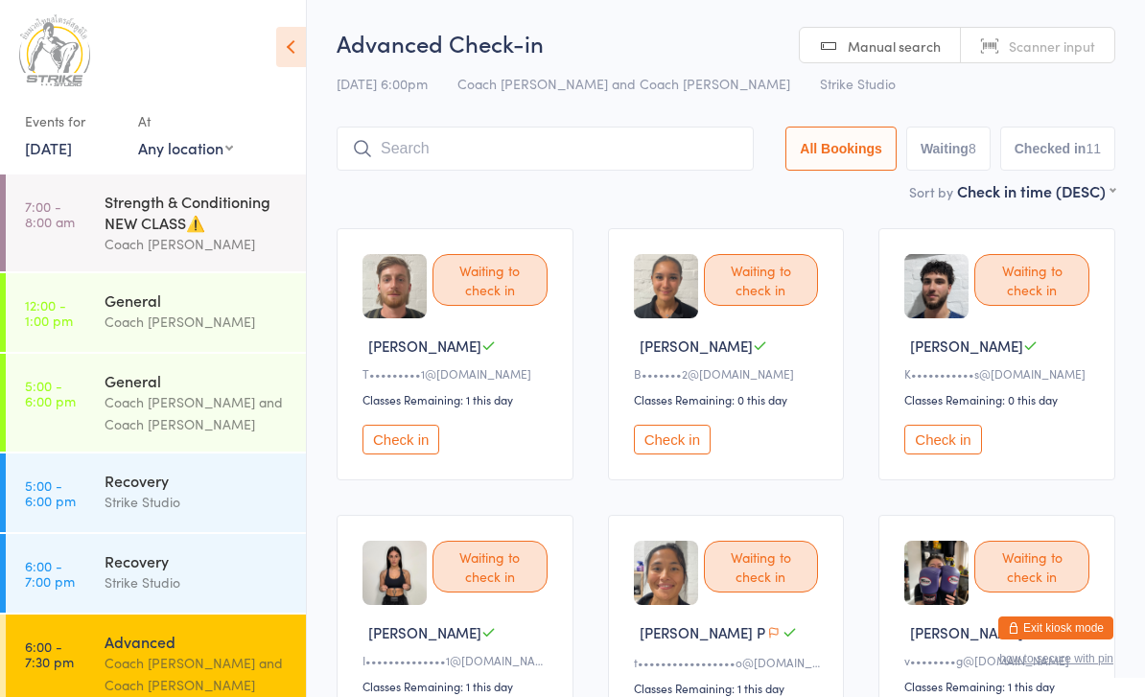
click at [589, 154] on input "search" at bounding box center [545, 149] width 417 height 44
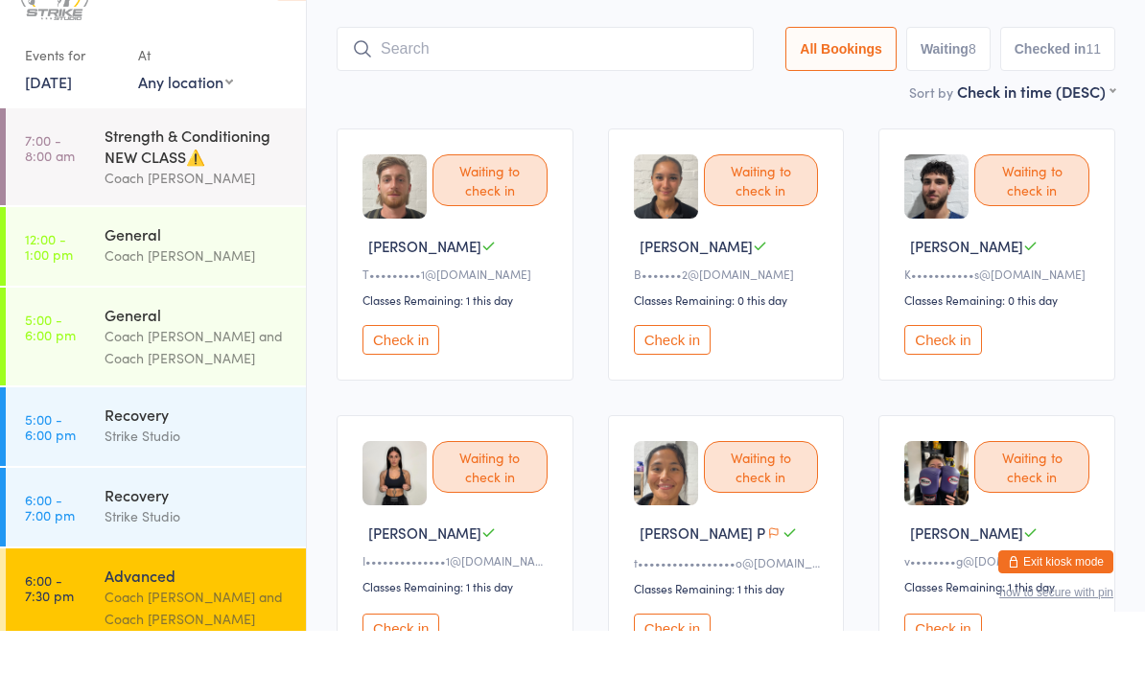
scroll to position [62, 0]
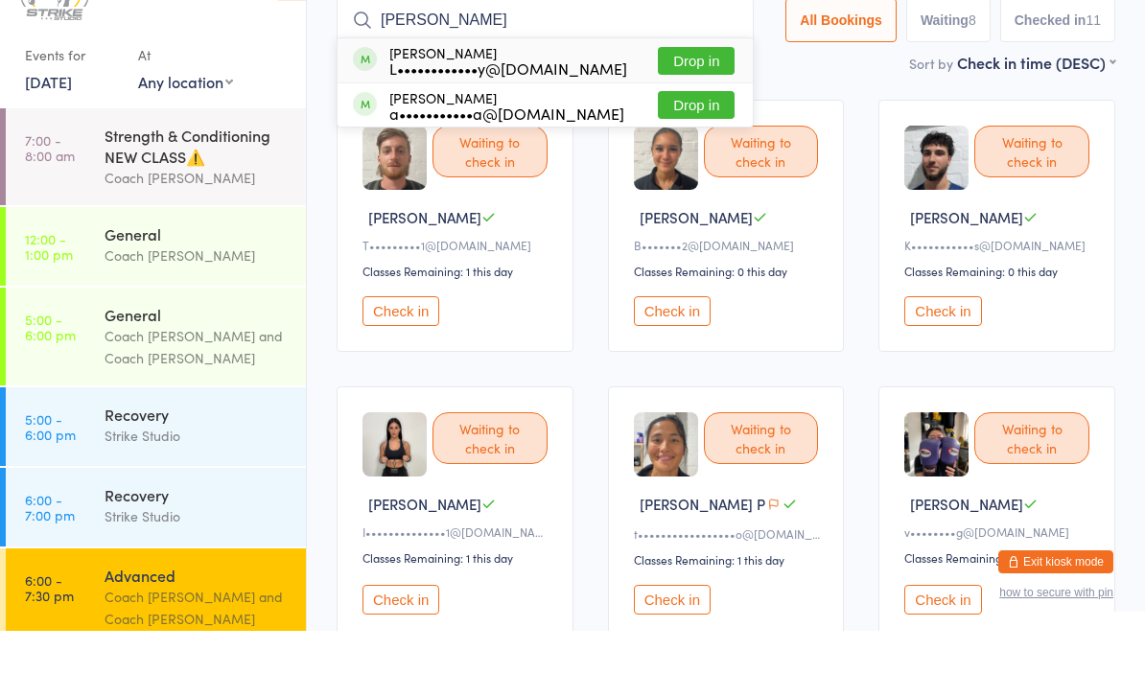
type input "Hadi"
click at [702, 113] on button "Drop in" at bounding box center [696, 127] width 77 height 28
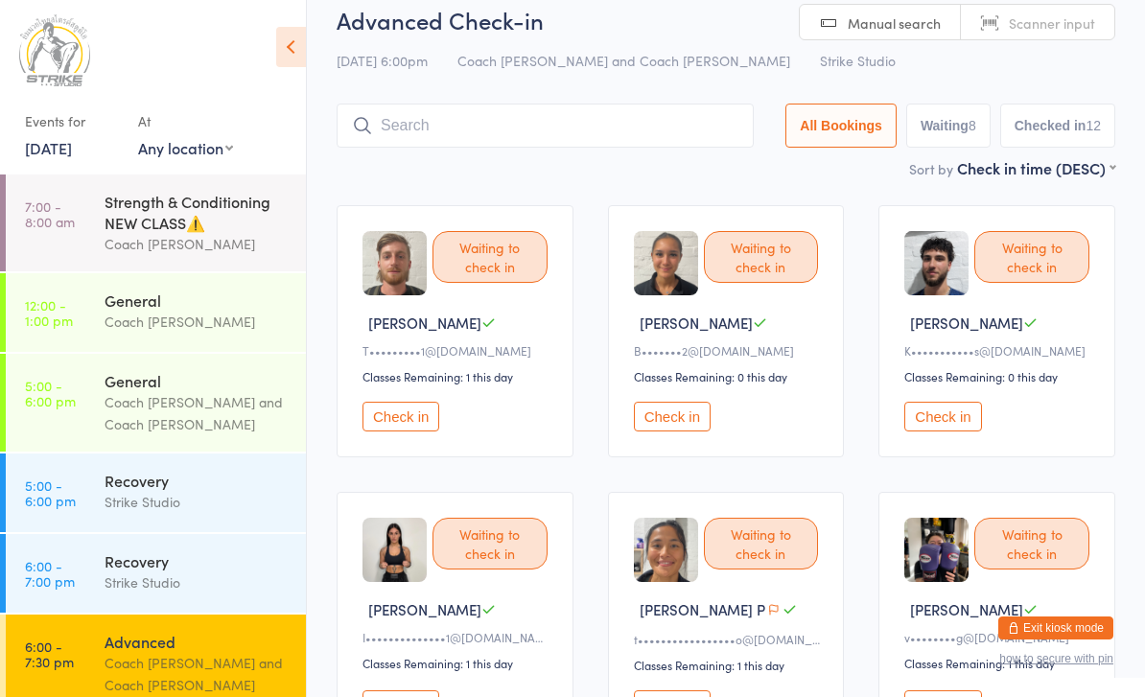
scroll to position [0, 0]
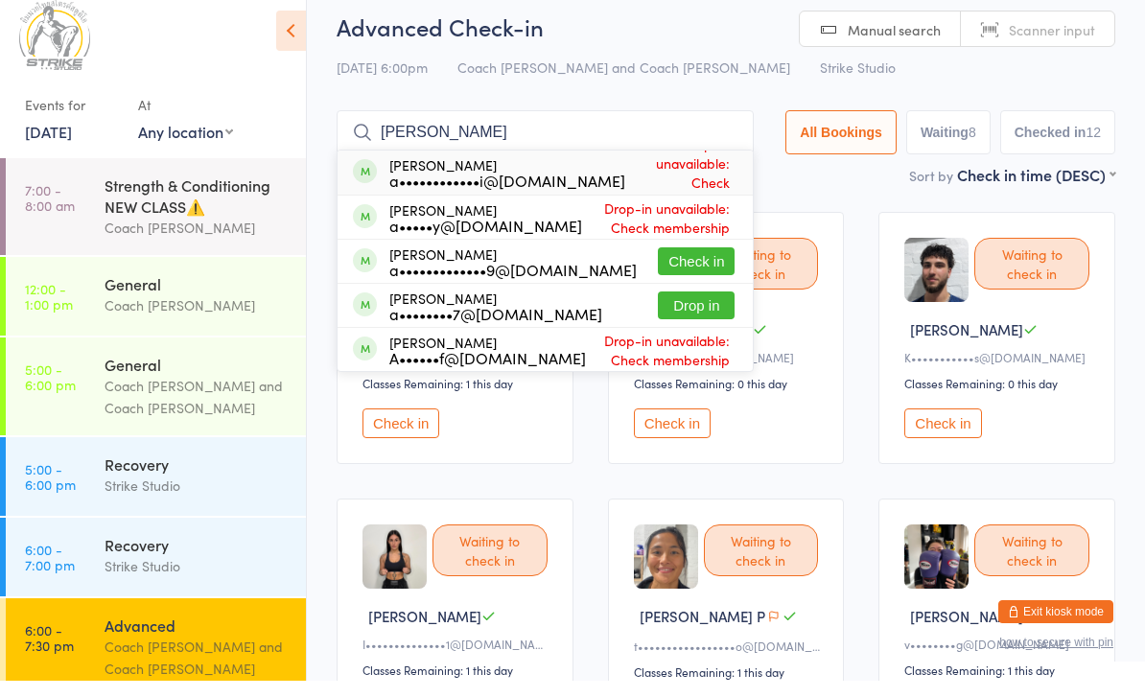
type input "Anthony"
click at [693, 264] on button "Check in" at bounding box center [696, 278] width 77 height 28
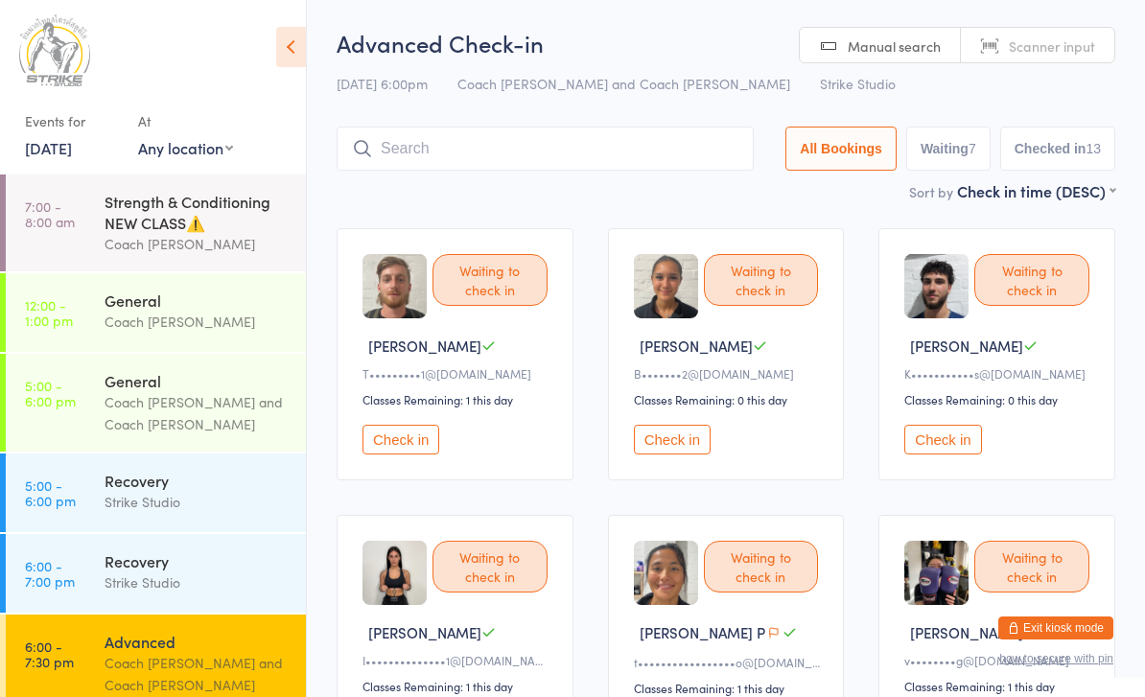
click at [529, 150] on input "search" at bounding box center [545, 149] width 417 height 44
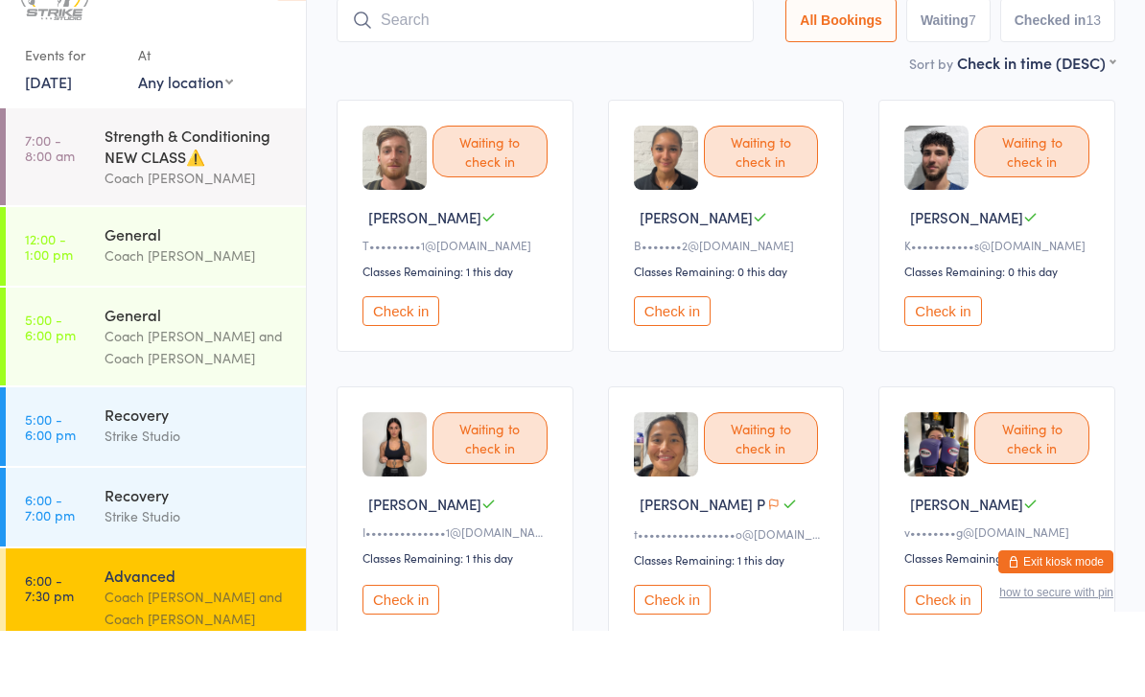
scroll to position [126, 0]
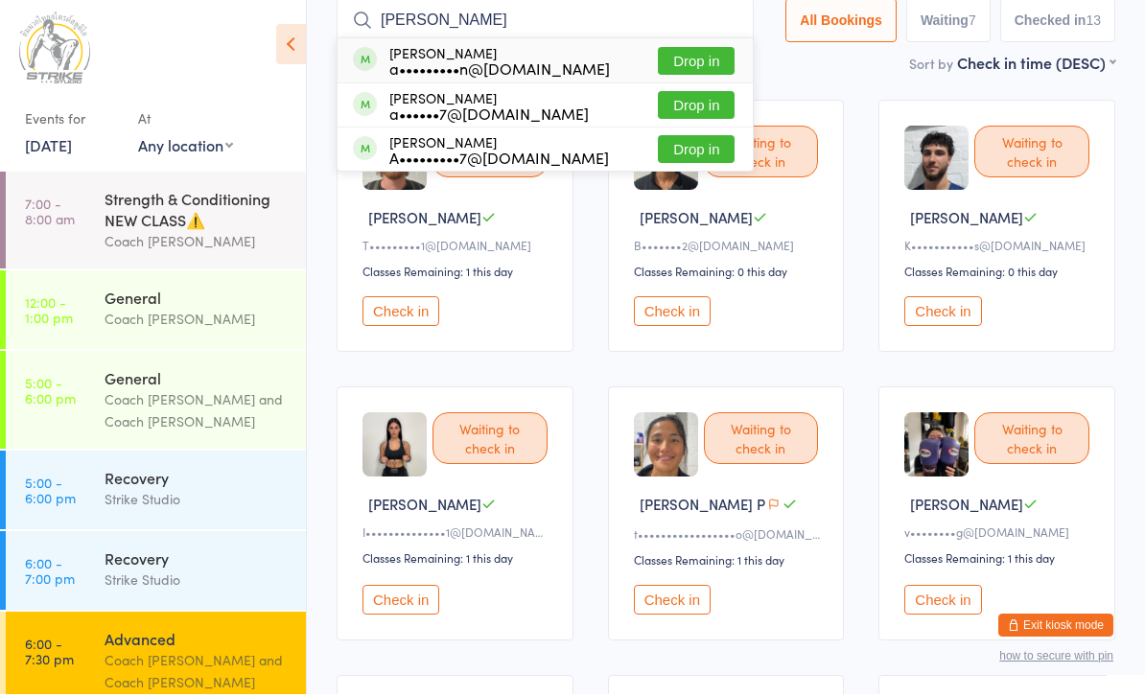
type input "[PERSON_NAME]"
click at [696, 69] on button "Drop in" at bounding box center [696, 64] width 77 height 28
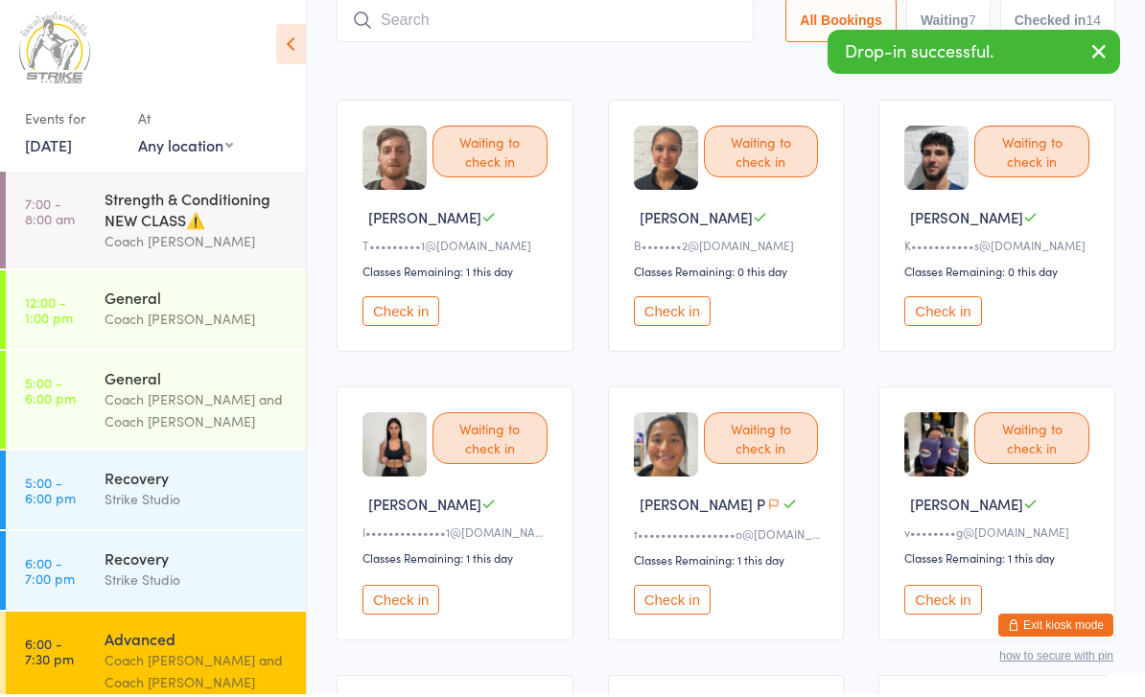
click at [1105, 63] on button "button" at bounding box center [1099, 56] width 42 height 44
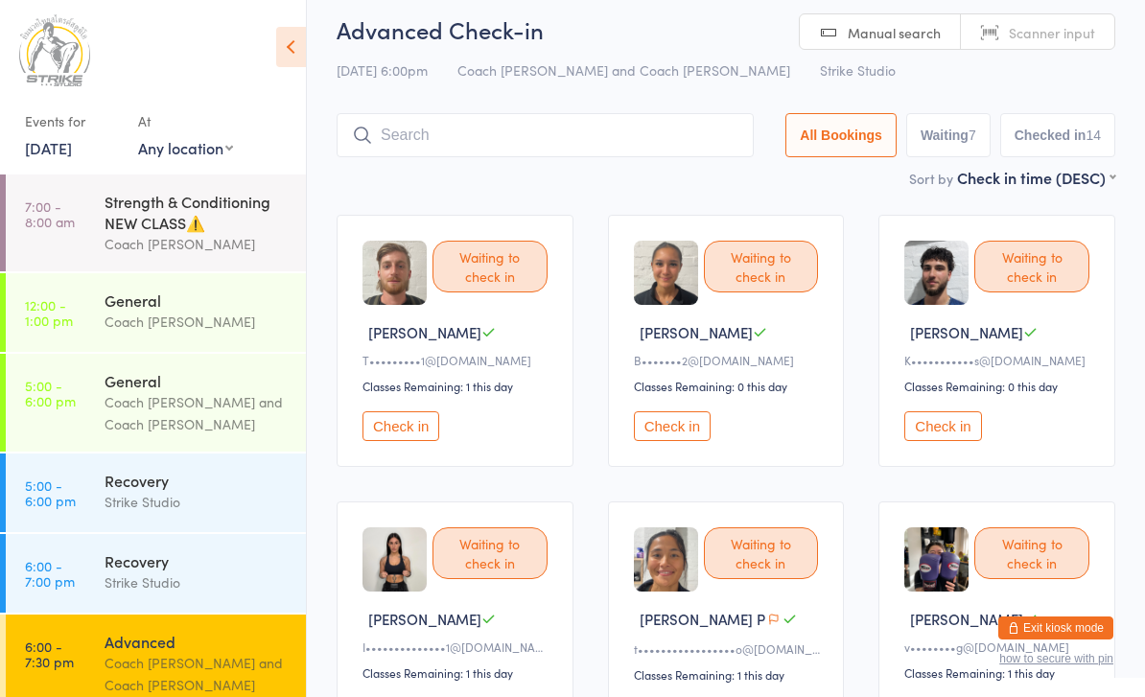
scroll to position [0, 0]
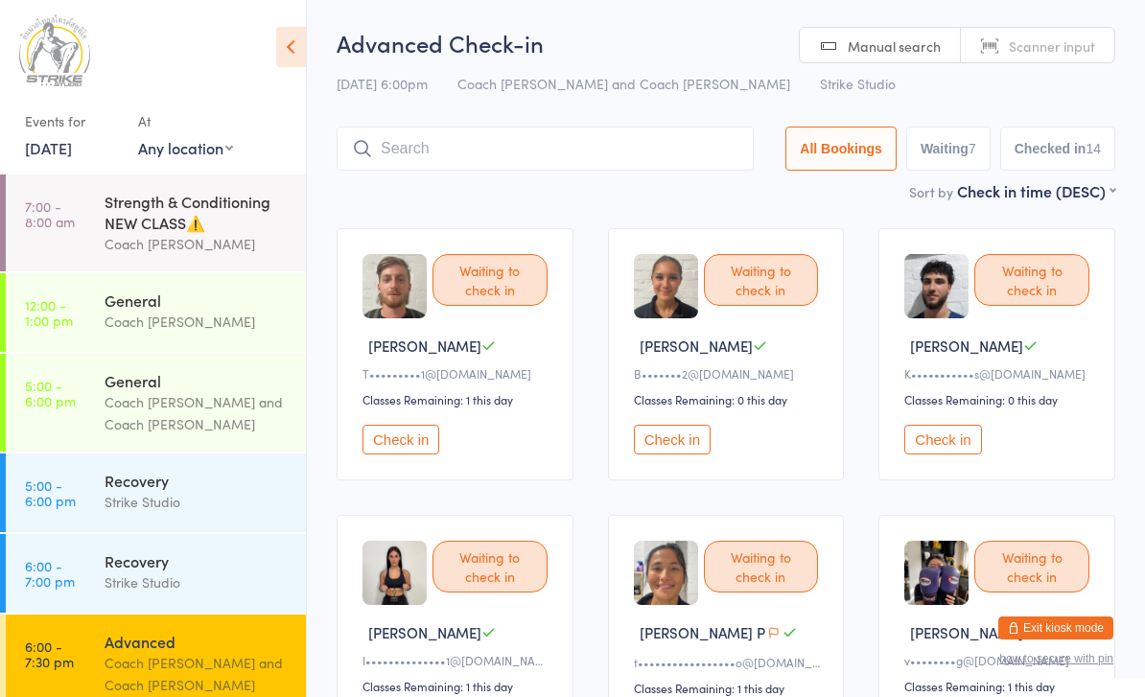
click at [519, 151] on input "search" at bounding box center [545, 149] width 417 height 44
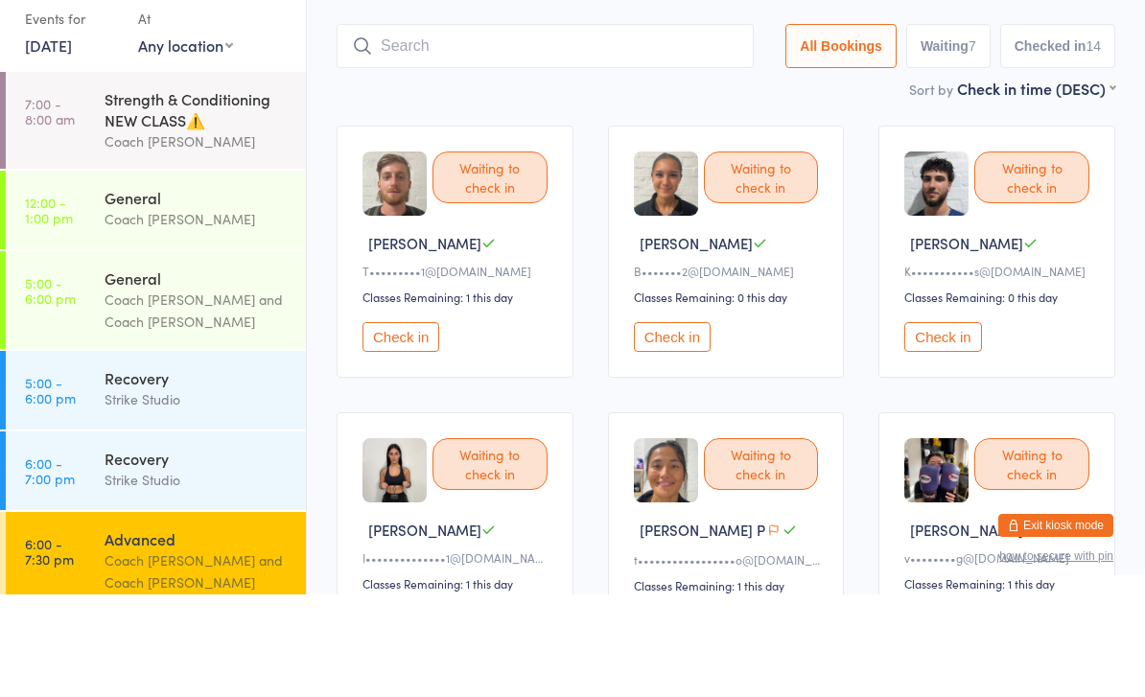
scroll to position [129, 0]
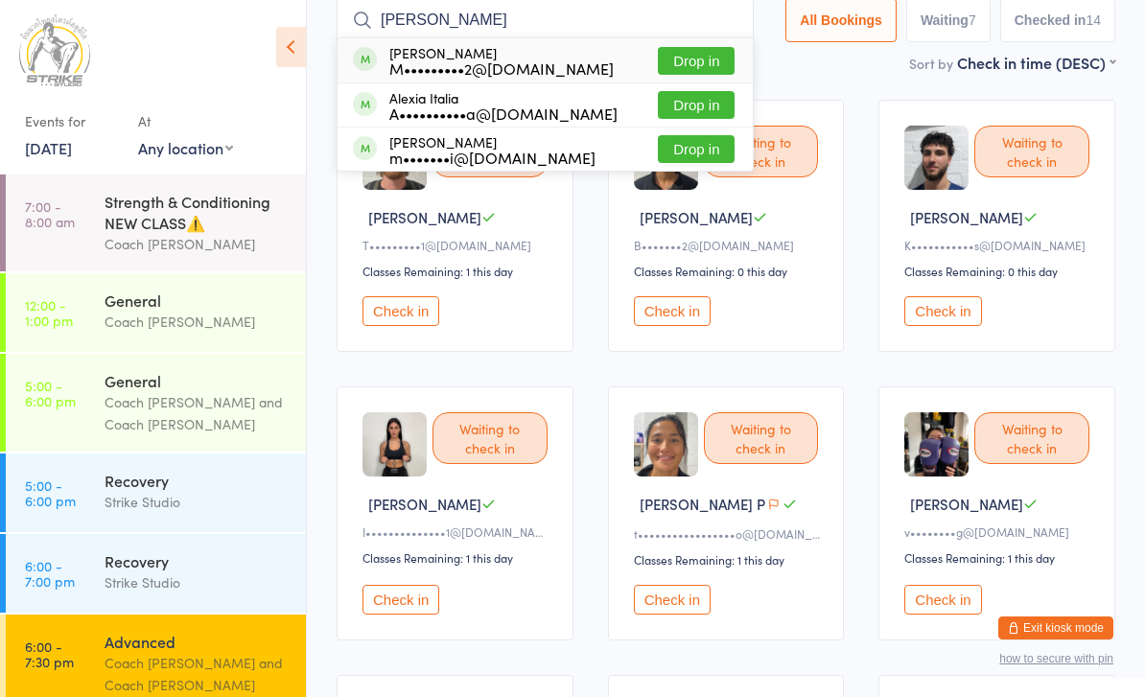
type input "[PERSON_NAME]"
click at [672, 61] on button "Drop in" at bounding box center [696, 61] width 77 height 28
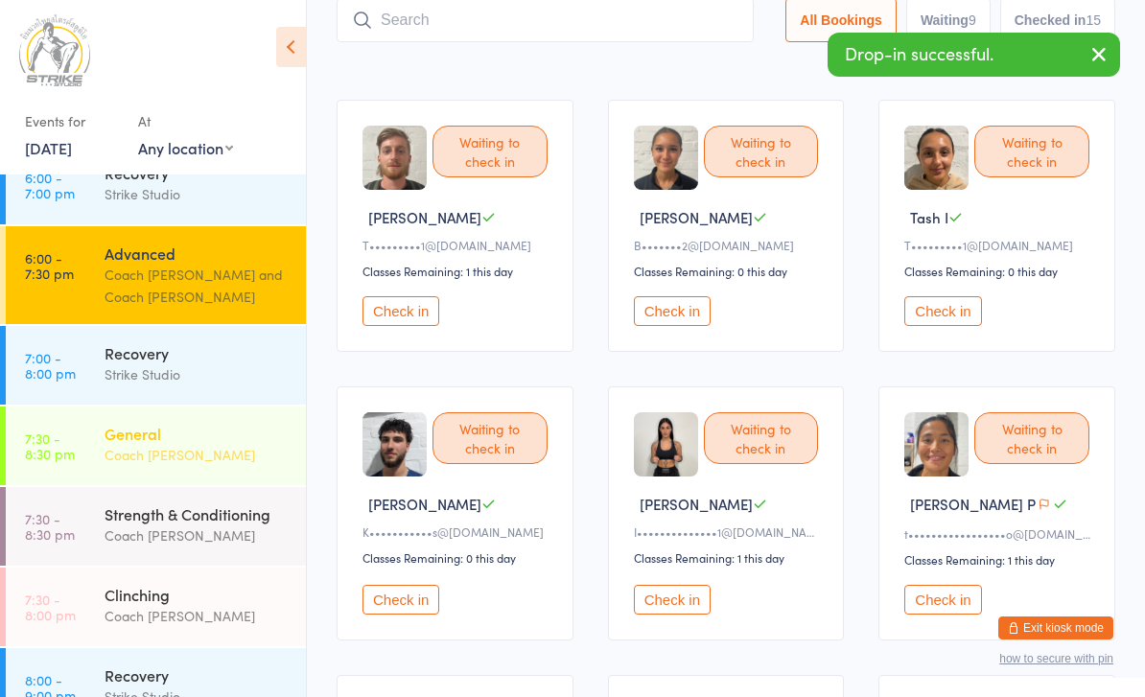
scroll to position [387, 0]
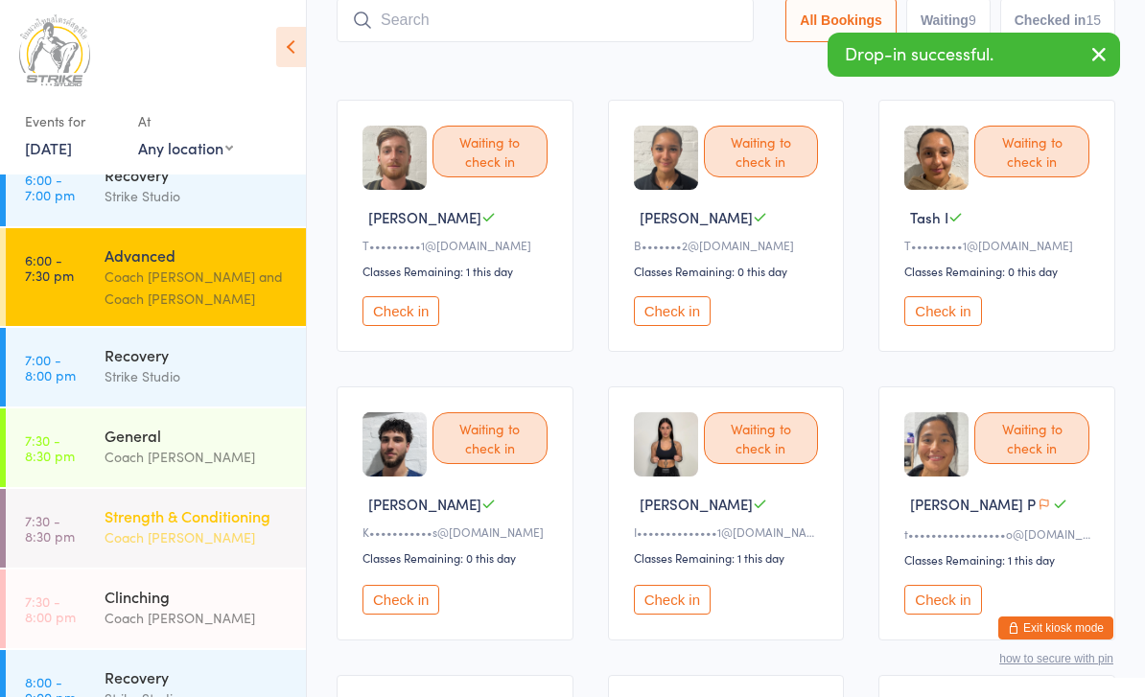
click at [196, 506] on div "Strength & Conditioning" at bounding box center [197, 516] width 185 height 21
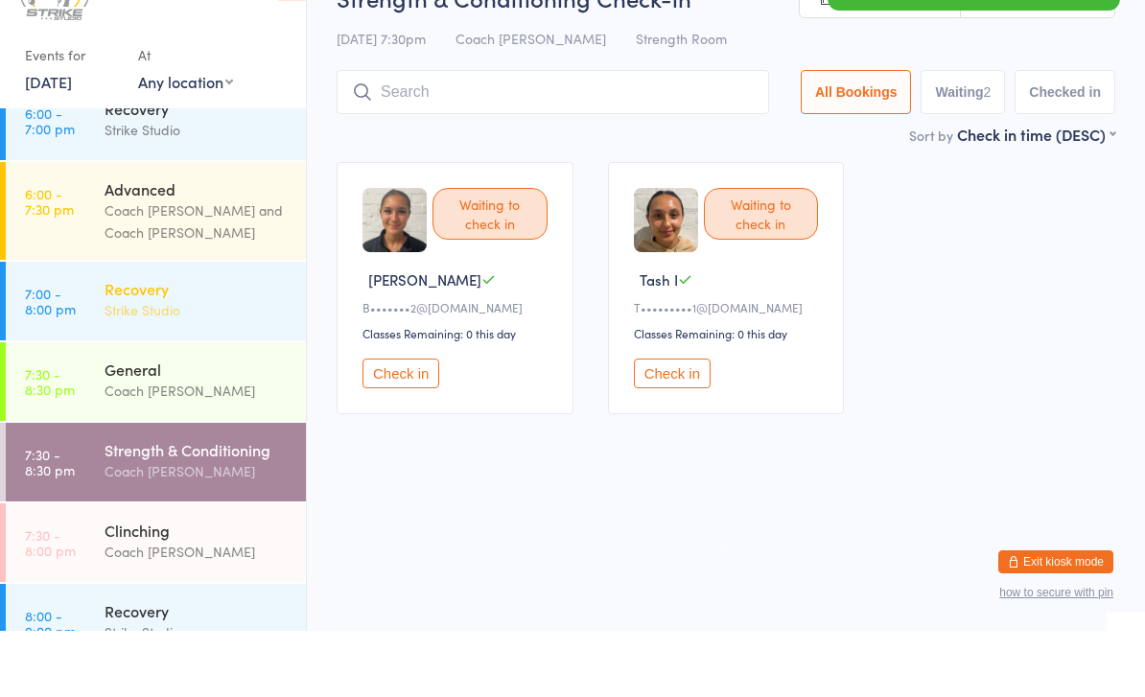
click at [218, 328] on div "Recovery Strike Studio" at bounding box center [205, 366] width 201 height 76
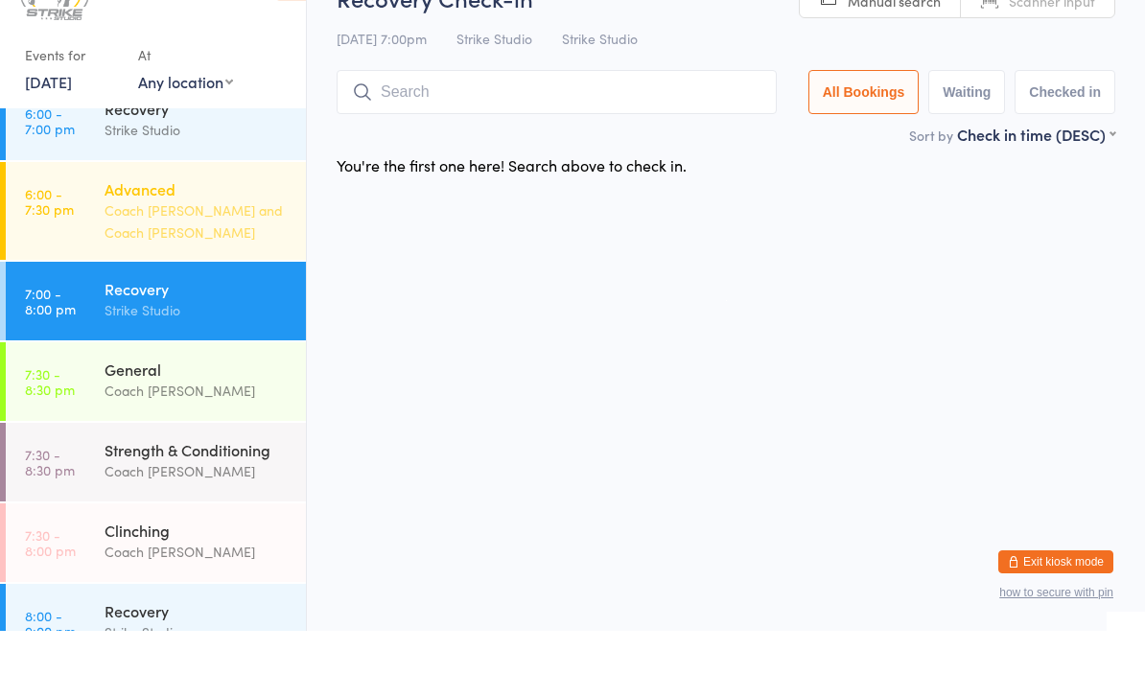
click at [213, 245] on div "Advanced" at bounding box center [197, 255] width 185 height 21
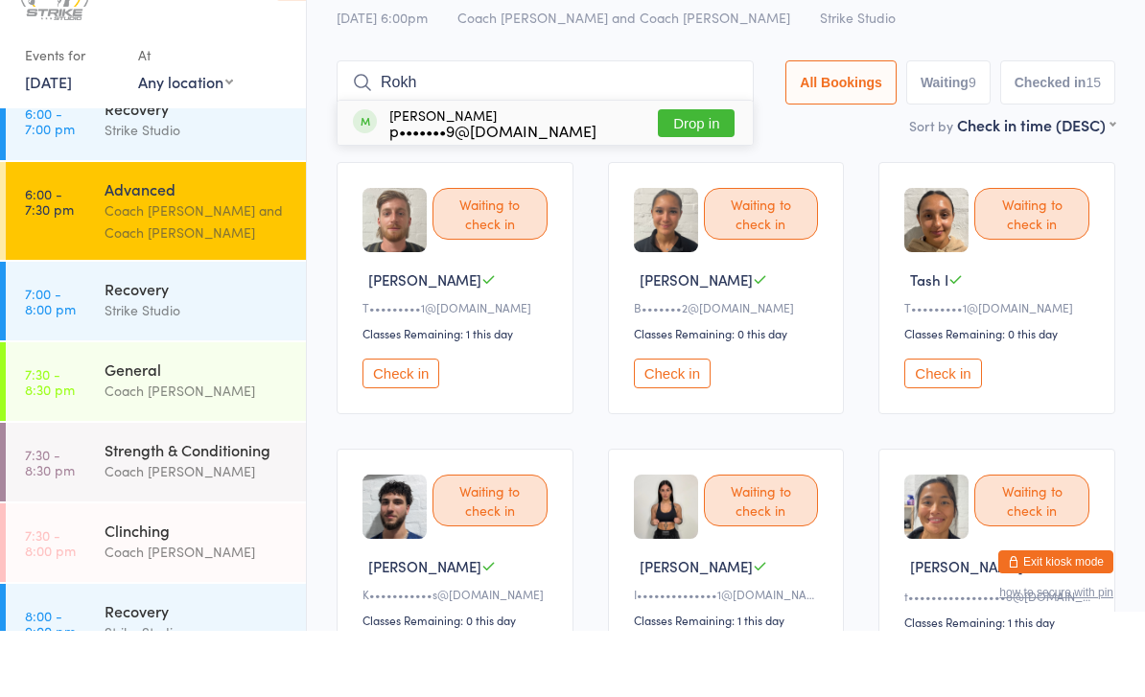
type input "Rokh"
click at [674, 176] on button "Drop in" at bounding box center [696, 190] width 77 height 28
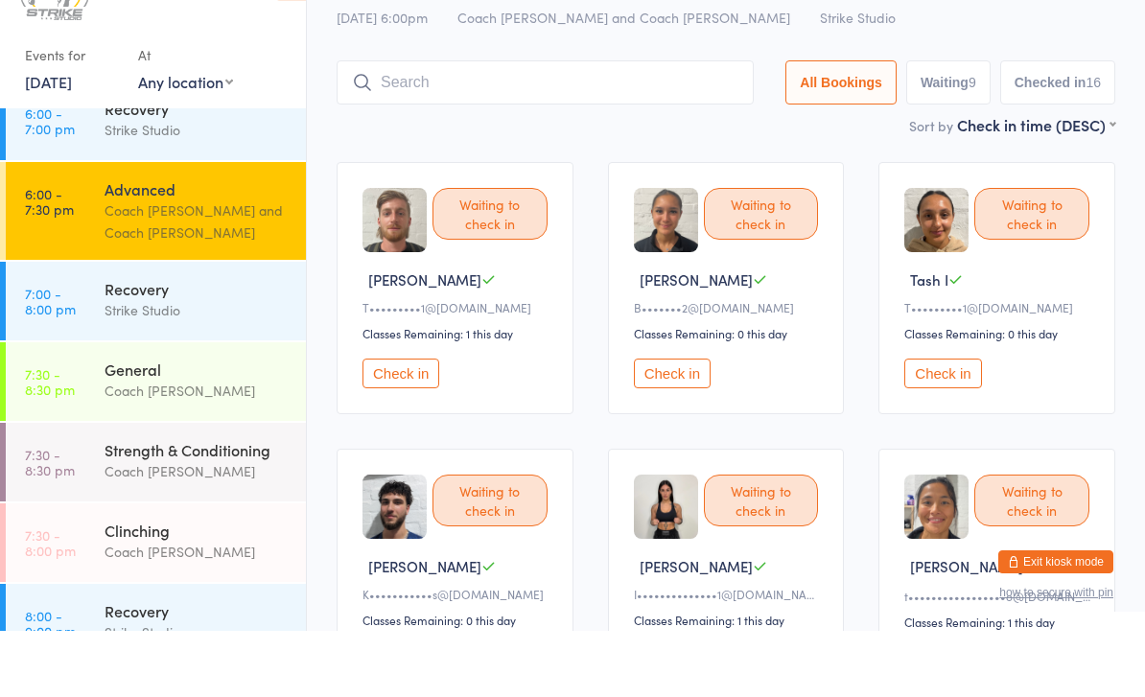
click at [950, 425] on button "Check in" at bounding box center [943, 440] width 77 height 30
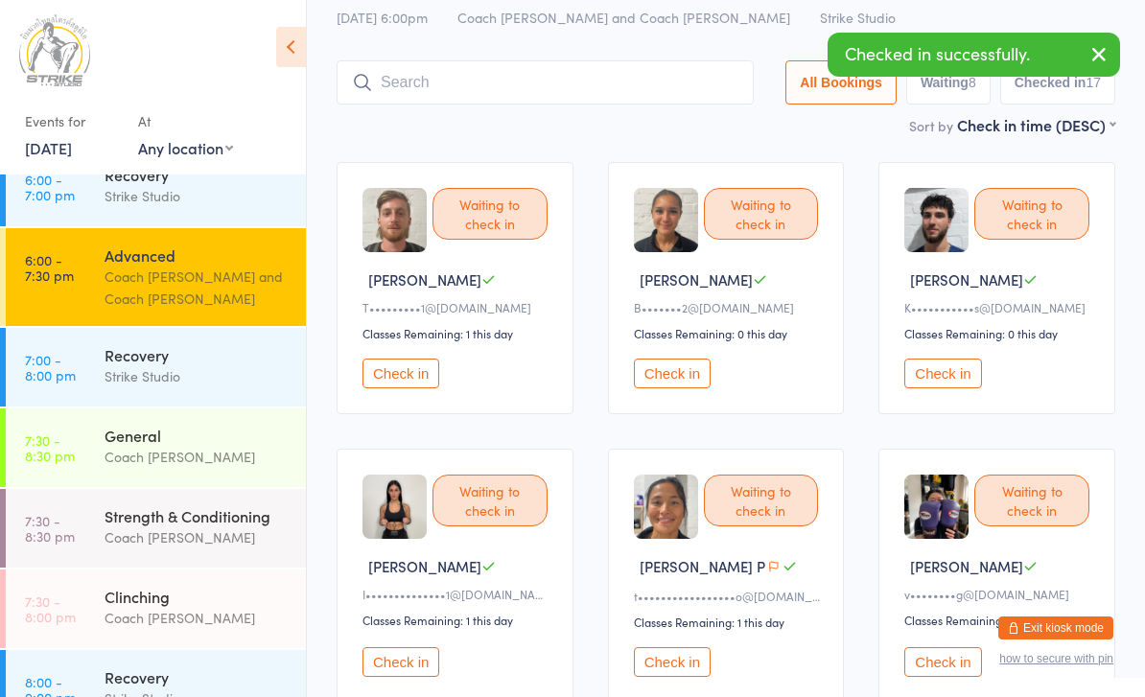
click at [460, 89] on input "search" at bounding box center [545, 82] width 417 height 44
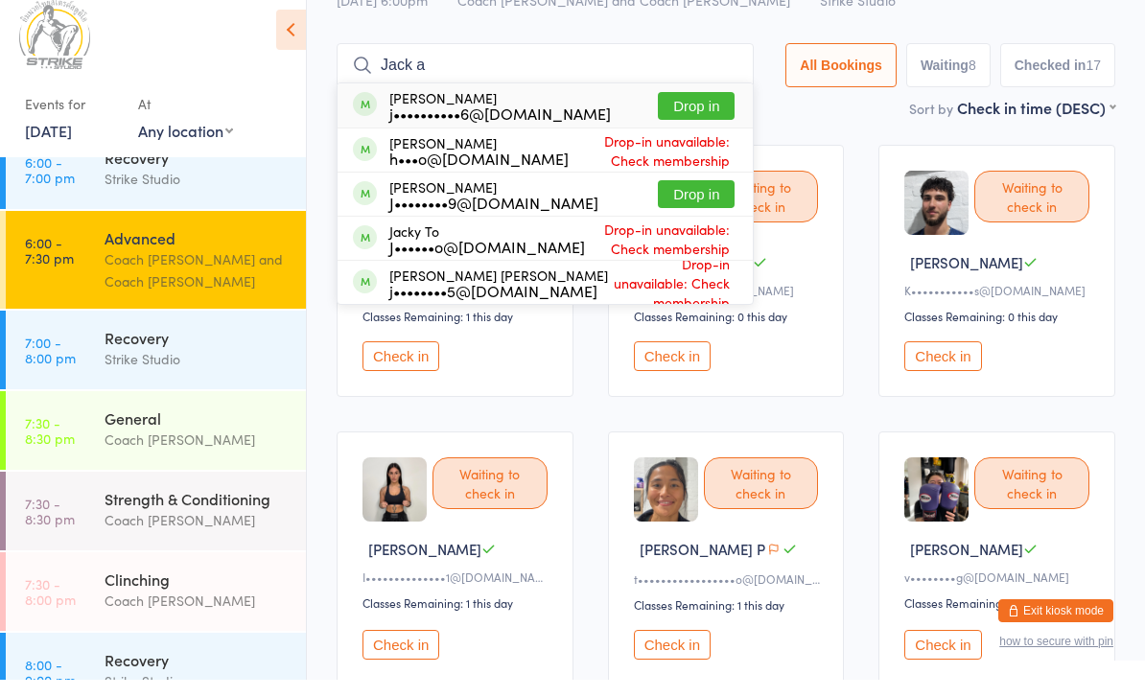
type input "Jack a"
click at [691, 117] on button "Drop in" at bounding box center [696, 123] width 77 height 28
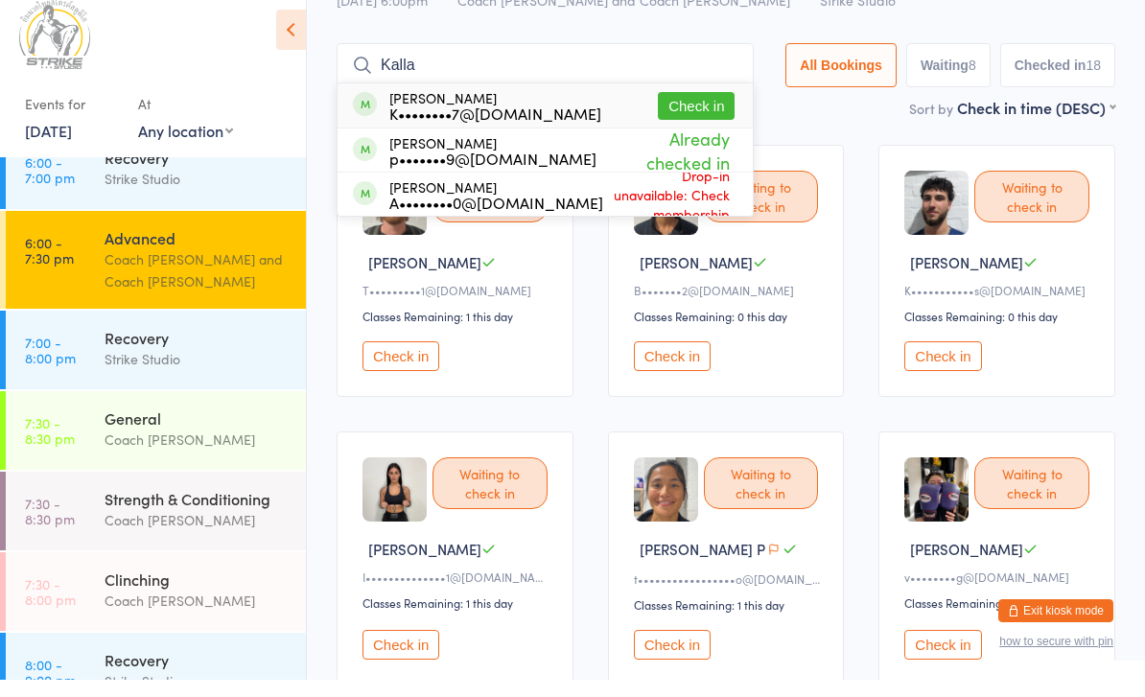
type input "Kalla"
click at [701, 109] on button "Check in" at bounding box center [696, 123] width 77 height 28
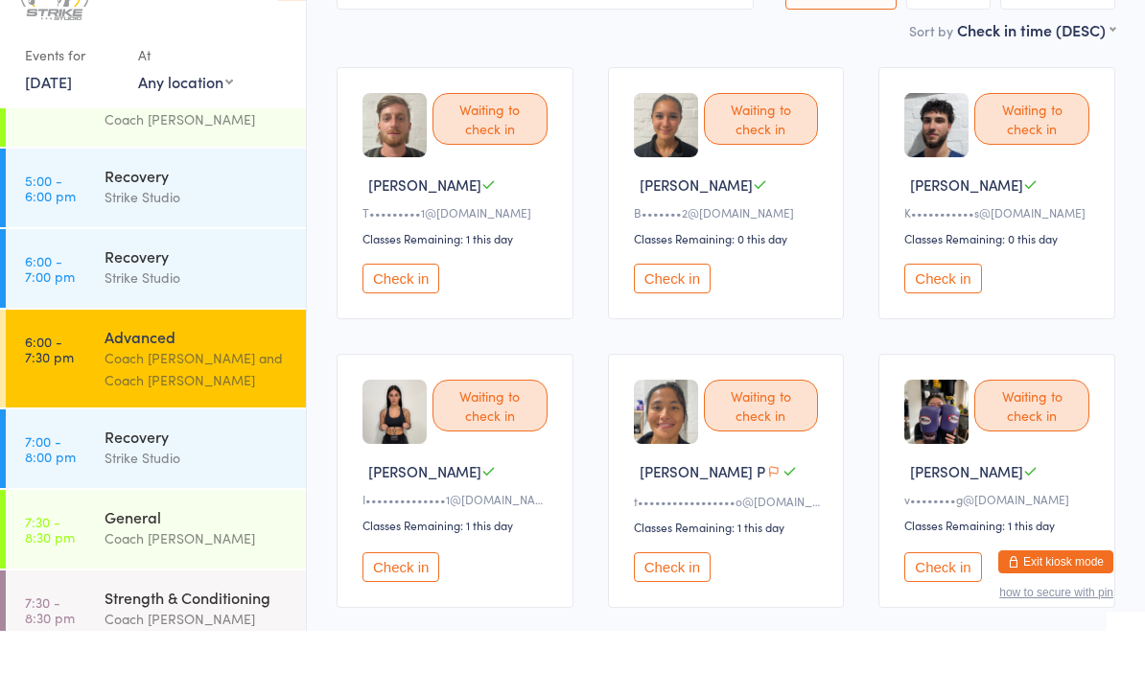
scroll to position [257, 0]
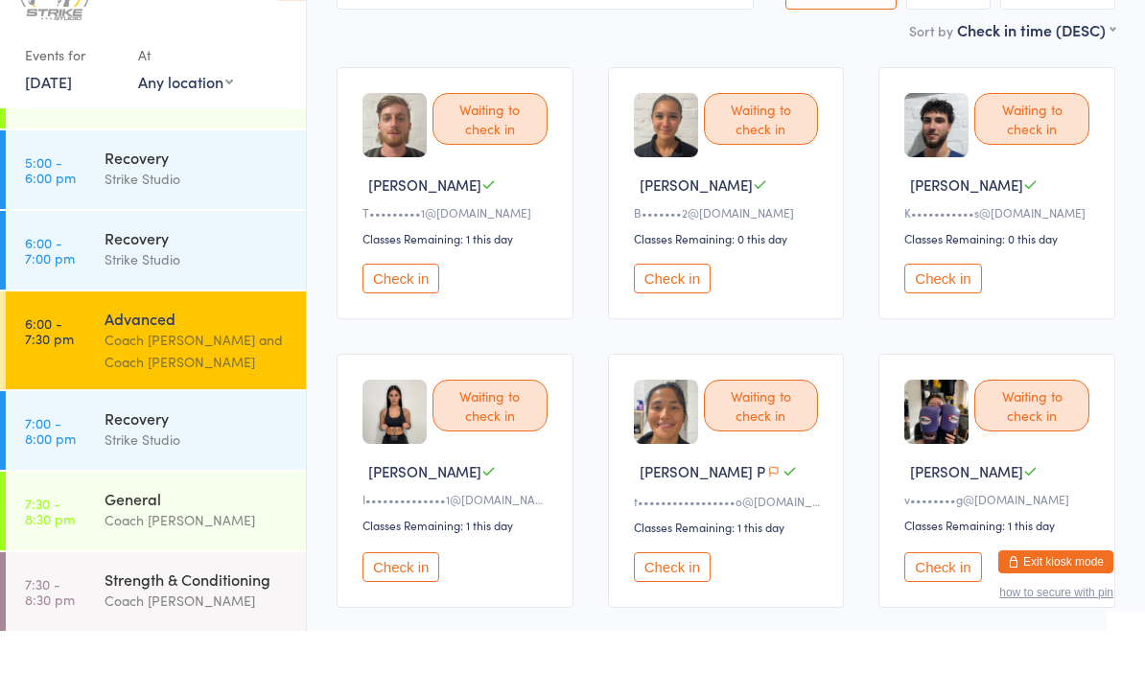
click at [389, 619] on button "Check in" at bounding box center [401, 634] width 77 height 30
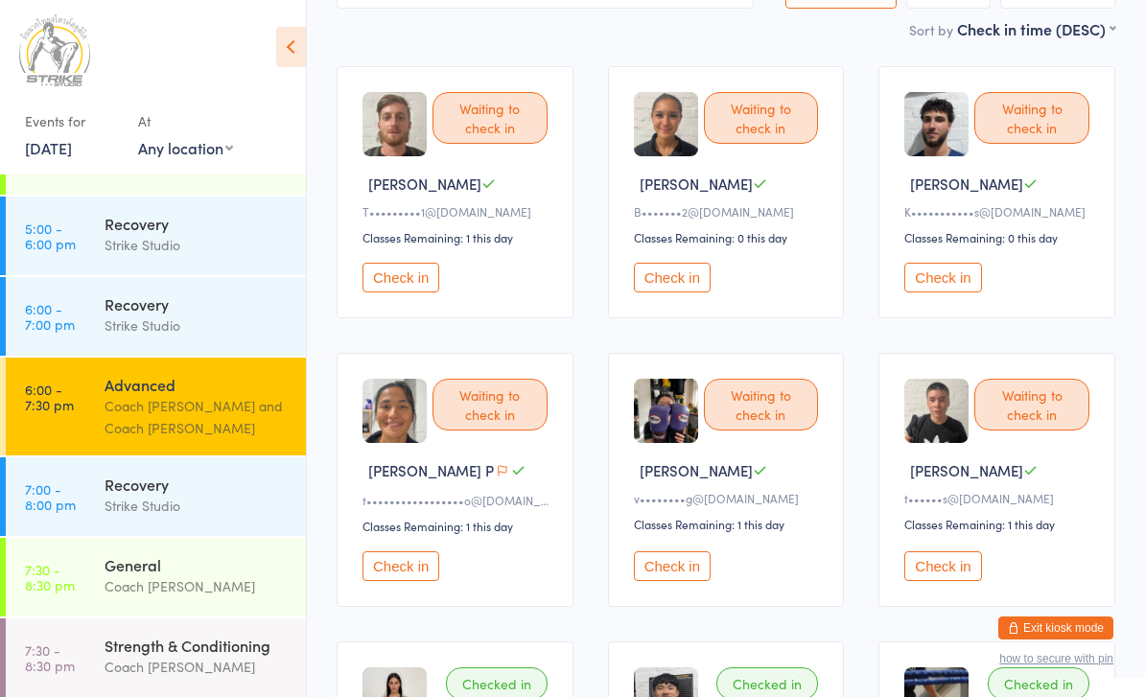
click at [380, 292] on button "Check in" at bounding box center [401, 278] width 77 height 30
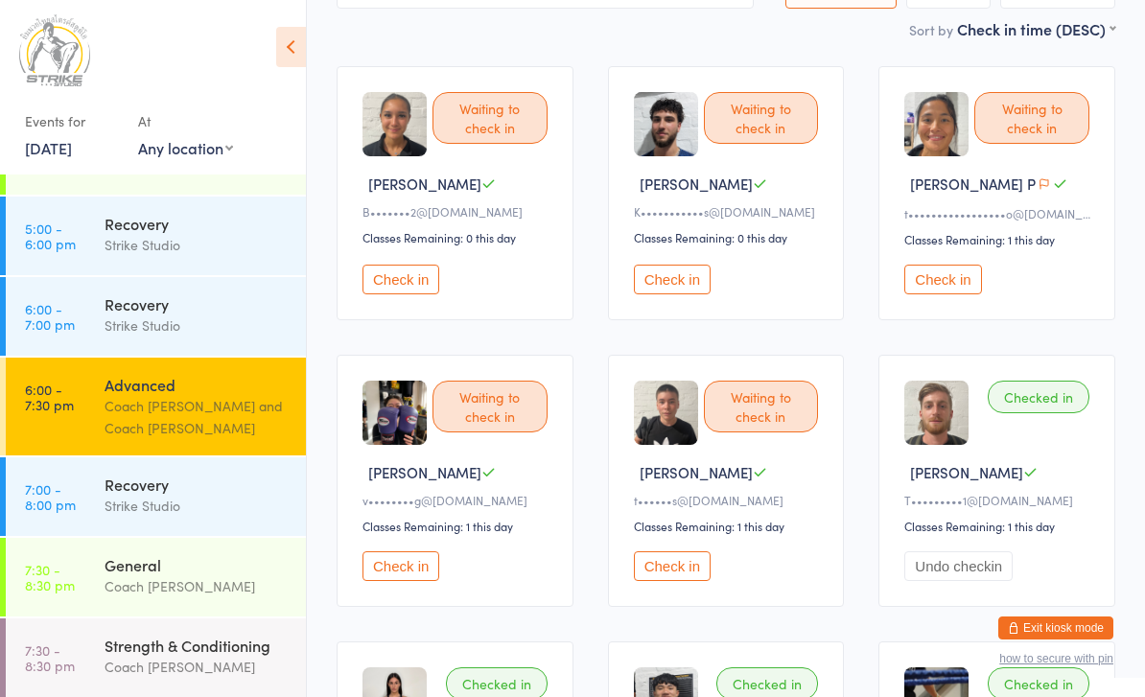
click at [390, 281] on button "Check in" at bounding box center [401, 280] width 77 height 30
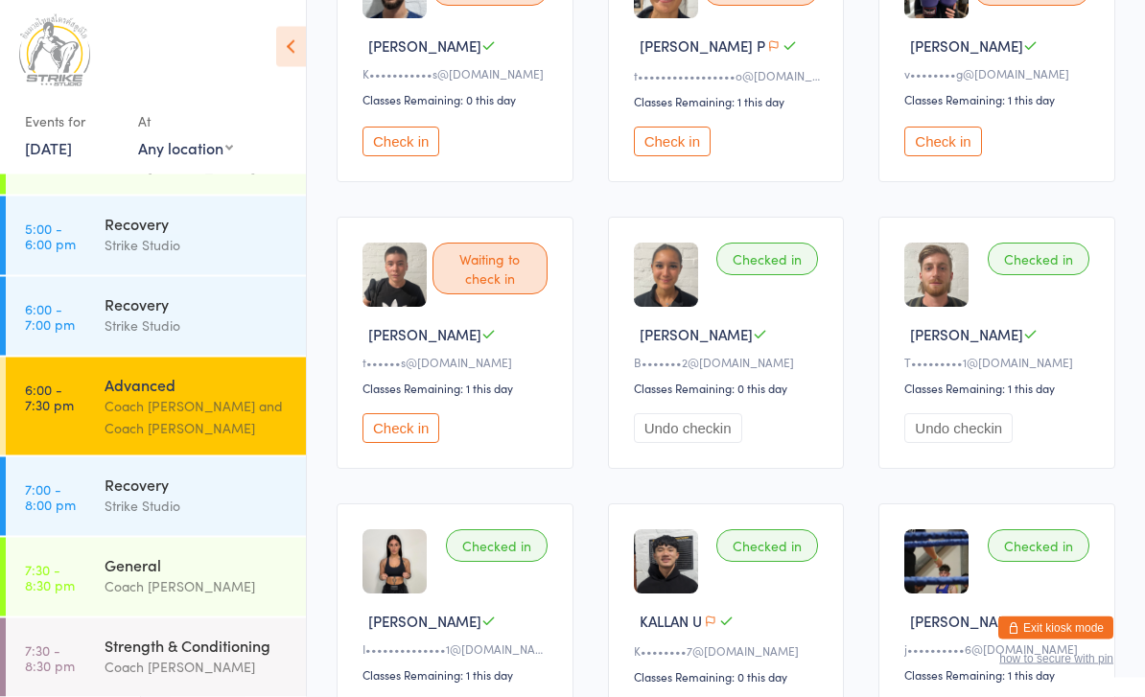
click at [405, 444] on button "Check in" at bounding box center [401, 429] width 77 height 30
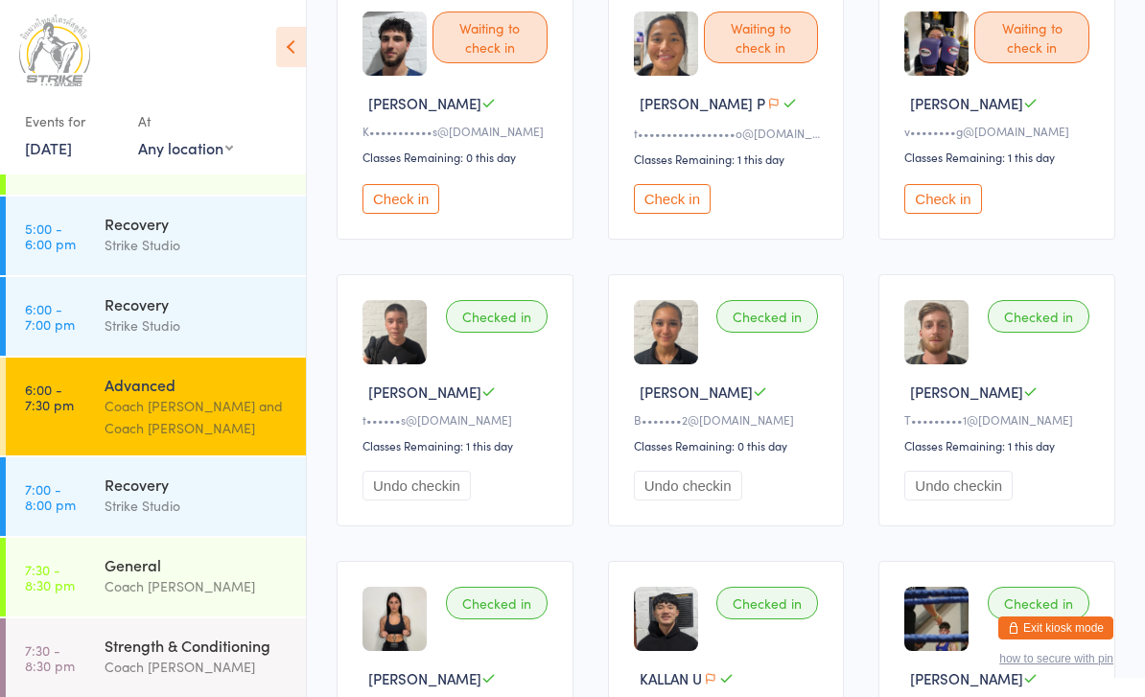
scroll to position [0, 0]
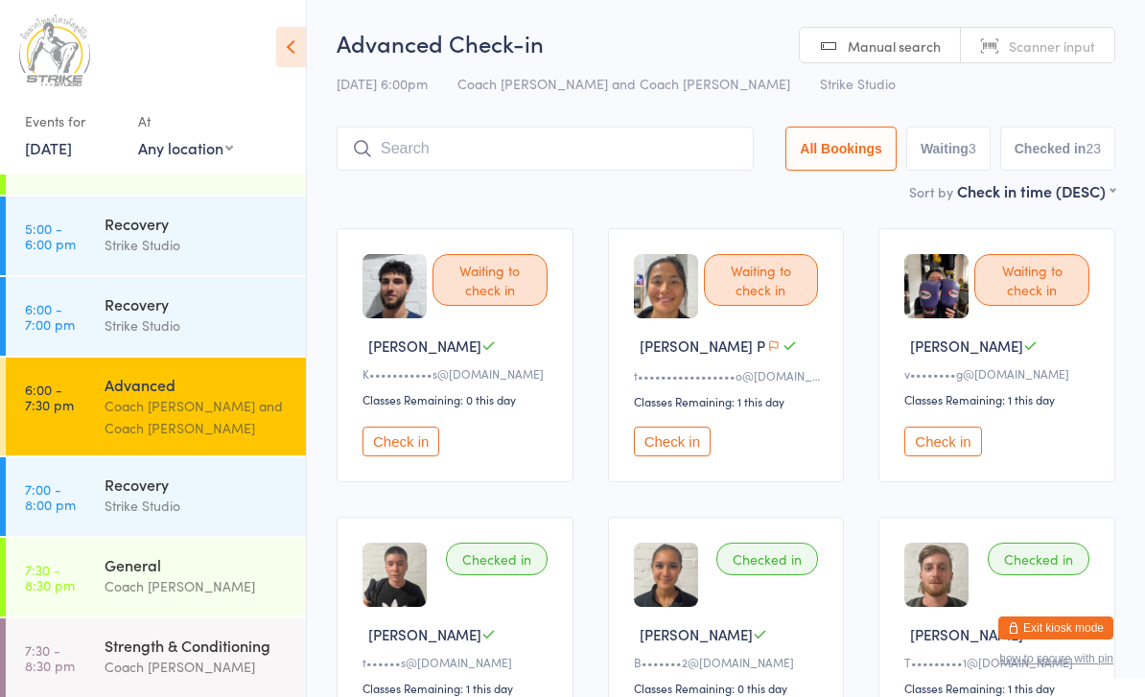
click at [569, 151] on input "search" at bounding box center [545, 149] width 417 height 44
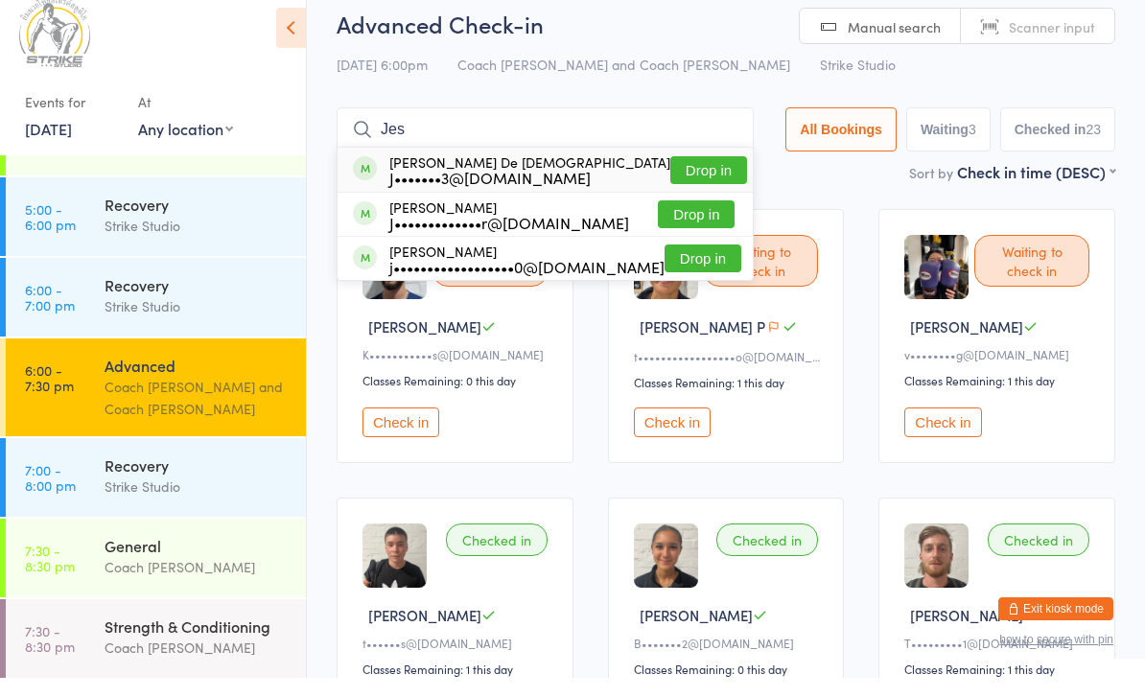
type input "Jes"
click at [705, 220] on button "Drop in" at bounding box center [696, 234] width 77 height 28
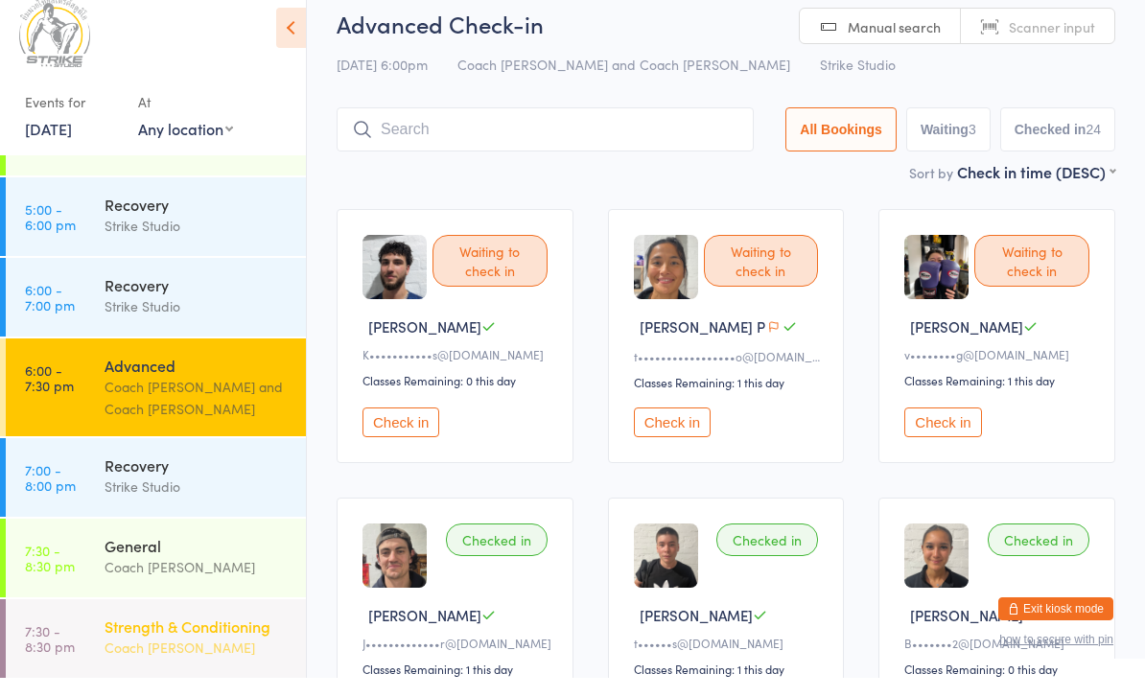
click at [140, 635] on div "Strength & Conditioning" at bounding box center [197, 645] width 185 height 21
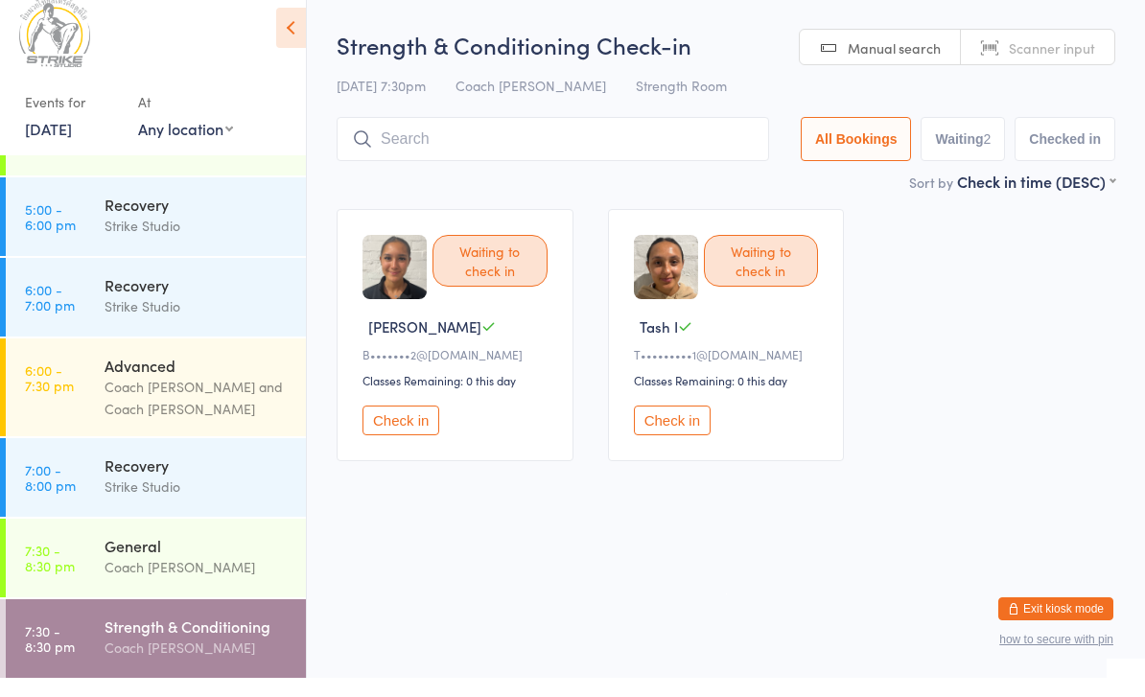
click at [676, 427] on button "Check in" at bounding box center [672, 440] width 77 height 30
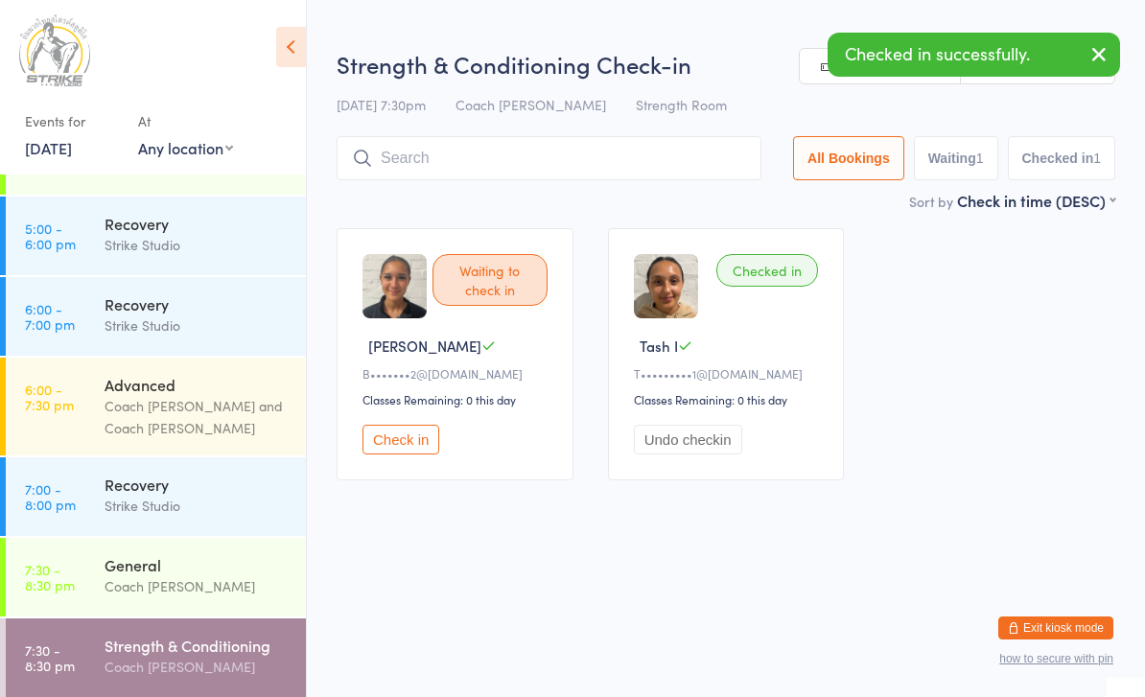
click at [393, 455] on button "Check in" at bounding box center [401, 440] width 77 height 30
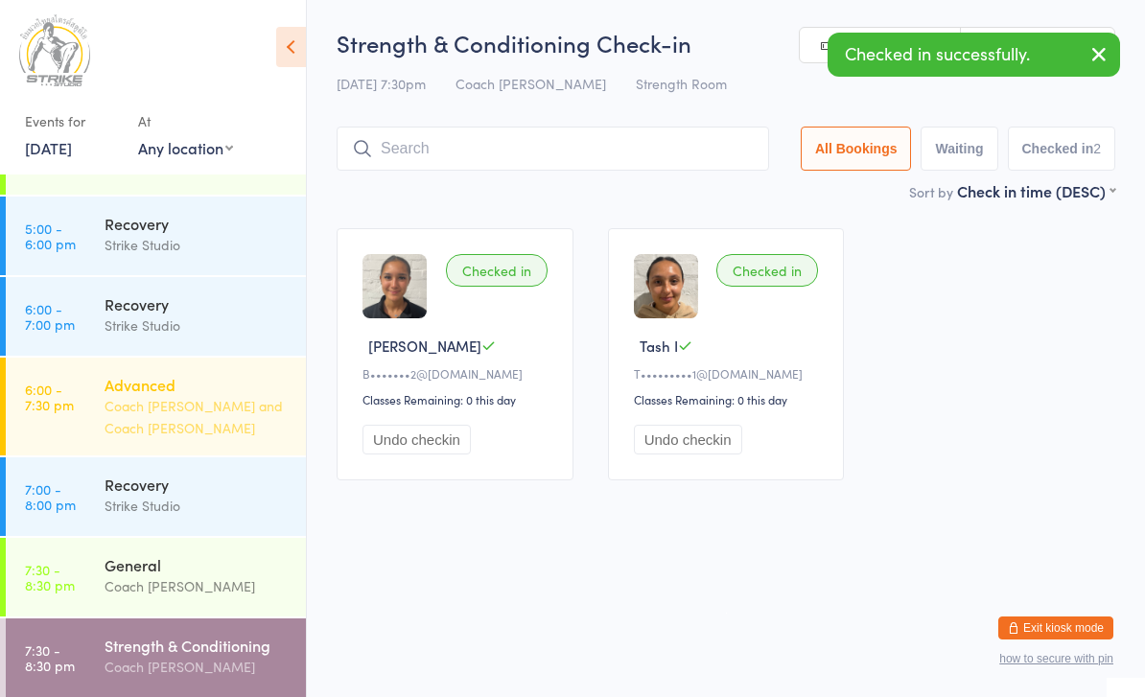
click at [210, 358] on div "Advanced Coach [PERSON_NAME] and Coach [PERSON_NAME]" at bounding box center [205, 407] width 201 height 98
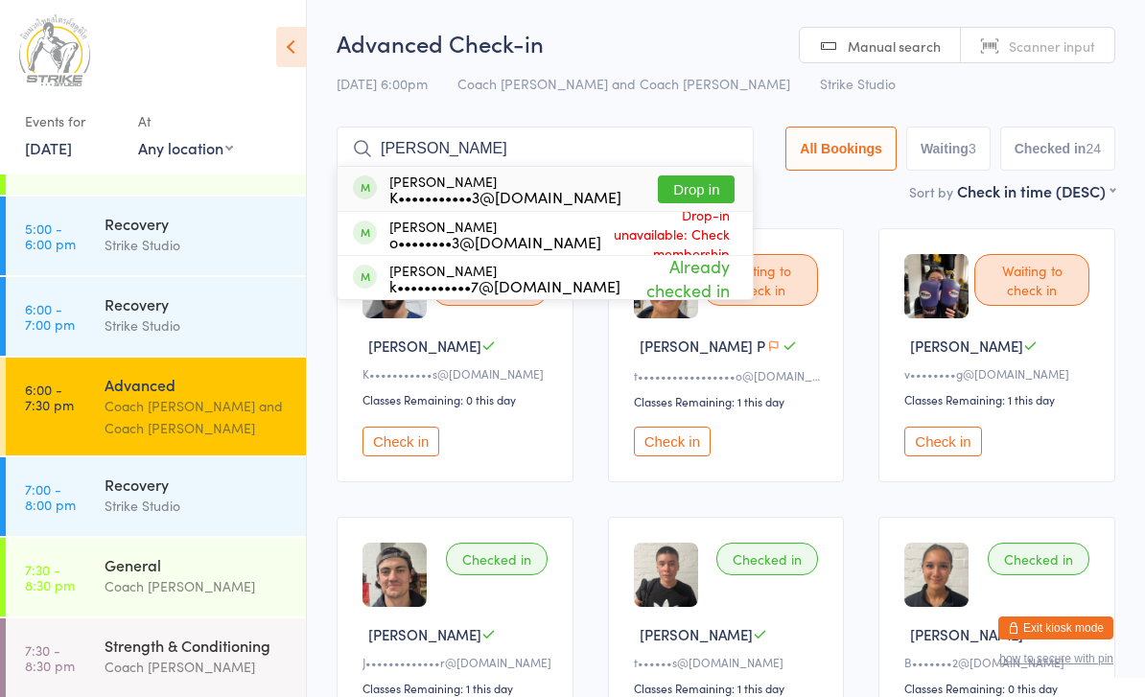
type input "[PERSON_NAME]"
click at [706, 179] on button "Drop in" at bounding box center [696, 190] width 77 height 28
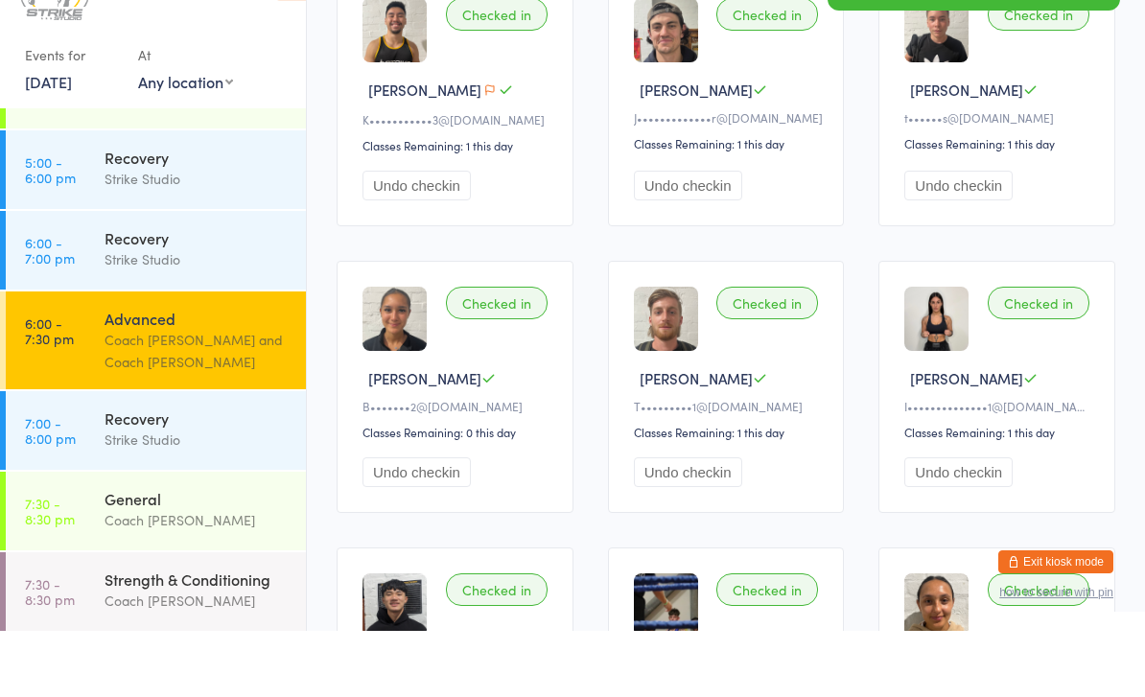
scroll to position [480, 0]
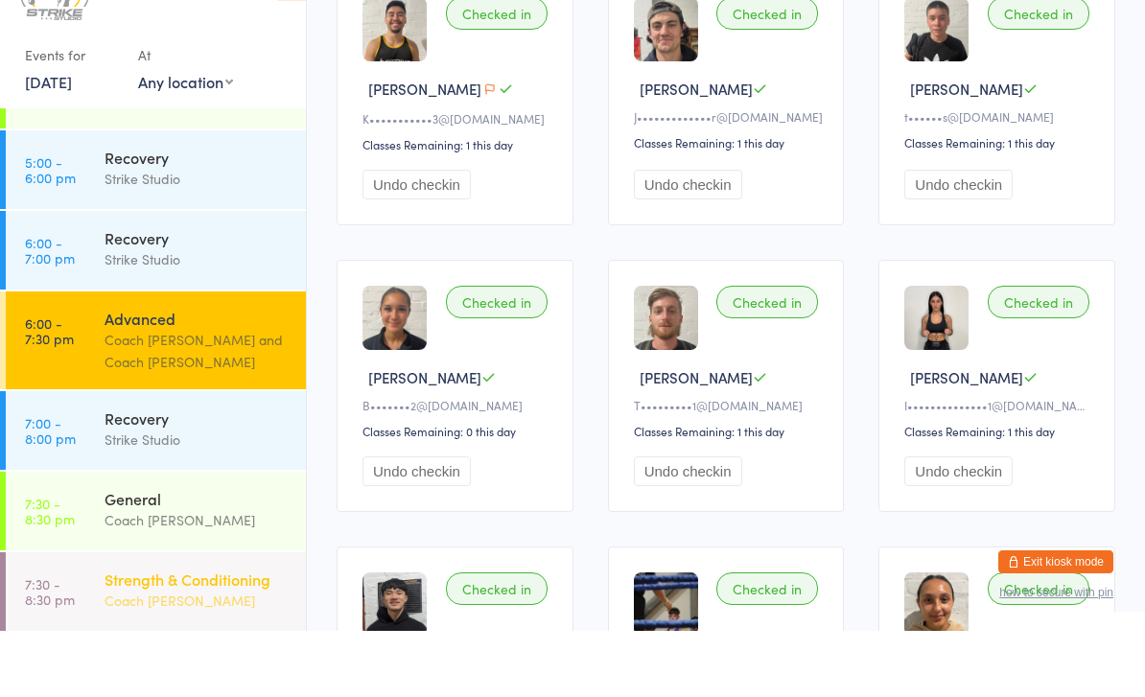
click at [200, 656] on div "Coach [PERSON_NAME]" at bounding box center [197, 667] width 185 height 22
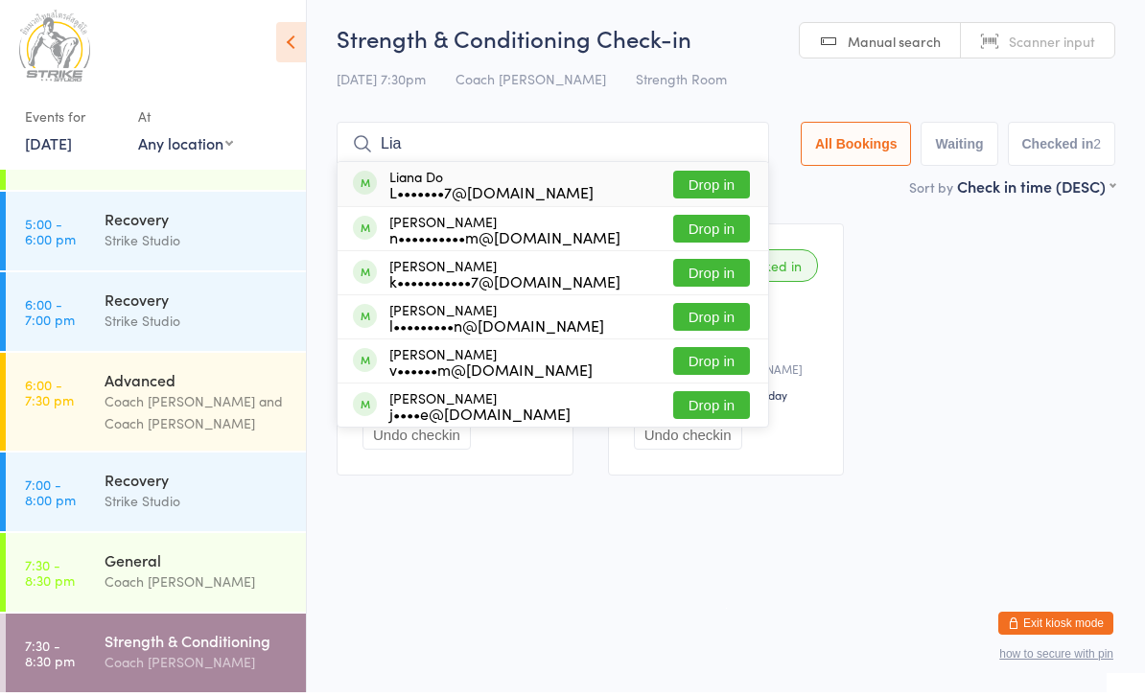
type input "Lia"
click at [707, 178] on button "Drop in" at bounding box center [711, 190] width 77 height 28
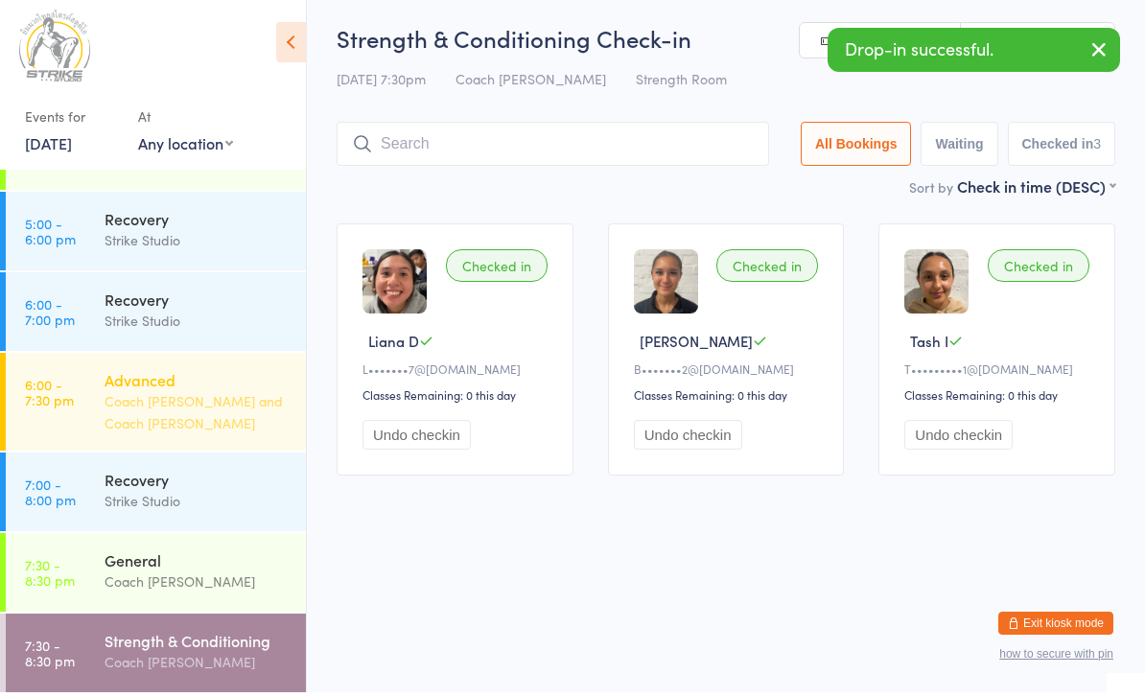
click at [190, 395] on div "Coach [PERSON_NAME] and Coach [PERSON_NAME]" at bounding box center [197, 417] width 185 height 44
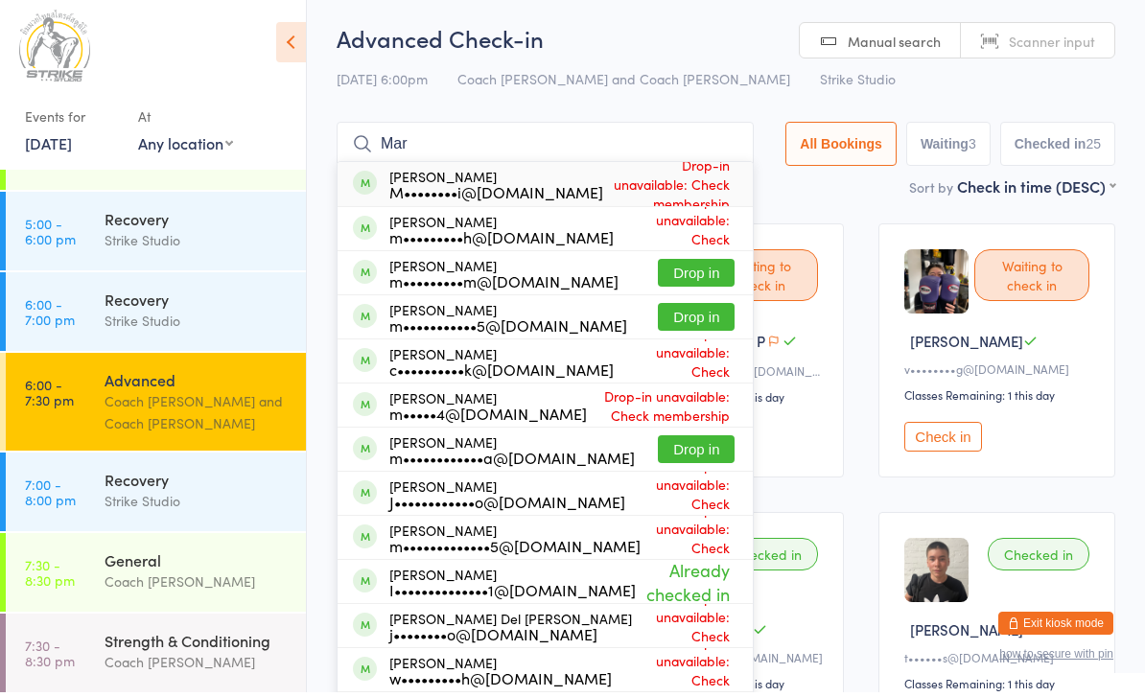
type input "Mar"
click at [695, 441] on button "Drop in" at bounding box center [696, 454] width 77 height 28
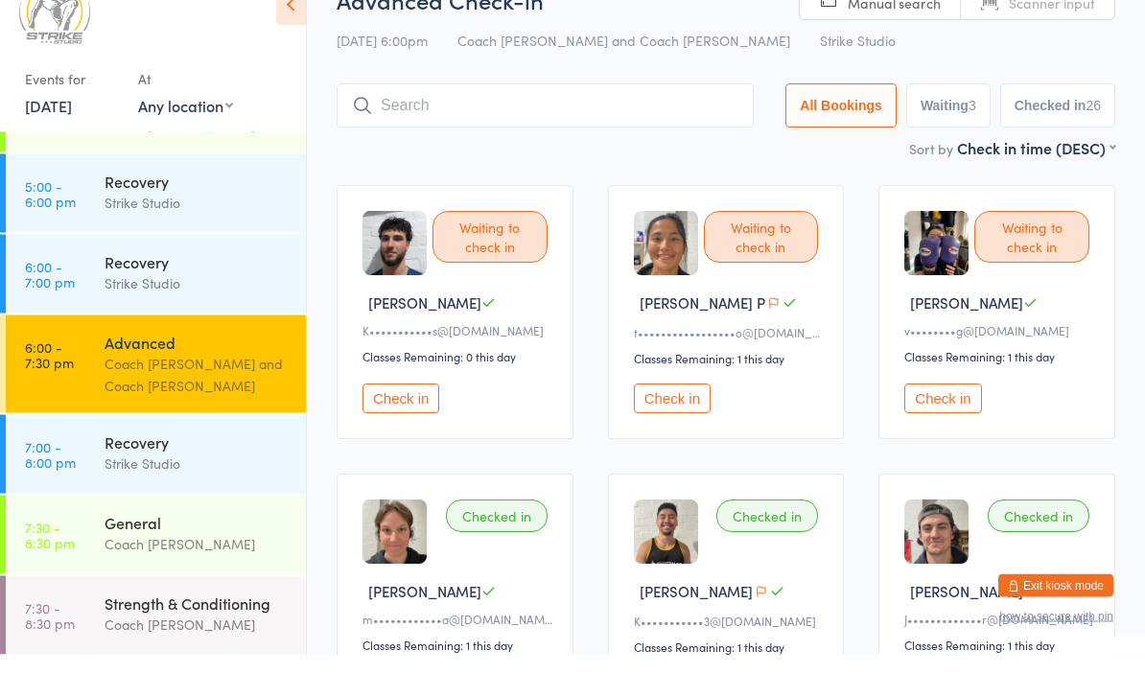
scroll to position [39, 0]
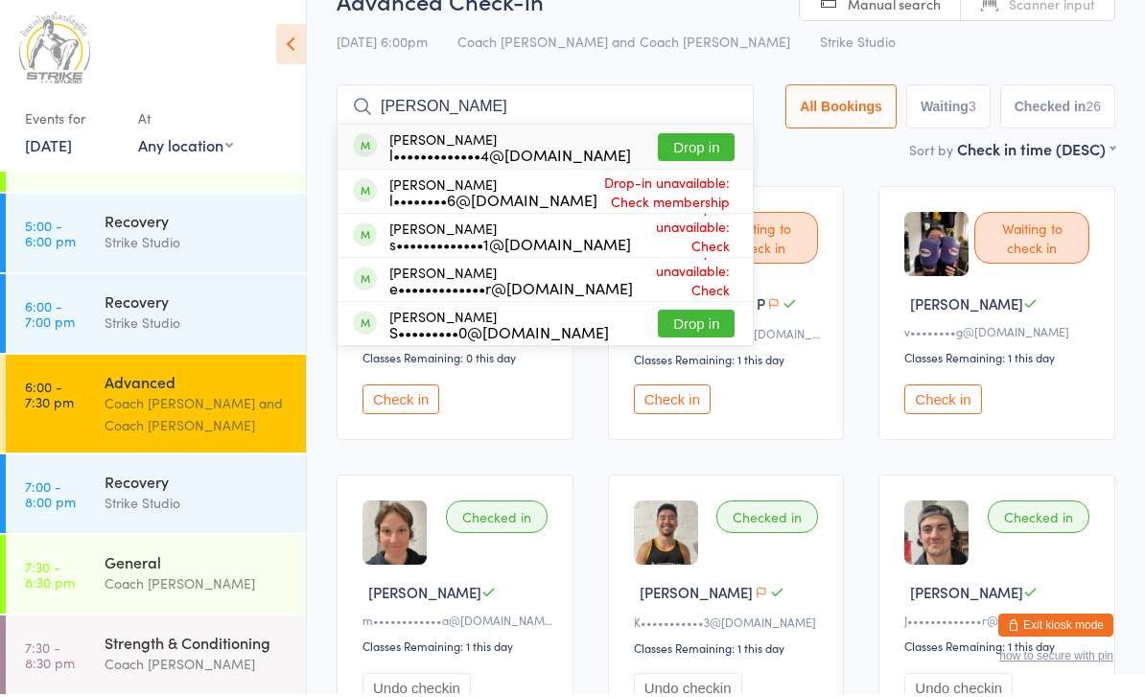
type input "[PERSON_NAME]"
click at [702, 151] on button "Drop in" at bounding box center [696, 150] width 77 height 28
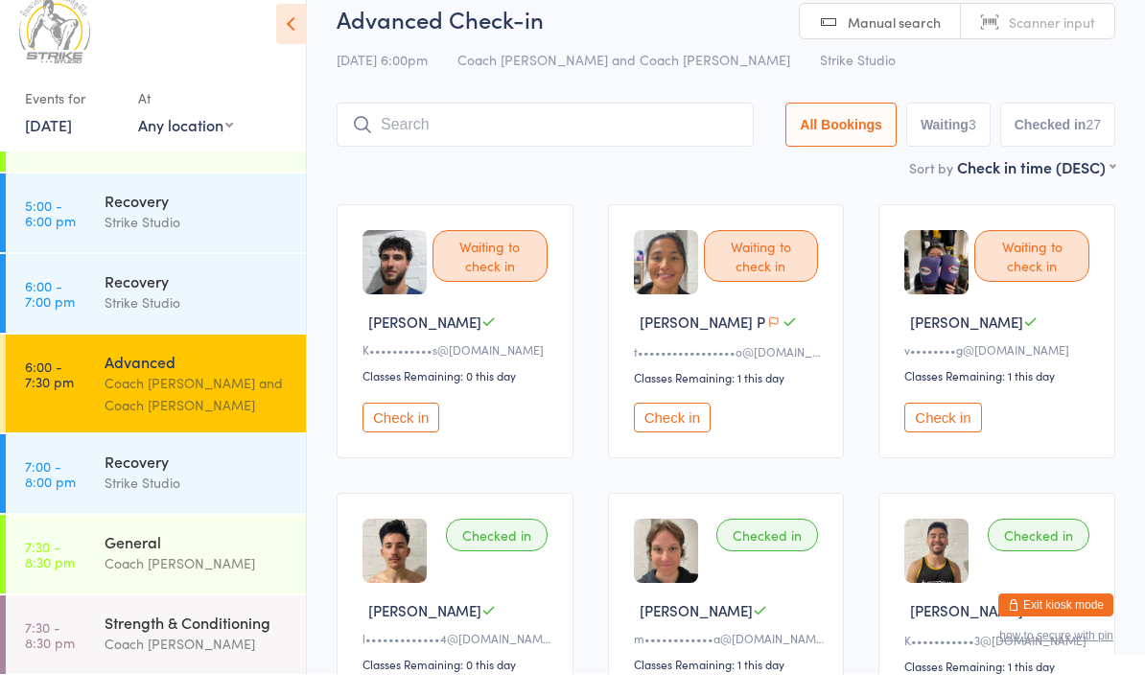
scroll to position [0, 0]
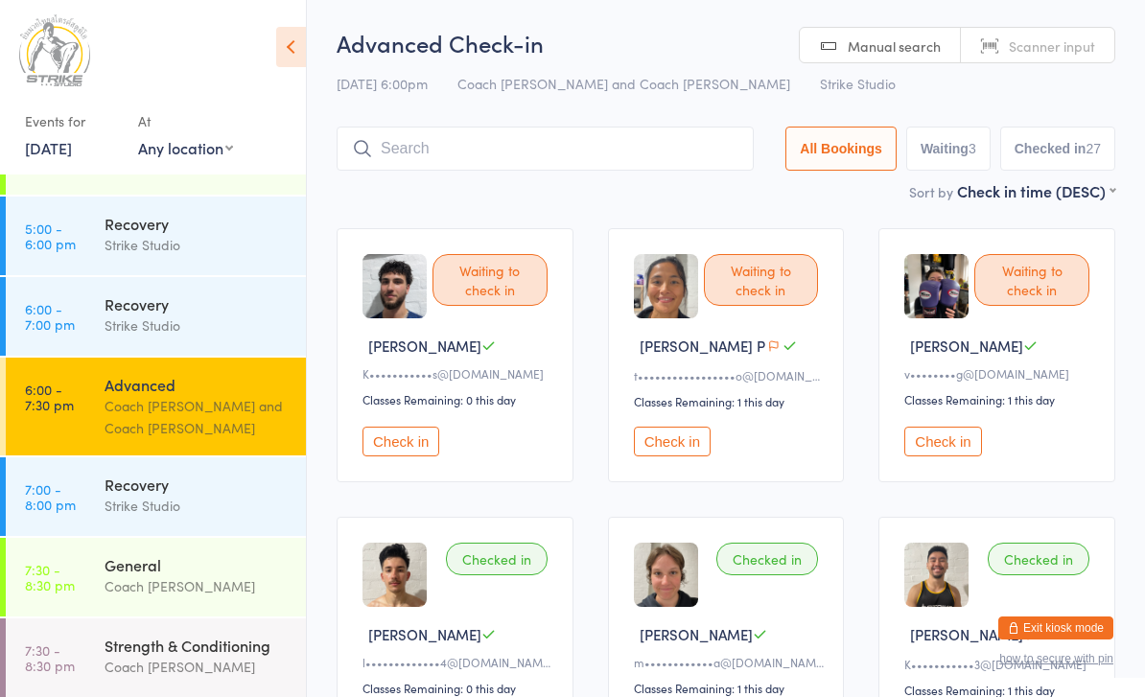
click at [673, 452] on button "Check in" at bounding box center [672, 442] width 77 height 30
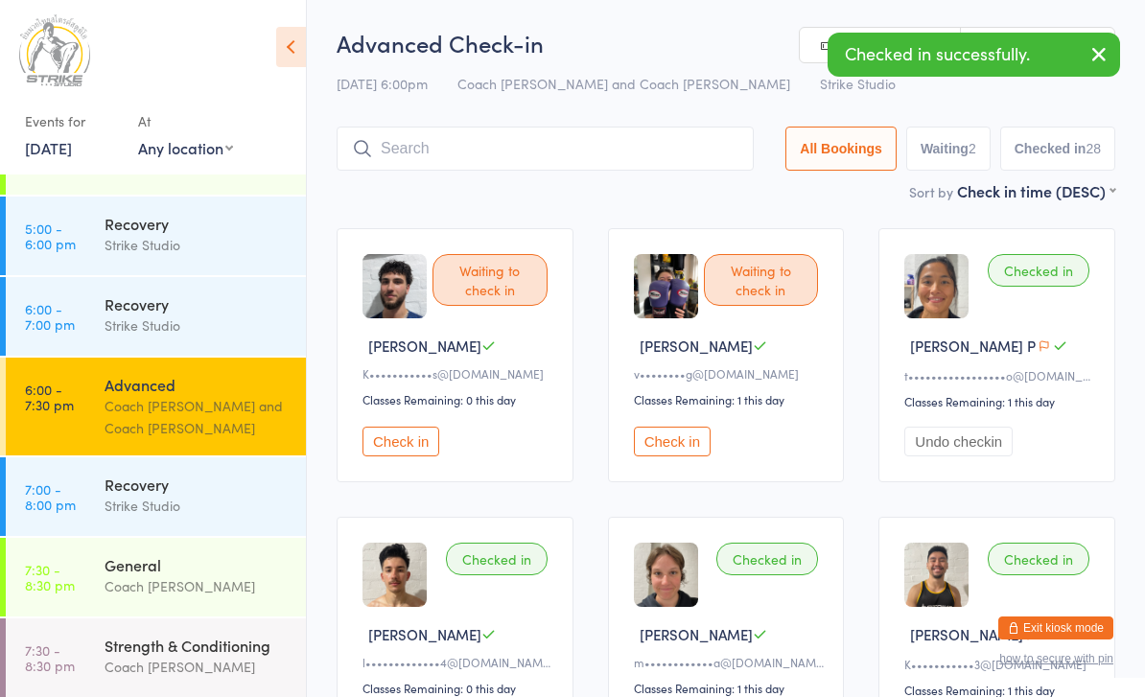
click at [665, 456] on button "Check in" at bounding box center [672, 442] width 77 height 30
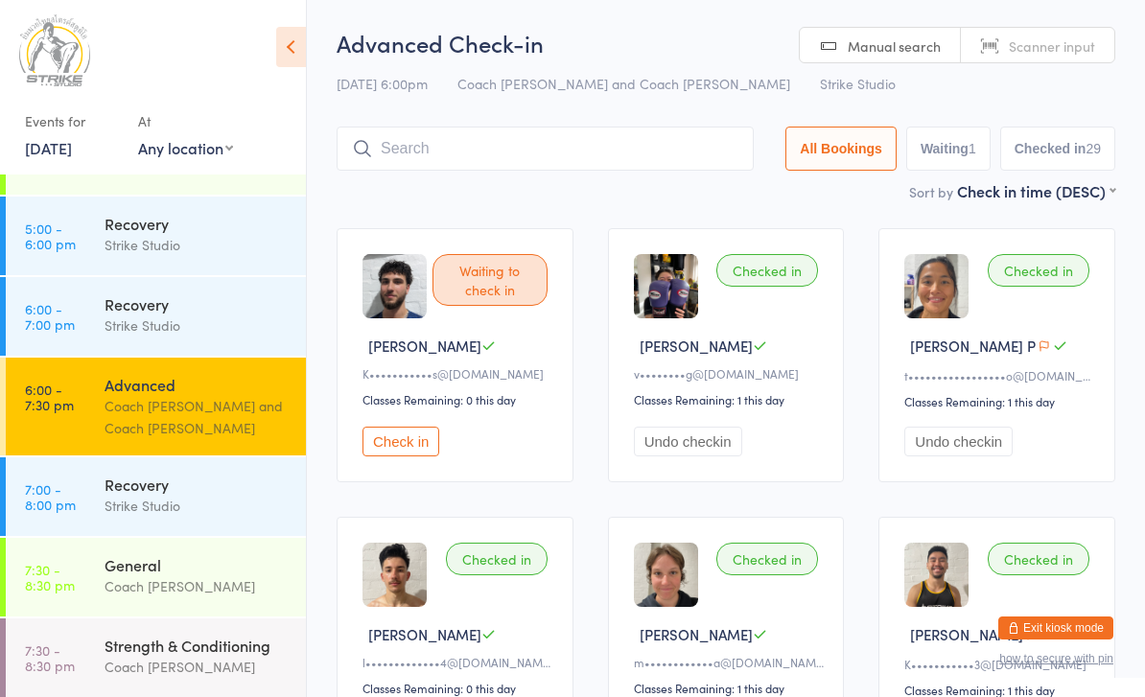
click at [389, 457] on button "Check in" at bounding box center [401, 442] width 77 height 30
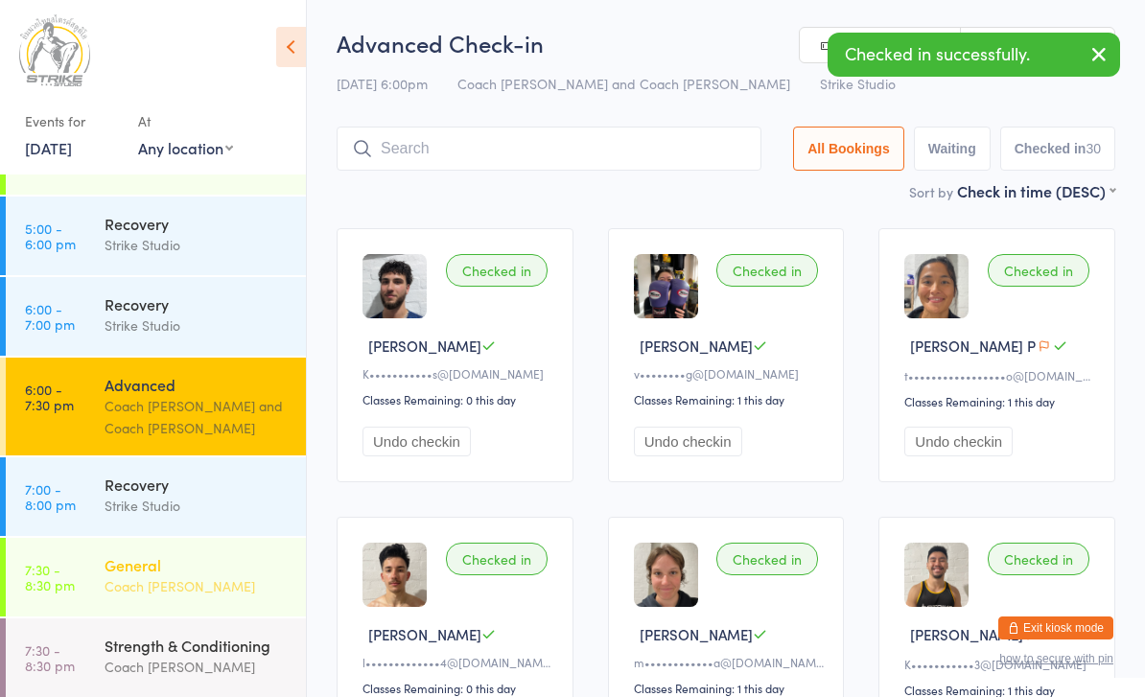
click at [66, 562] on time "7:30 - 8:30 pm" at bounding box center [50, 577] width 50 height 31
